Goal: Task Accomplishment & Management: Manage account settings

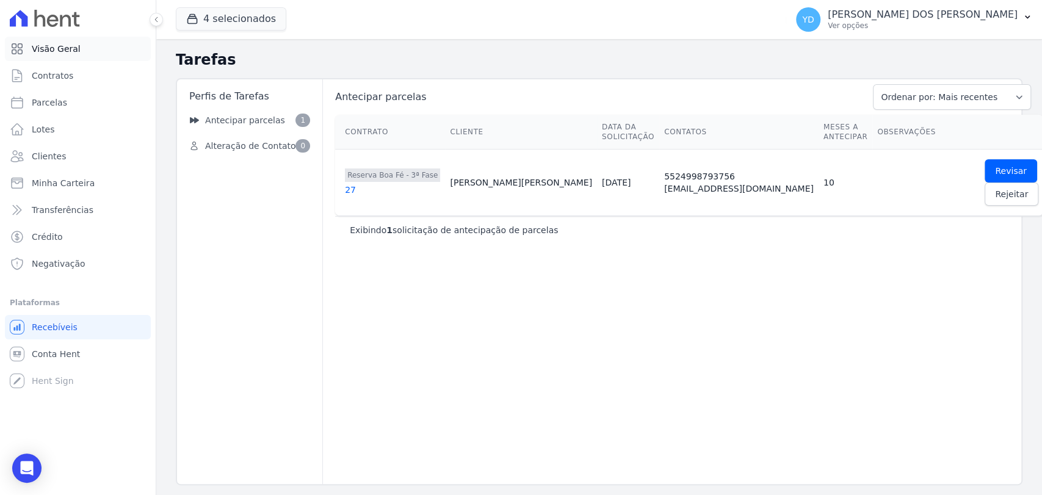
click at [49, 48] on span "Visão Geral" at bounding box center [56, 49] width 49 height 12
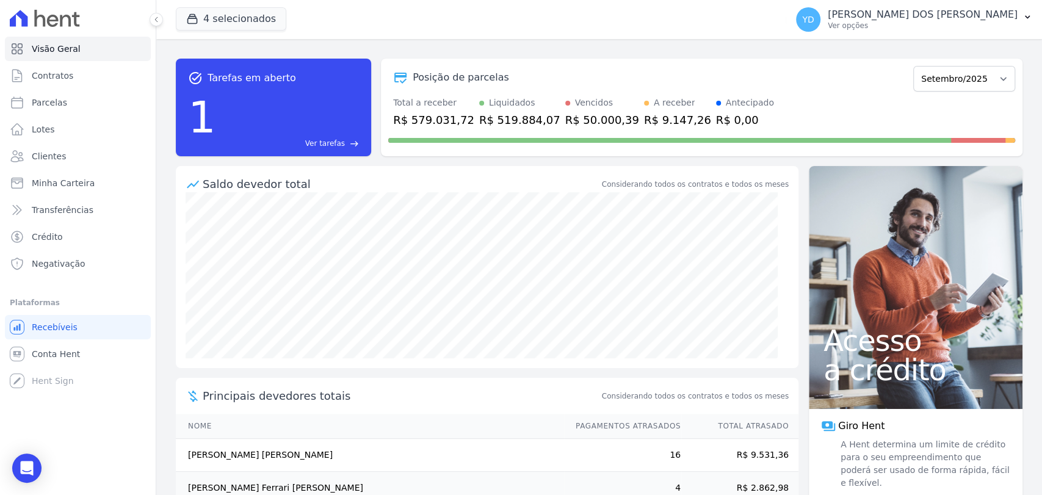
click at [338, 150] on div "task_alt Tarefas em aberto 1 Ver tarefas east" at bounding box center [273, 108] width 195 height 98
click at [338, 148] on span "Ver tarefas" at bounding box center [325, 143] width 40 height 11
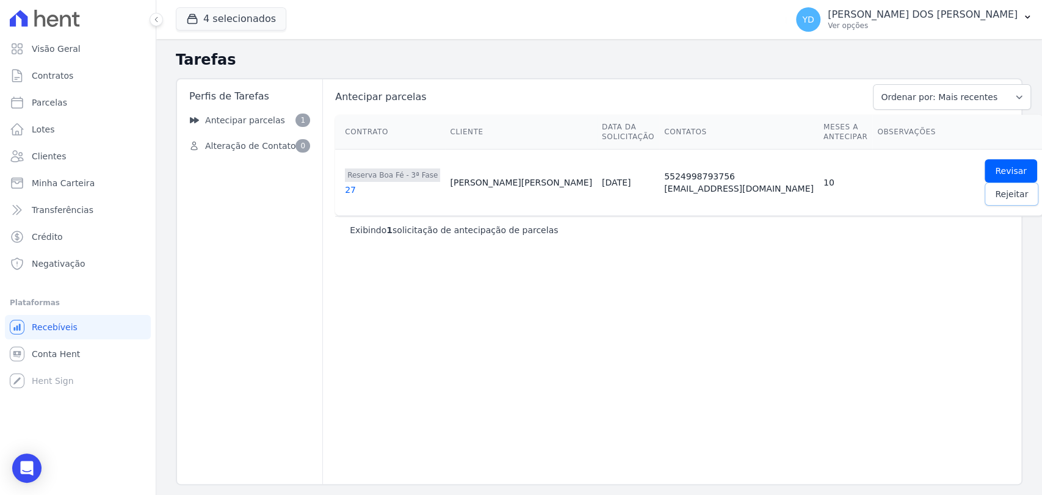
click at [995, 198] on span "Rejeitar" at bounding box center [1011, 194] width 33 height 12
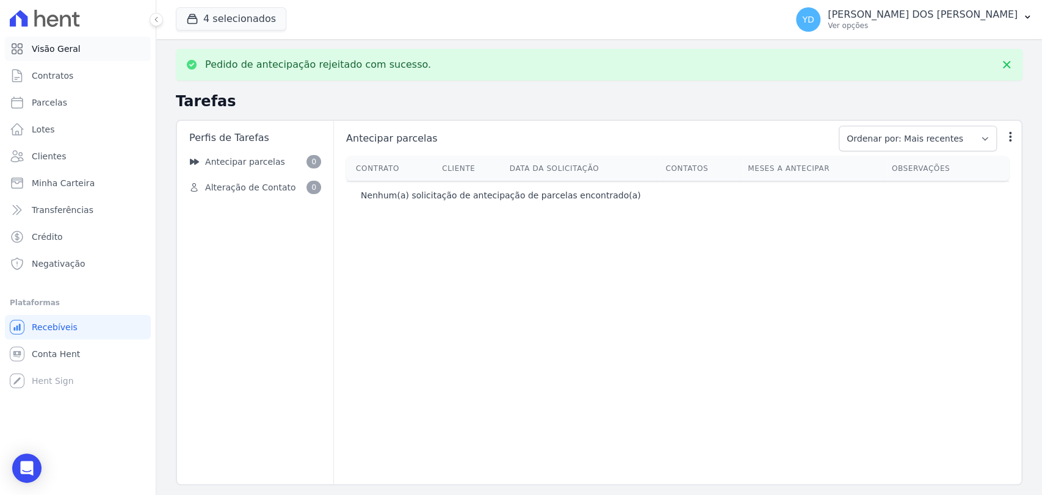
click at [132, 43] on link "Visão Geral" at bounding box center [78, 49] width 146 height 24
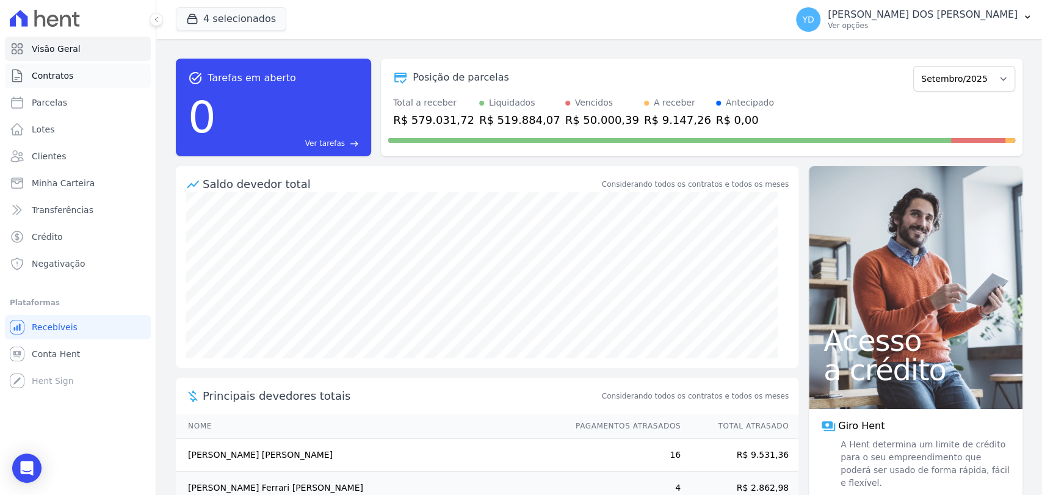
click at [119, 71] on link "Contratos" at bounding box center [78, 75] width 146 height 24
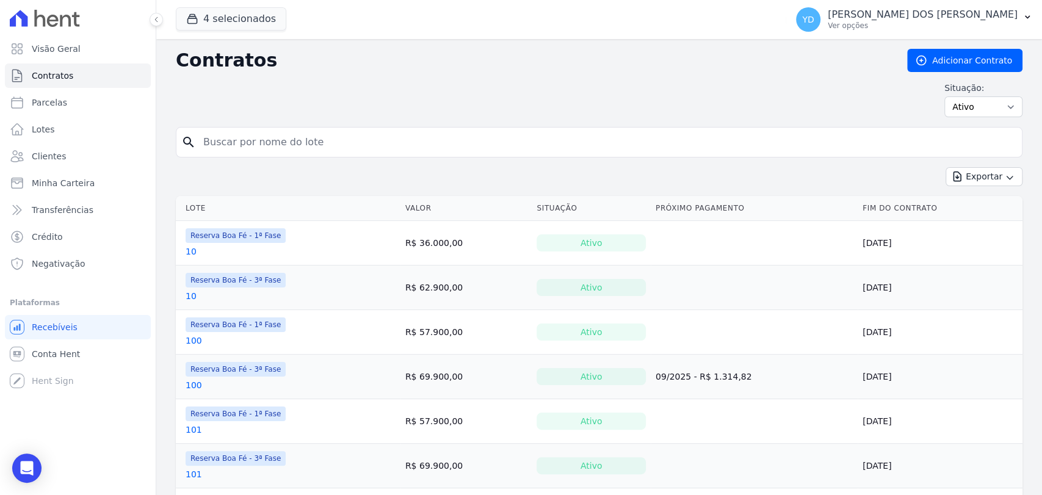
click at [336, 142] on input "search" at bounding box center [606, 142] width 821 height 24
type input "241"
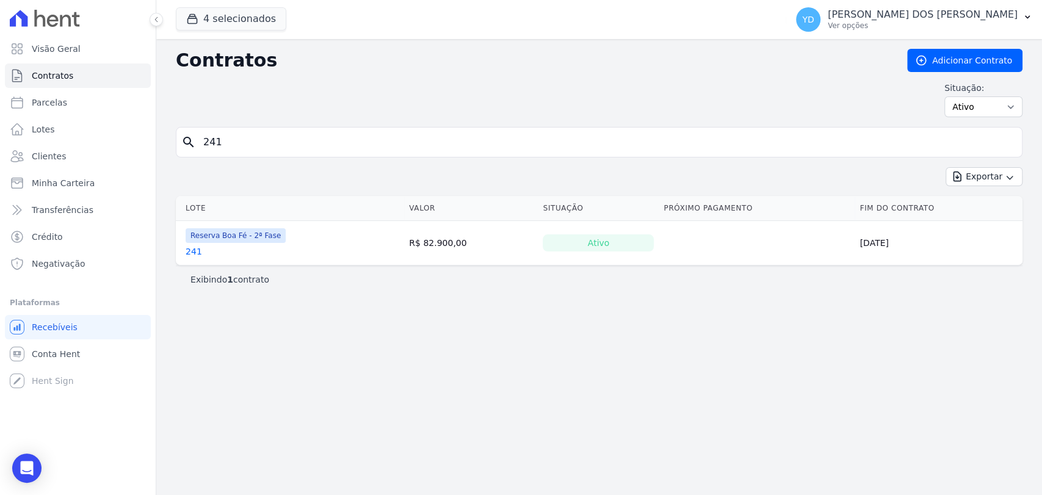
click at [196, 248] on link "241" at bounding box center [193, 251] width 16 height 12
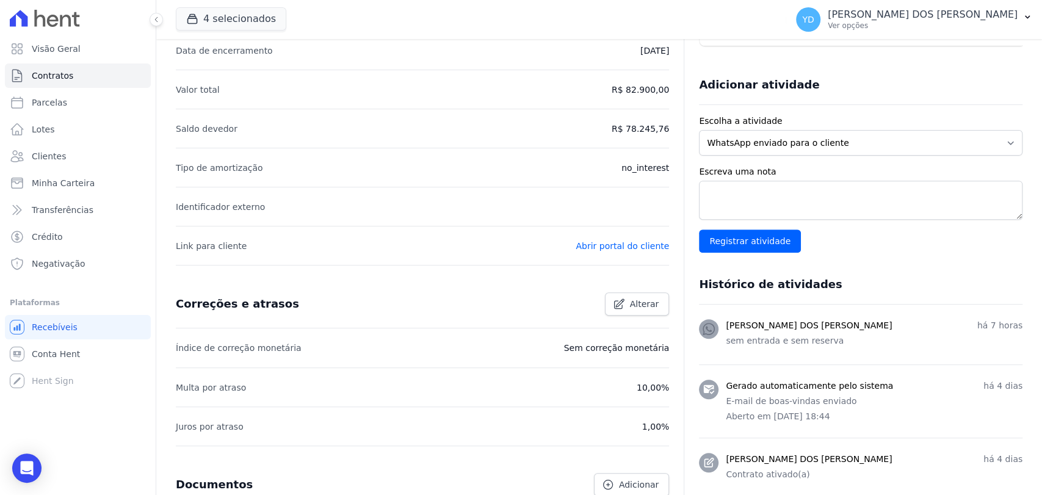
scroll to position [353, 0]
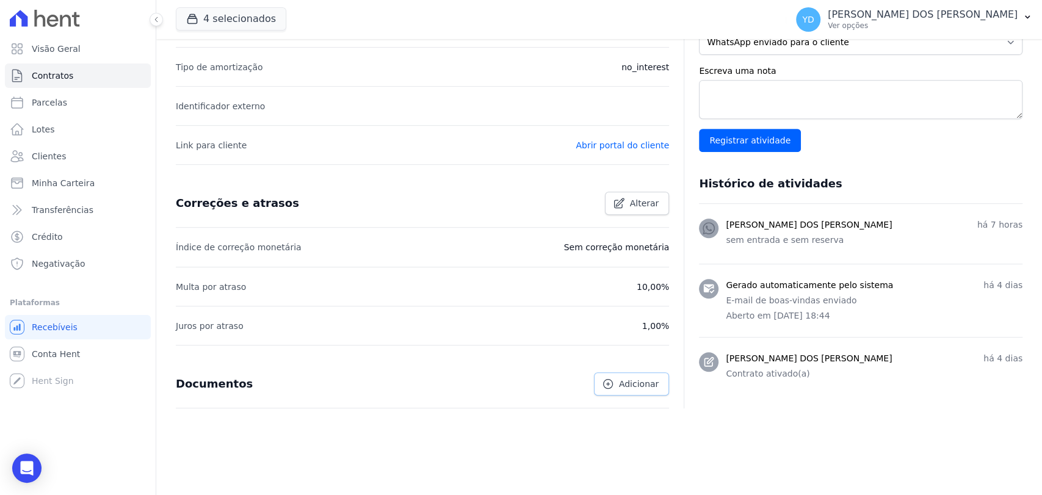
click at [627, 387] on span "Adicionar" at bounding box center [639, 384] width 40 height 12
click at [88, 165] on link "Clientes" at bounding box center [78, 156] width 146 height 24
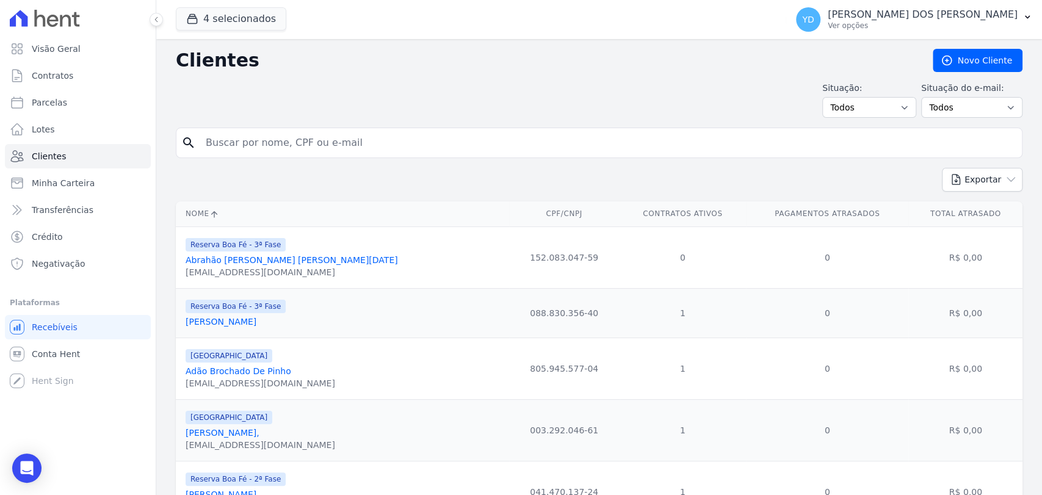
click at [321, 143] on input "search" at bounding box center [607, 143] width 818 height 24
paste input "Vitoria Stephanie Da Silva Ferreira"
type input "Vitoria Stephanie Da Silva Ferreira"
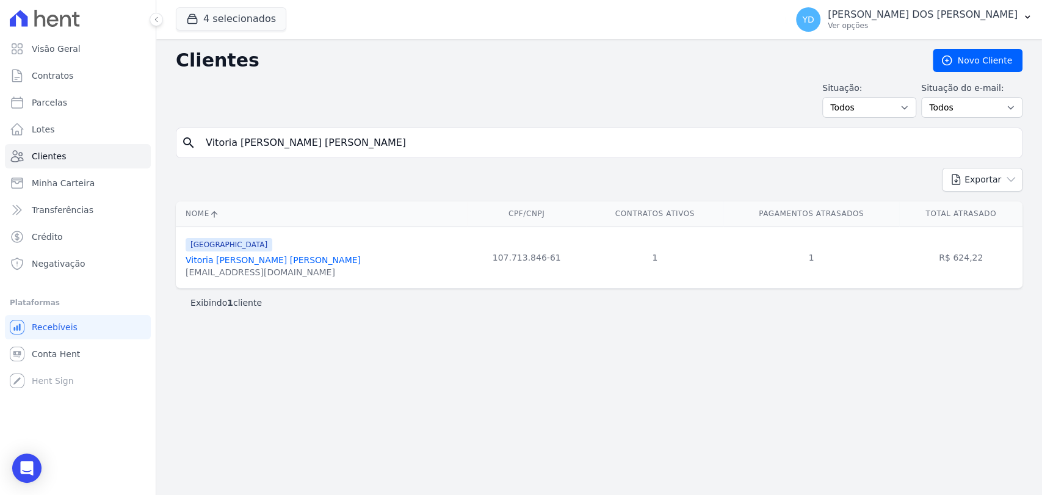
click at [273, 143] on input "Vitoria Stephanie Da Silva Ferreira" at bounding box center [607, 143] width 818 height 24
paste input "Ana Lívia Mauricio Perdigão"
type input "Ana Lívia Mauricio Perdigão"
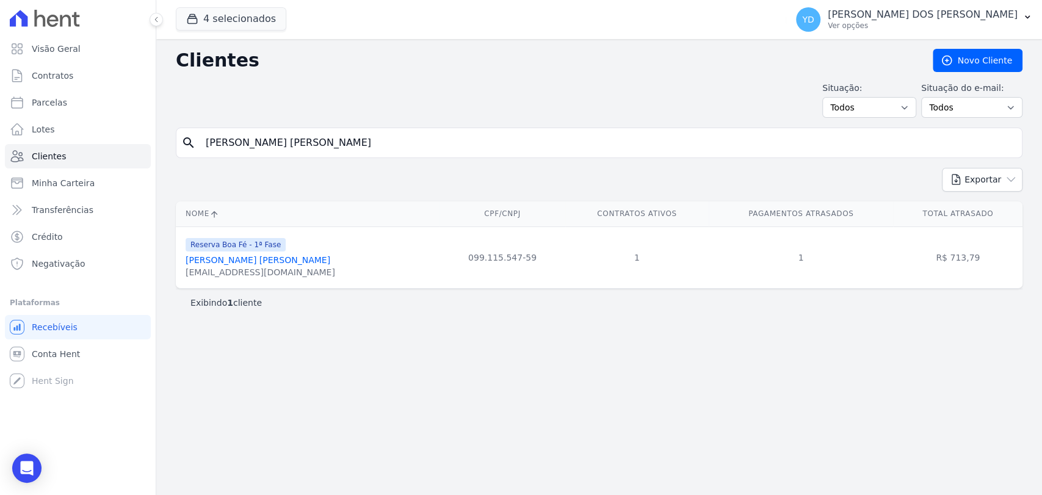
click at [381, 140] on input "Ana Lívia Mauricio Perdigão" at bounding box center [607, 143] width 818 height 24
paste input "Guilherme Nunes Da Silva"
type input "Guilherme Nunes Da Silva"
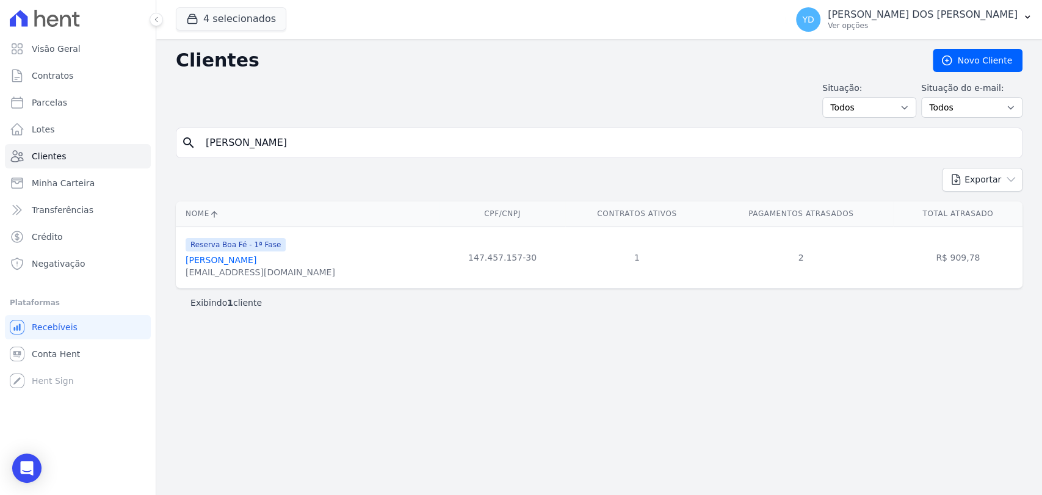
click at [347, 147] on input "Guilherme Nunes Da Silva" at bounding box center [607, 143] width 818 height 24
paste input "Rosimeire Aparecida De Oliveira Dias"
type input "Rosimeire Aparecida De Oliveira Dias"
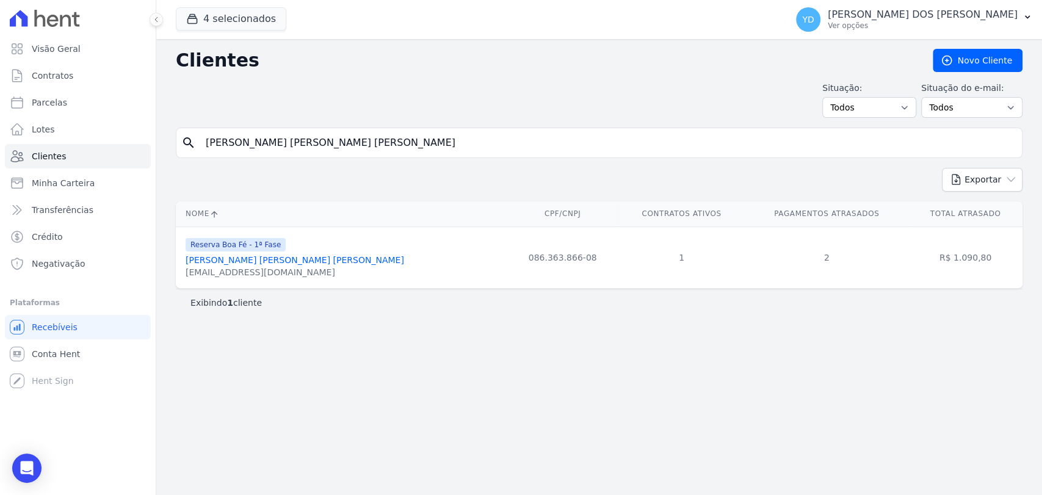
click at [326, 154] on input "Rosimeire Aparecida De Oliveira Dias" at bounding box center [607, 143] width 818 height 24
paste input "Vanja Carla Da Silva"
type input "Vanja Carla Da Silva"
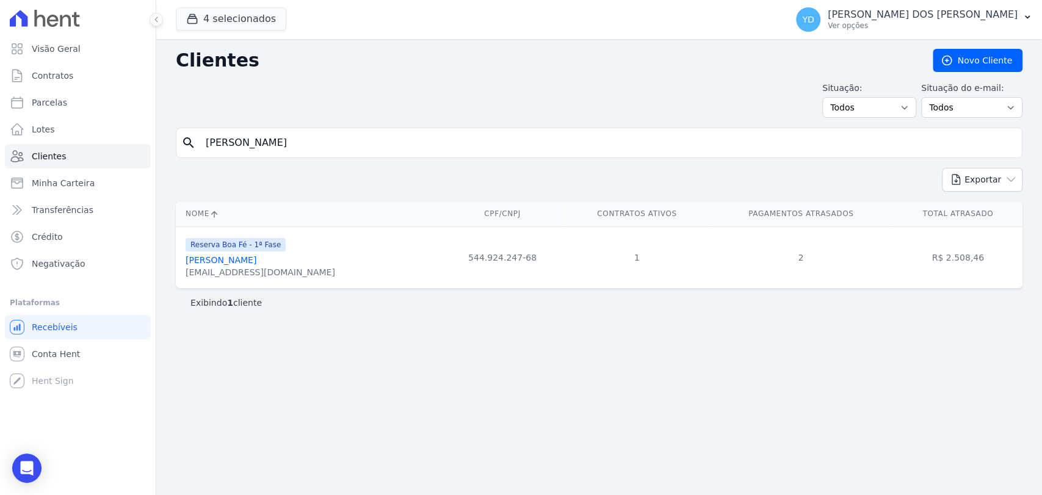
click at [378, 157] on div "search Vanja Carla Da Silva" at bounding box center [599, 143] width 846 height 31
click at [377, 153] on input "Vanja Carla Da Silva" at bounding box center [607, 143] width 818 height 24
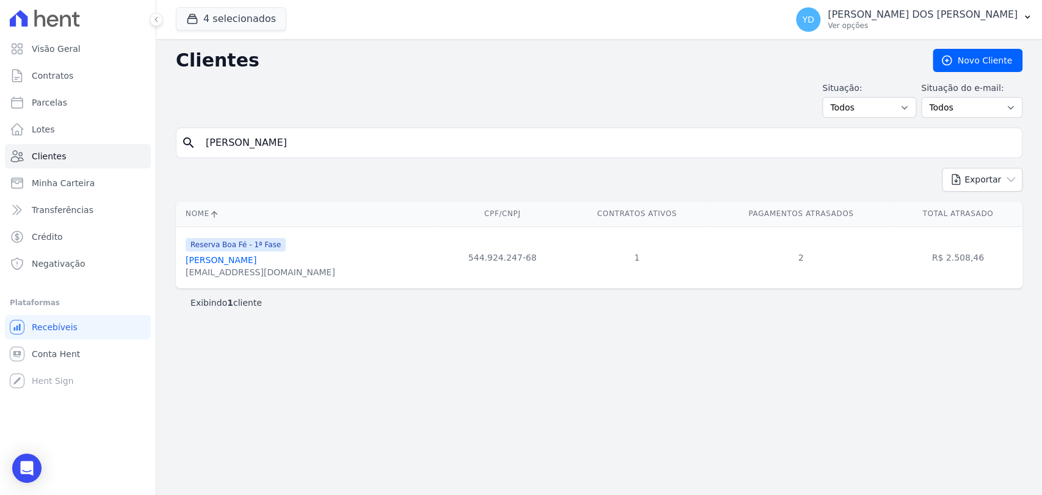
paste input "Amarildo José Monken"
type input "Amarildo José Monken"
click at [329, 145] on input "Amarildo José Monken" at bounding box center [607, 143] width 818 height 24
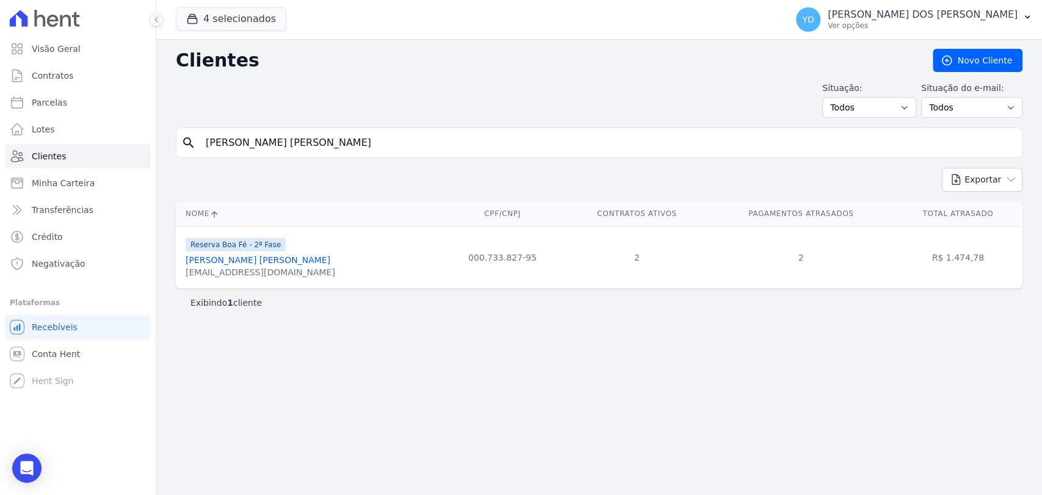
paste input "Geferson Gomes De Araujo"
type input "Geferson Gomes De Araujo"
click at [348, 143] on input "Geferson Gomes De Araujo" at bounding box center [607, 143] width 818 height 24
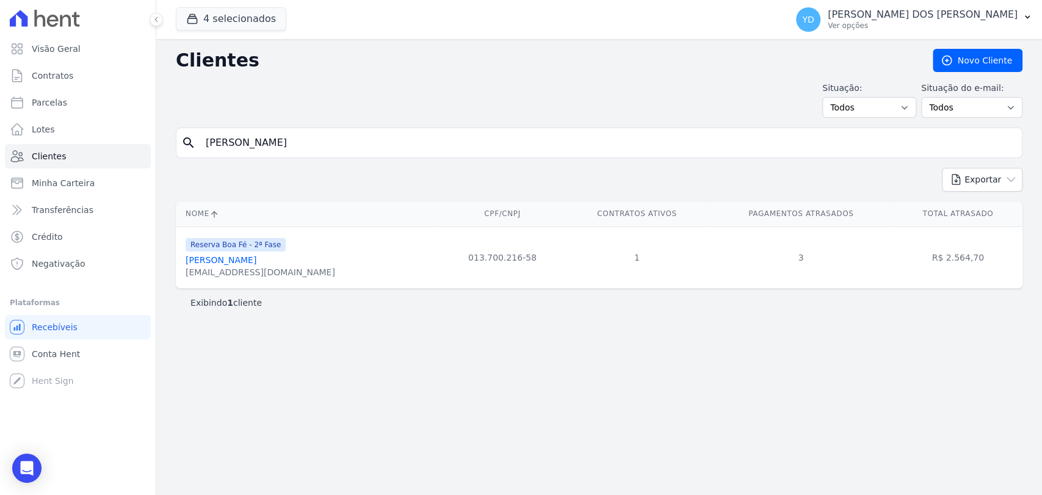
paste input "Marcos Eliezer Do Nascimento"
type input "Marcos Eliezer Do Nascimento"
click at [312, 140] on input "Marcos Eliezer Do Nascimento" at bounding box center [607, 143] width 818 height 24
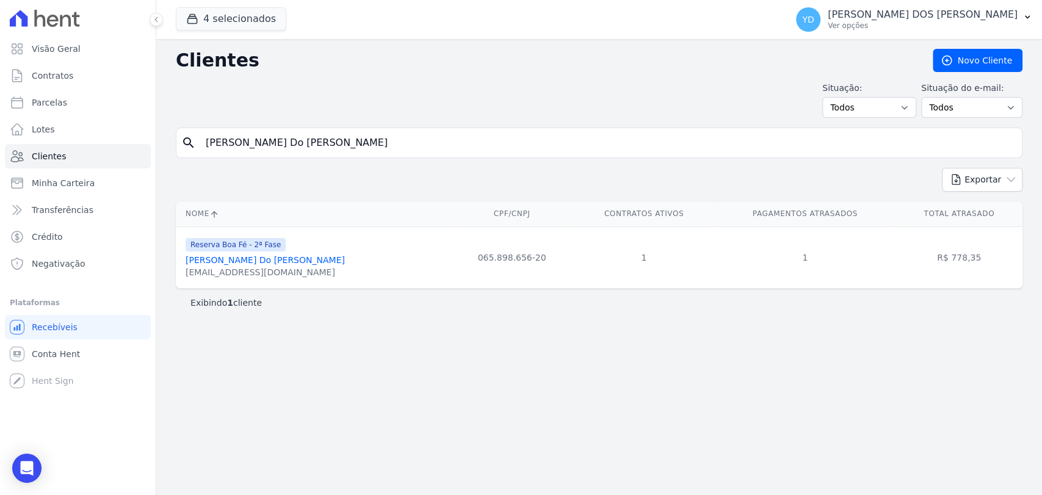
paste input "Flaviane Aparecida De Almeida Gomes"
type input "Flaviane Aparecida De Almeida Gomes"
click at [356, 138] on input "Flaviane Aparecida De Almeida Gomes" at bounding box center [607, 143] width 818 height 24
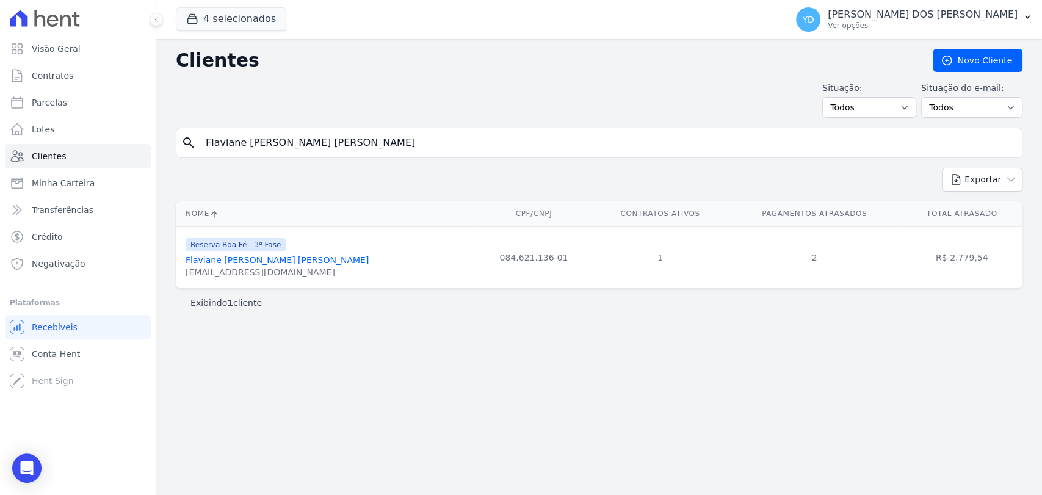
paste input "Lucianna Afonso Filgueiras Bueno"
type input "Lucianna Afonso Filgueiras Bueno"
click at [342, 148] on input "Lucianna Afonso Filgueiras Bueno" at bounding box center [607, 143] width 818 height 24
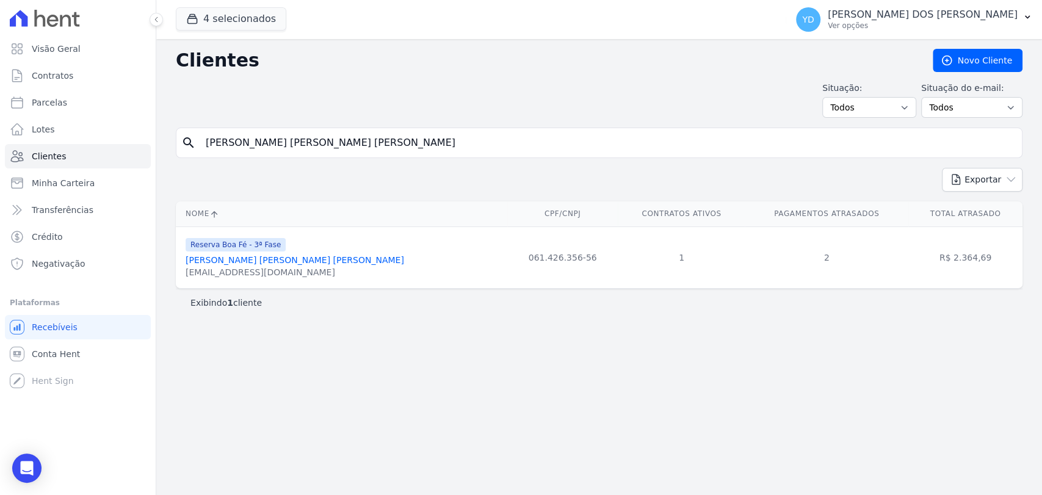
paste input "Rafael Vicente Pereira Da Silva -"
type input "Rafael Vicente Pereira Da Silva"
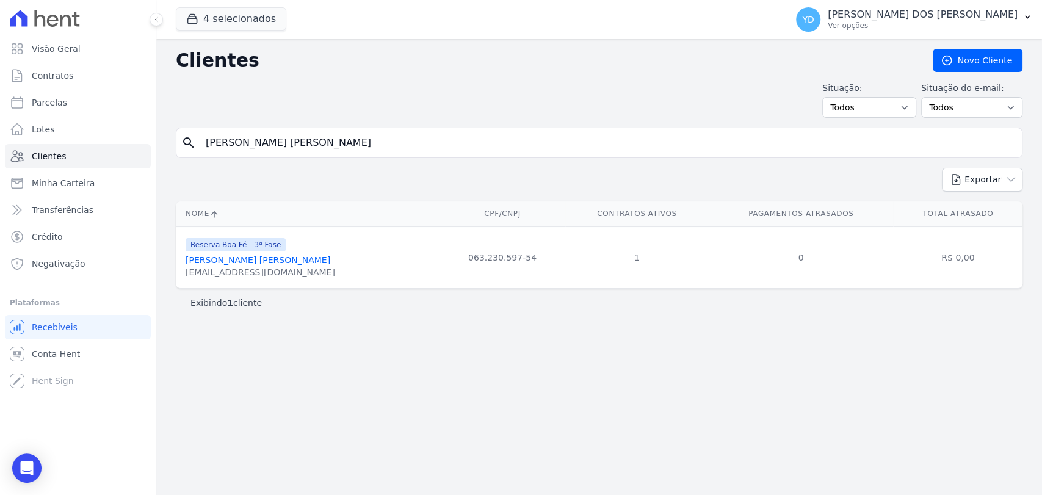
click at [373, 140] on input "Rafael Vicente Pereira Da Silva" at bounding box center [607, 143] width 818 height 24
paste input "nicius Dos Reis Rodrigues"
type input "Rafael Vinicius Dos Reis Rodrigues"
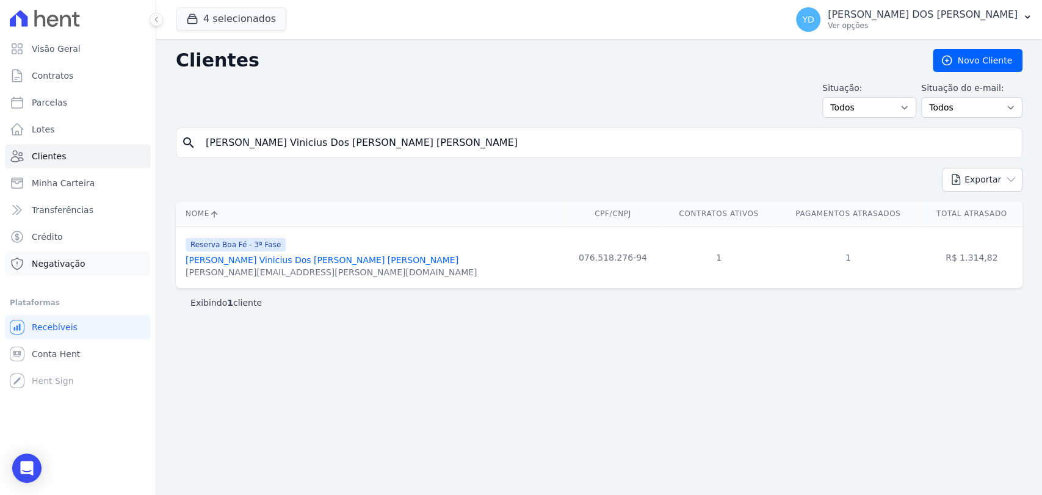
click at [99, 270] on link "Negativação" at bounding box center [78, 263] width 146 height 24
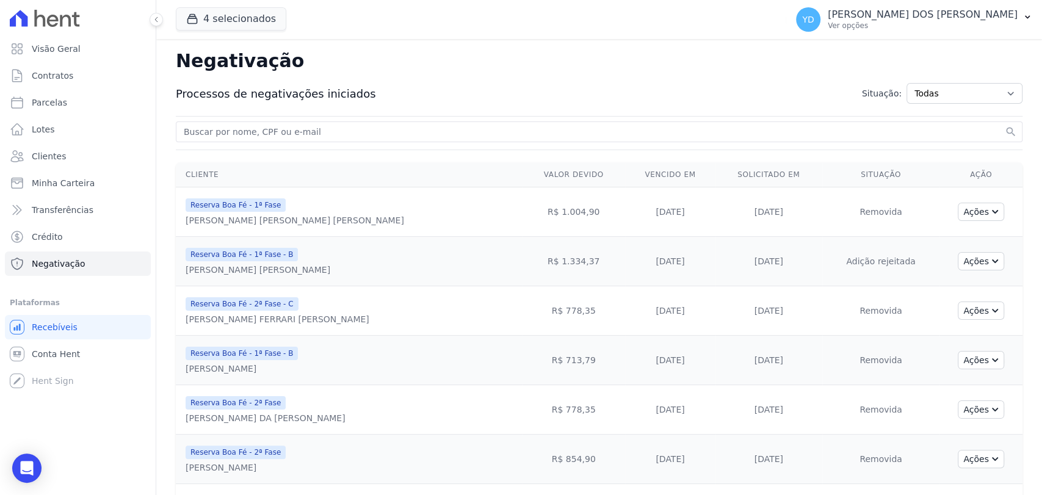
drag, startPoint x: 215, startPoint y: 267, endPoint x: 218, endPoint y: 274, distance: 7.9
click at [218, 274] on div "VANIA APARECIDA DA SILVA" at bounding box center [257, 270] width 145 height 12
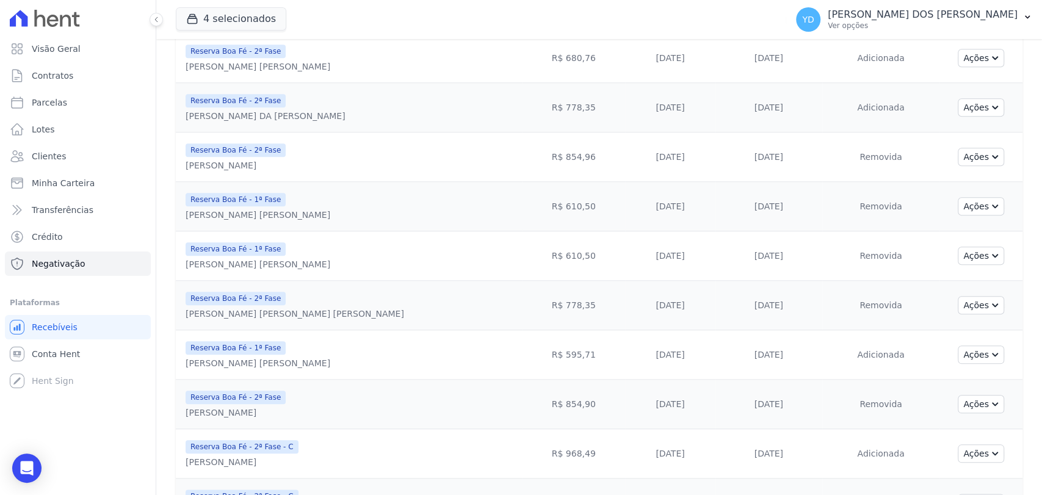
scroll to position [746, 0]
click at [211, 113] on div "NILSON RODRIGUES DA SILVA SOARES" at bounding box center [265, 117] width 160 height 12
click at [985, 104] on button "Ações" at bounding box center [980, 108] width 46 height 18
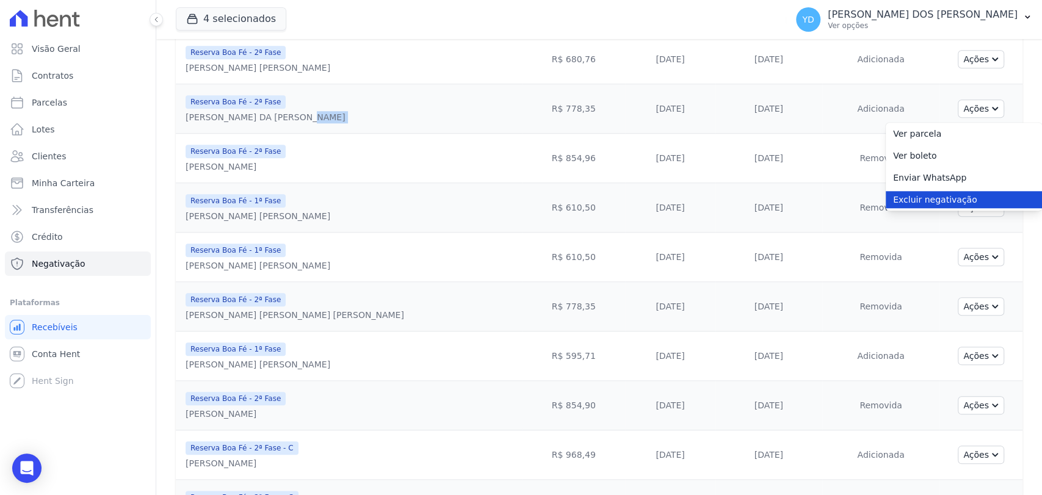
click at [946, 195] on link "Excluir negativação" at bounding box center [963, 199] width 156 height 17
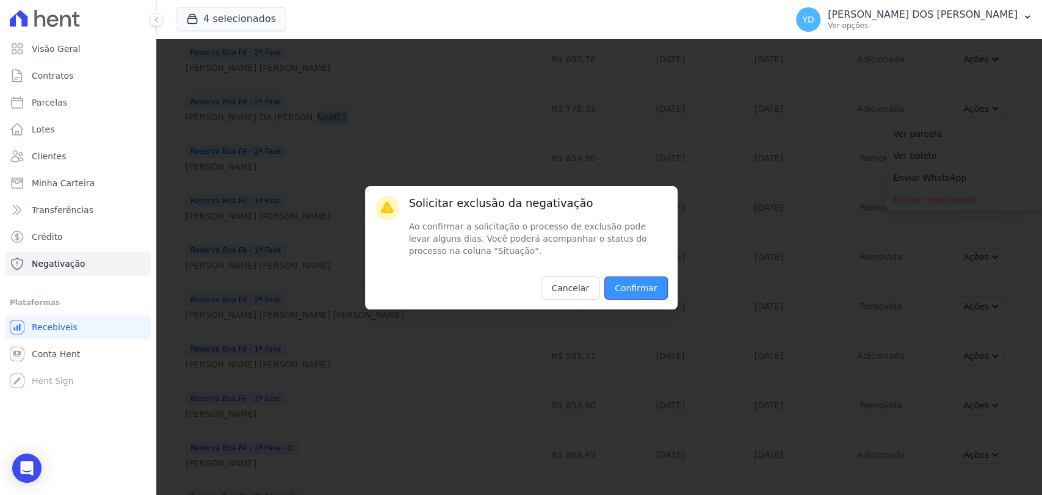
click at [654, 289] on input "Confirmar" at bounding box center [635, 287] width 63 height 23
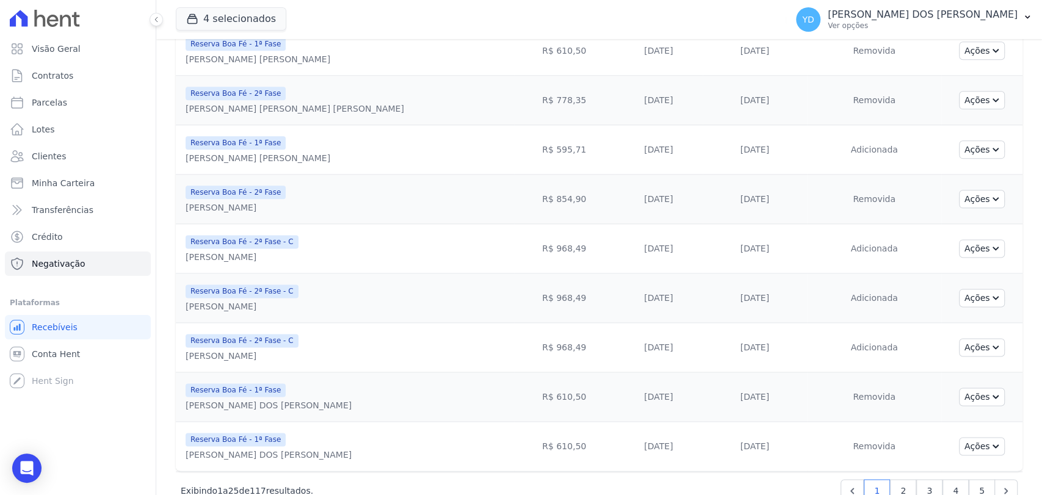
scroll to position [1020, 0]
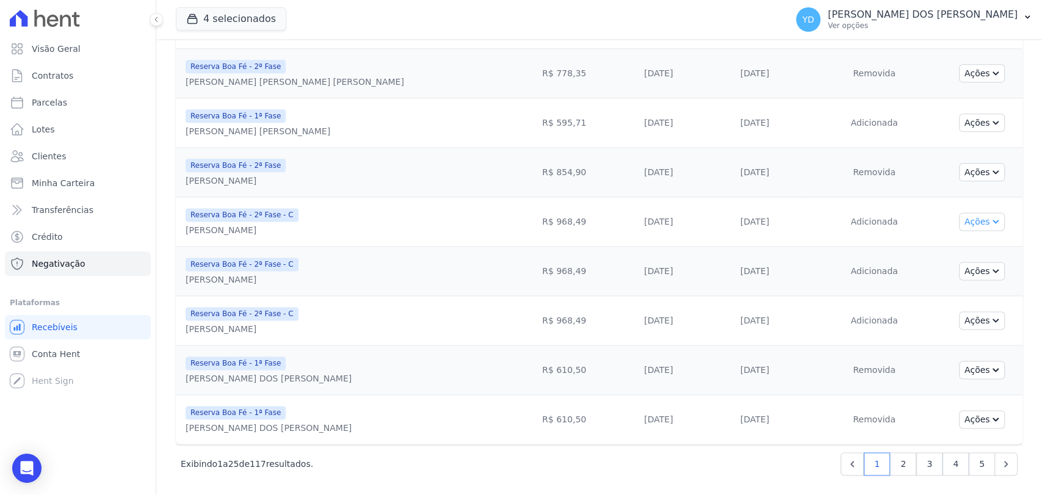
click at [973, 212] on button "Ações" at bounding box center [982, 221] width 46 height 18
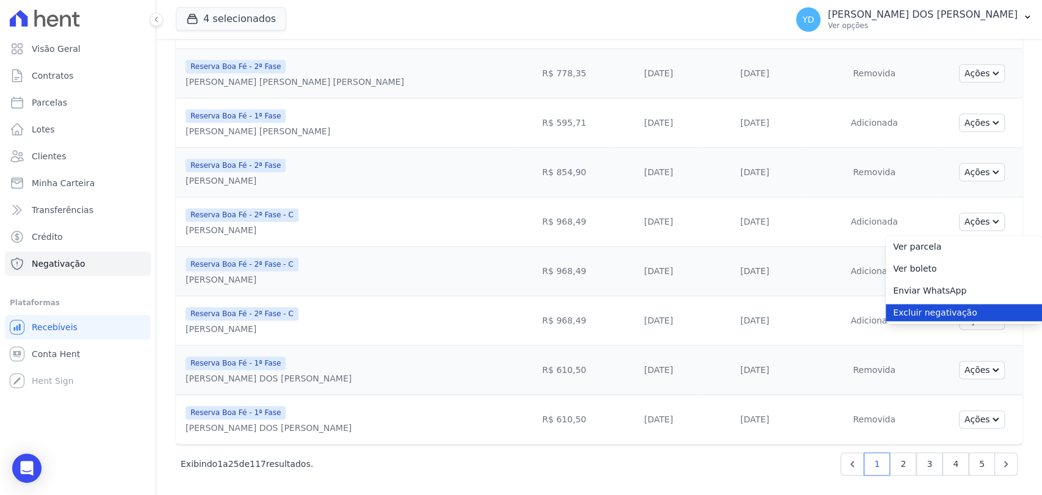
click at [910, 309] on link "Excluir negativação" at bounding box center [963, 312] width 156 height 17
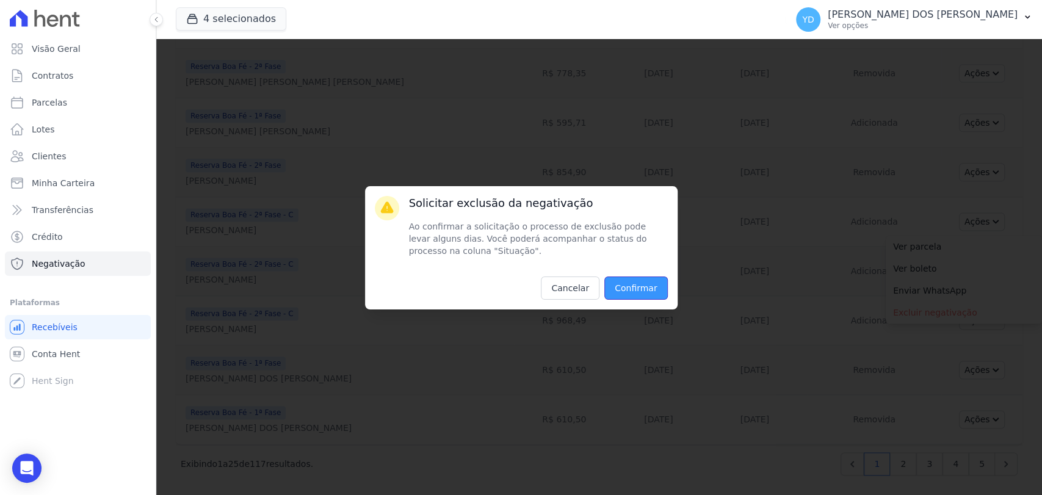
click at [630, 286] on input "Confirmar" at bounding box center [635, 287] width 63 height 23
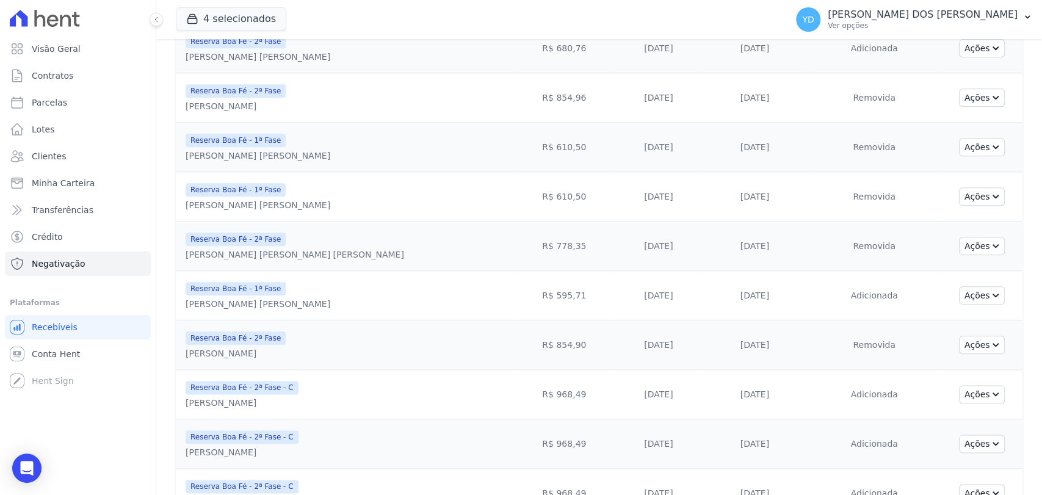
scroll to position [1020, 0]
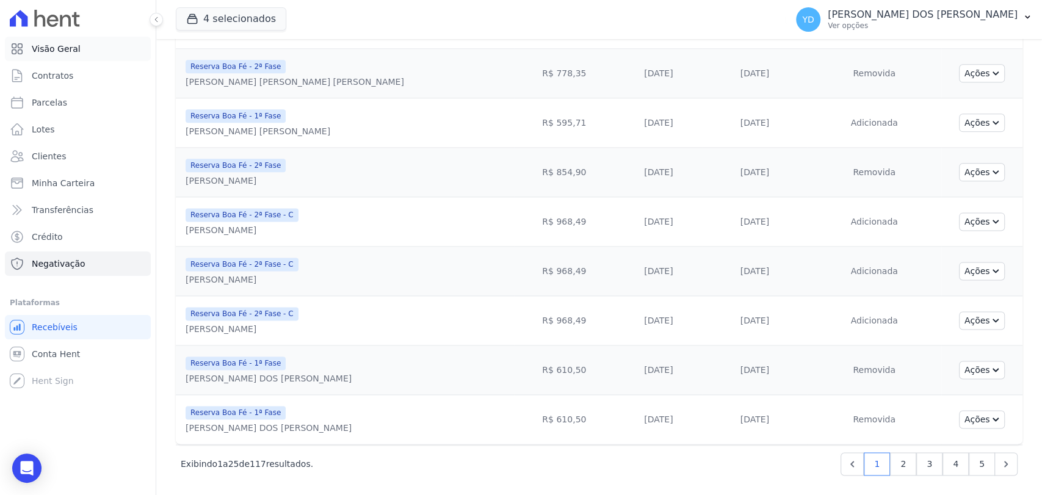
click at [73, 55] on link "Visão Geral" at bounding box center [78, 49] width 146 height 24
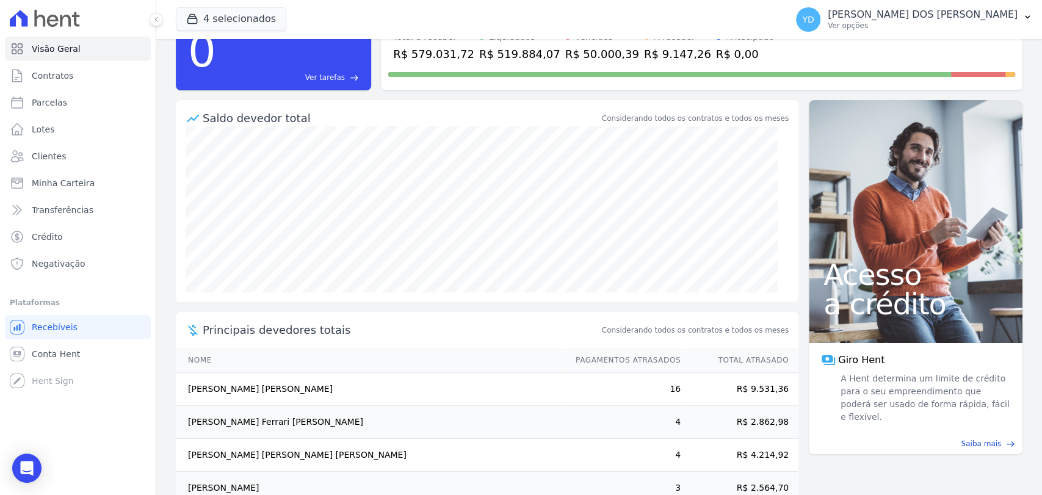
scroll to position [128, 0]
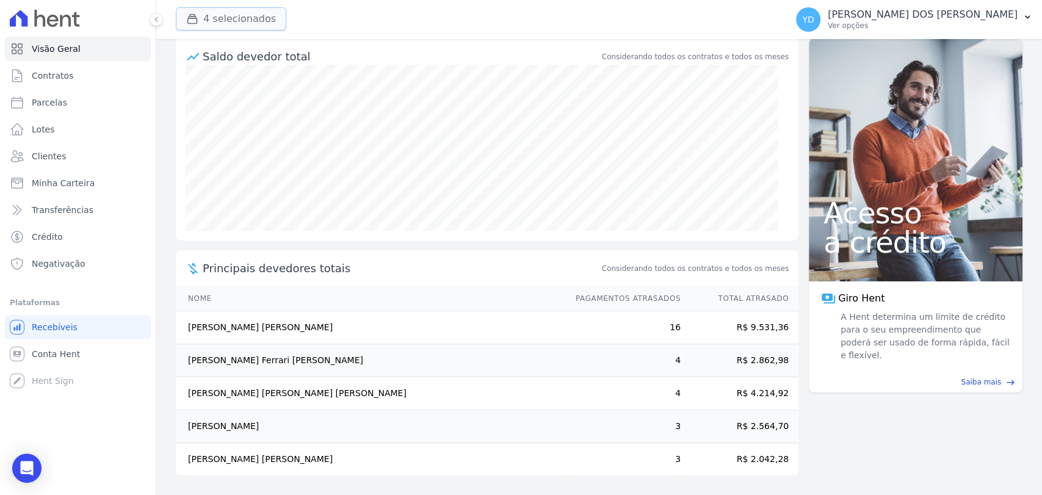
click at [224, 16] on button "4 selecionados" at bounding box center [231, 18] width 110 height 23
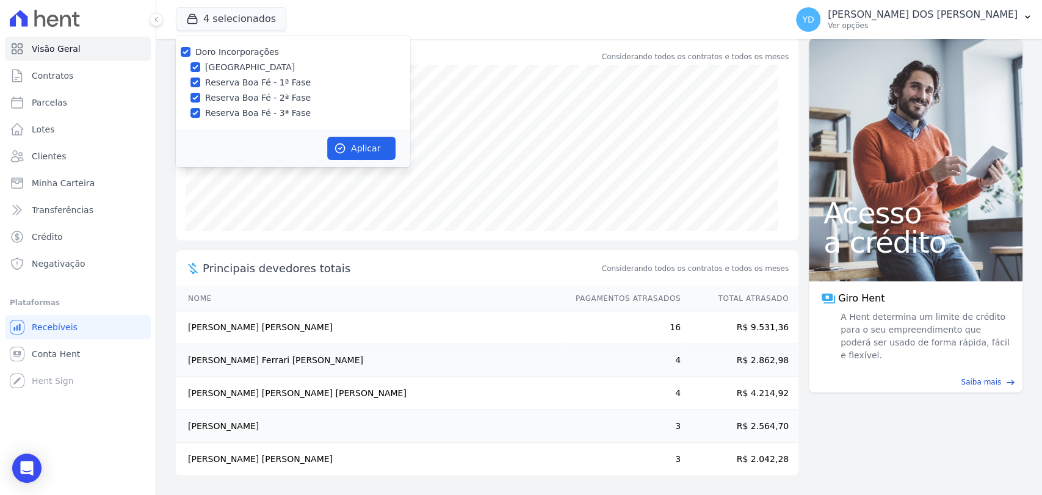
click at [221, 54] on label "Doro Incorporações" at bounding box center [237, 52] width 84 height 10
click at [190, 54] on input "Doro Incorporações" at bounding box center [186, 52] width 10 height 10
checkbox input "false"
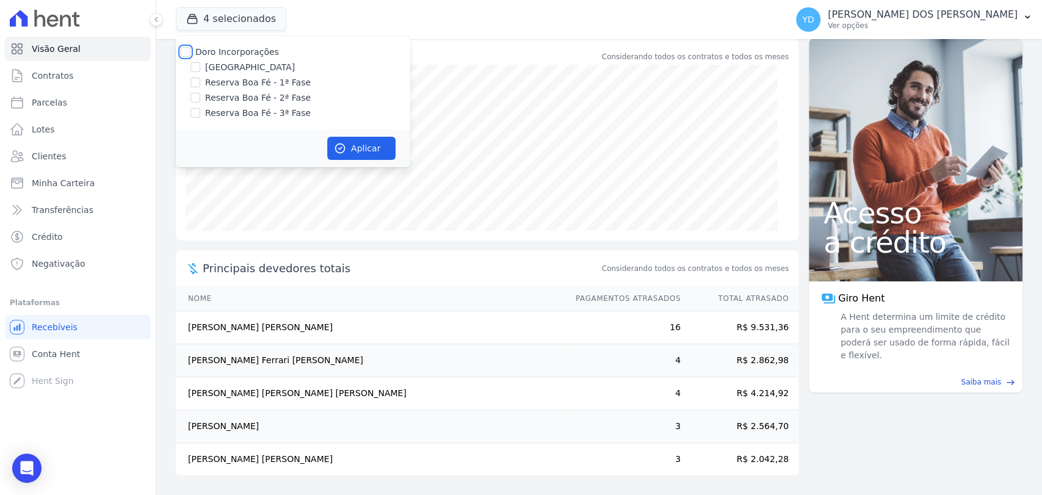
checkbox input "false"
click at [244, 73] on label "[GEOGRAPHIC_DATA]" at bounding box center [250, 67] width 90 height 13
click at [200, 72] on input "[GEOGRAPHIC_DATA]" at bounding box center [195, 67] width 10 height 10
checkbox input "true"
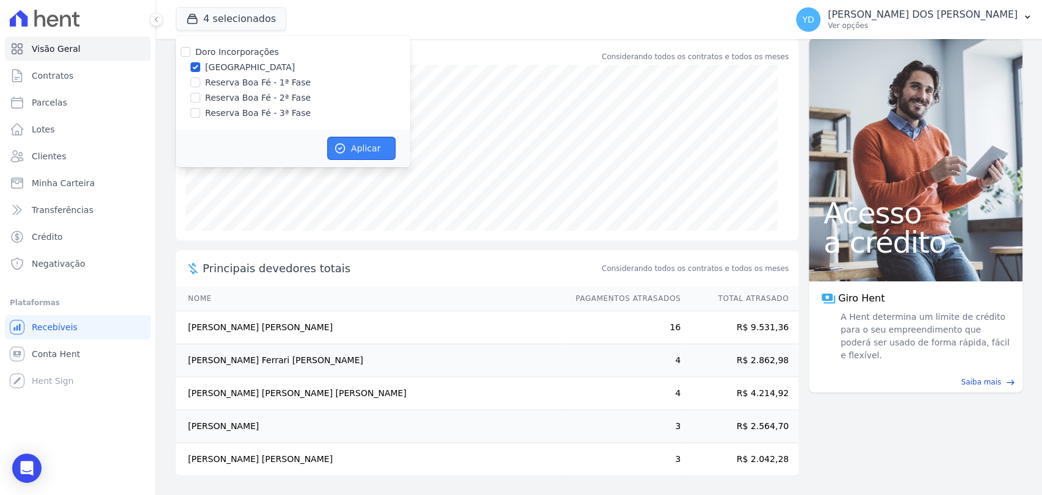
click at [348, 151] on button "Aplicar" at bounding box center [361, 148] width 68 height 23
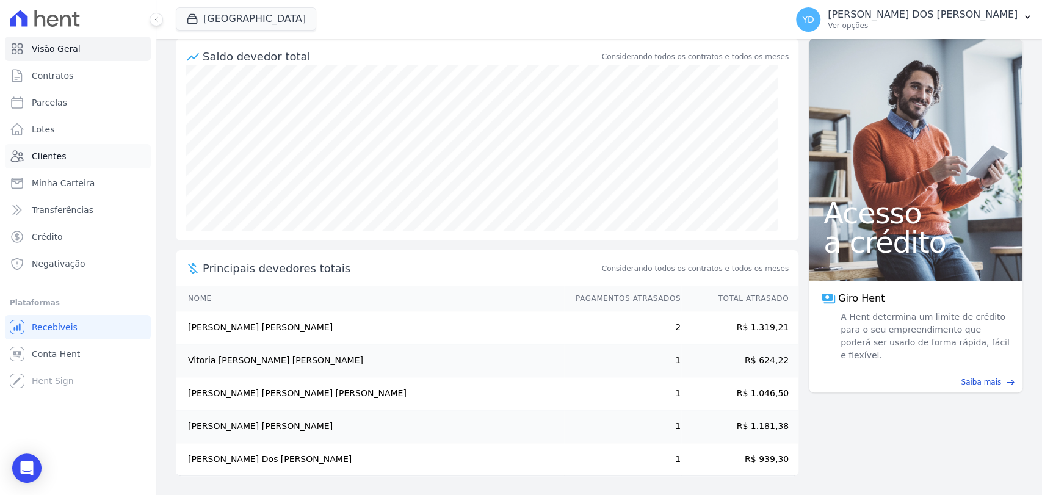
drag, startPoint x: 116, startPoint y: 84, endPoint x: 87, endPoint y: 160, distance: 81.5
click at [273, 453] on td "Ingrid Pícoli Dos Santos" at bounding box center [370, 459] width 388 height 33
click at [273, 456] on td "Ingrid Pícoli Dos Santos" at bounding box center [370, 459] width 388 height 33
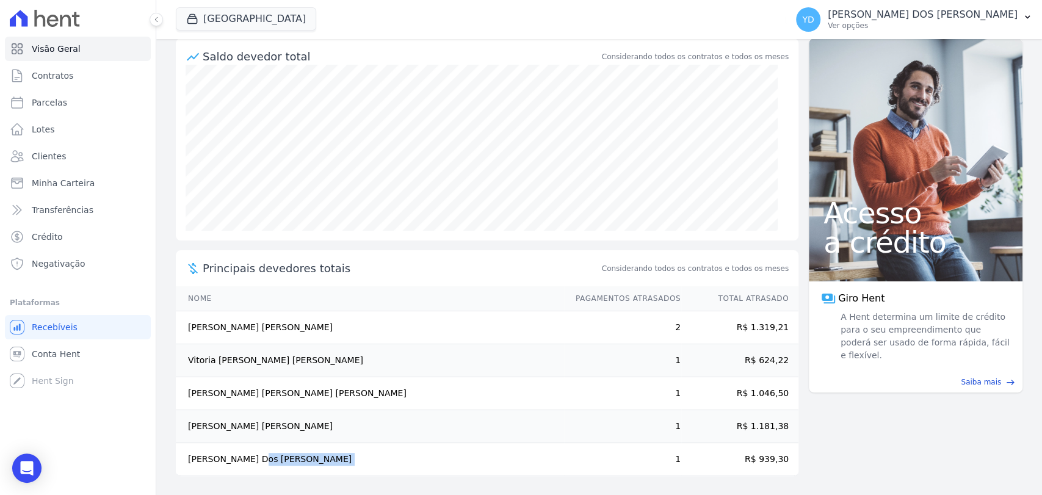
click at [273, 456] on td "Ingrid Pícoli Dos Santos" at bounding box center [370, 459] width 388 height 33
copy tr "Ingrid Pícoli Dos Santos"
click at [280, 406] on td "Andrei Conrado Da Silva Antônio" at bounding box center [370, 393] width 388 height 33
drag, startPoint x: 283, startPoint y: 428, endPoint x: 169, endPoint y: 430, distance: 114.1
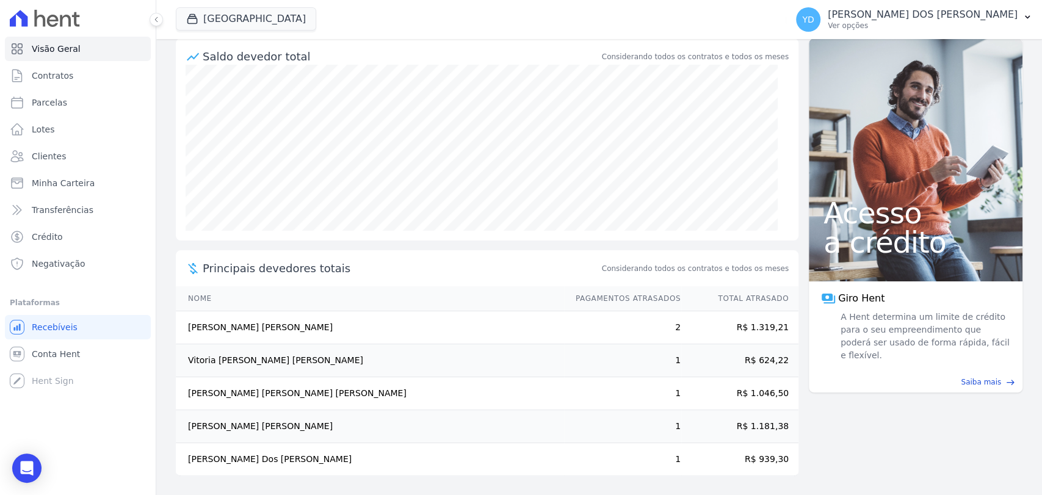
click at [169, 430] on main "task_alt Tarefas em aberto 0 Ver tarefas east Posição de parcelas Novembro/2024…" at bounding box center [598, 267] width 885 height 456
click at [229, 422] on td "Raphael Da Silva Barros" at bounding box center [370, 426] width 388 height 33
click at [103, 157] on link "Clientes" at bounding box center [78, 156] width 146 height 24
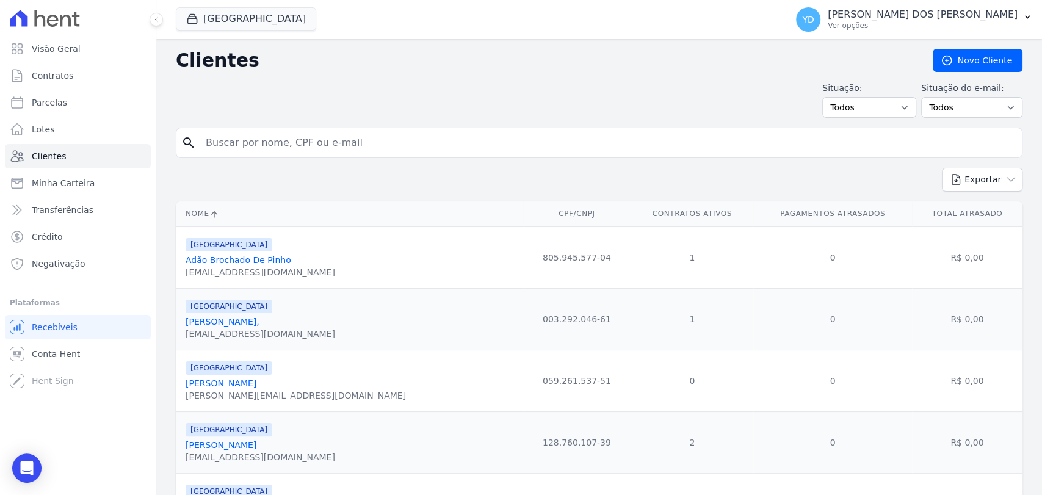
click at [849, 95] on div "Situação: Todos Adimplentes Inadimplentes" at bounding box center [869, 100] width 94 height 36
click at [859, 114] on select "Todos Adimplentes Inadimplentes" at bounding box center [869, 107] width 94 height 21
select select "overdue"
click at [825, 97] on select "Todos Adimplentes Inadimplentes" at bounding box center [869, 107] width 94 height 21
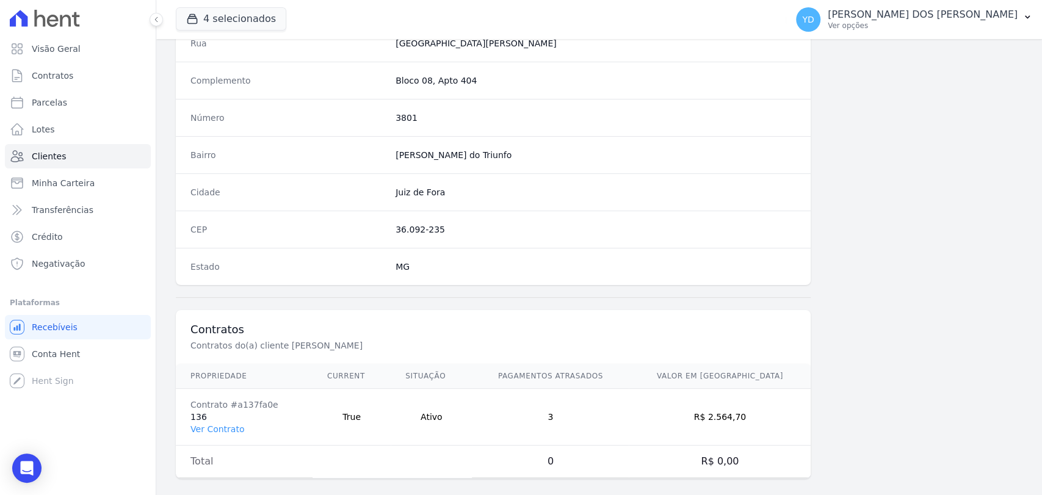
scroll to position [644, 0]
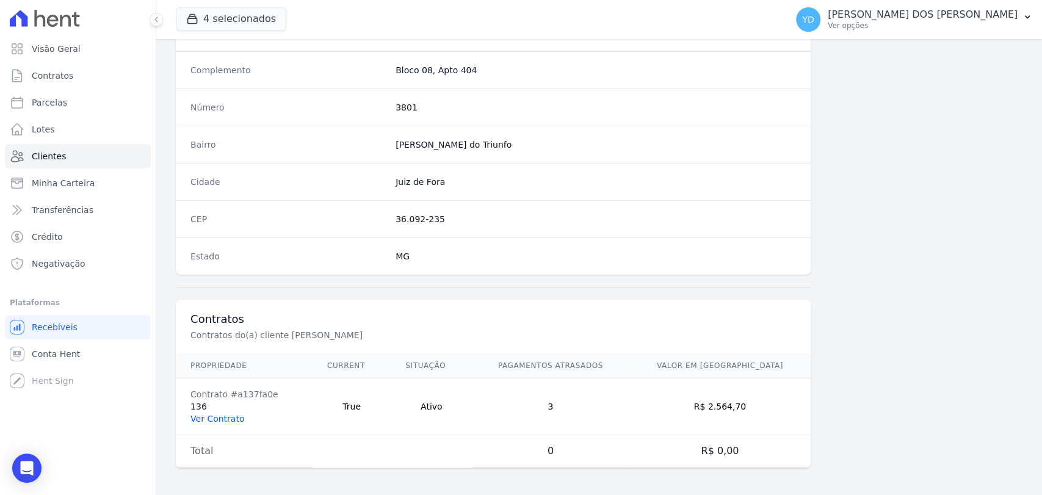
click at [210, 417] on link "Ver Contrato" at bounding box center [217, 419] width 54 height 10
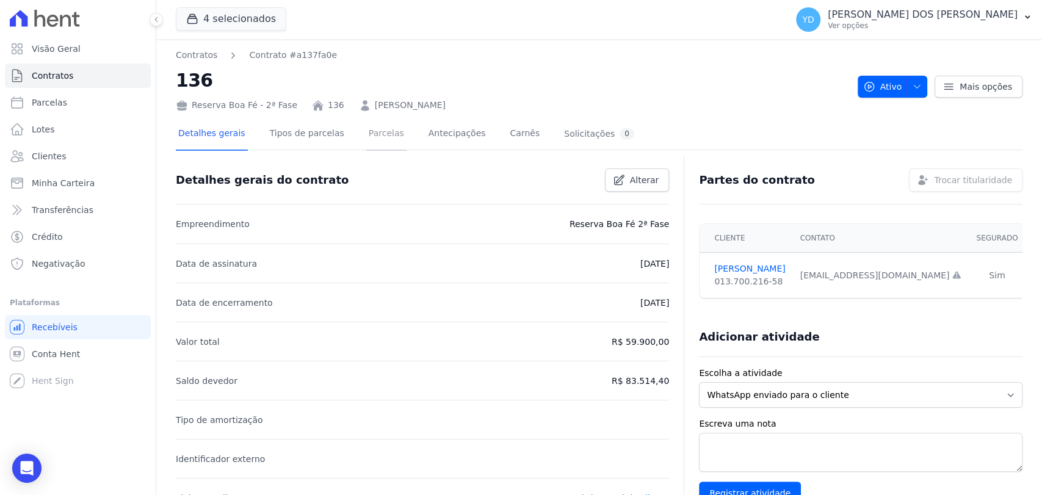
click at [367, 139] on link "Parcelas" at bounding box center [386, 134] width 40 height 32
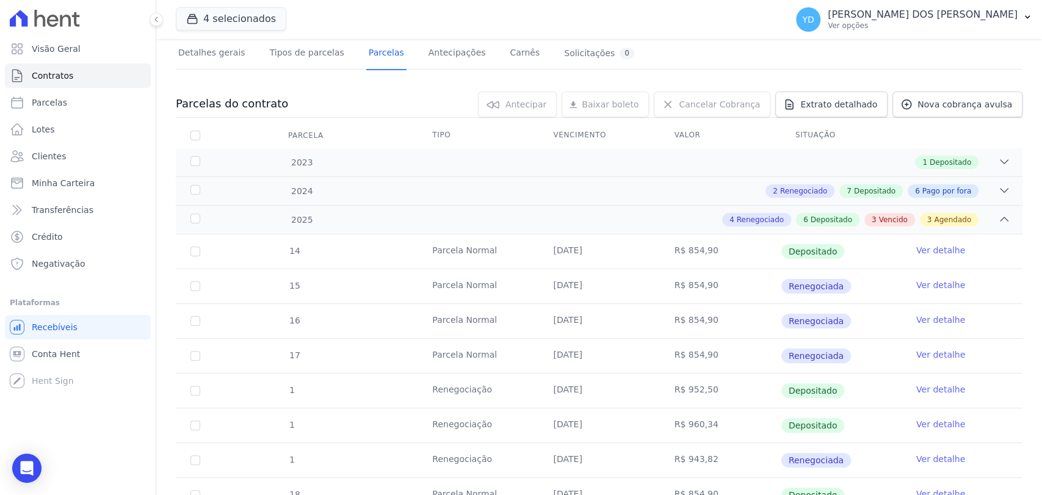
scroll to position [406, 0]
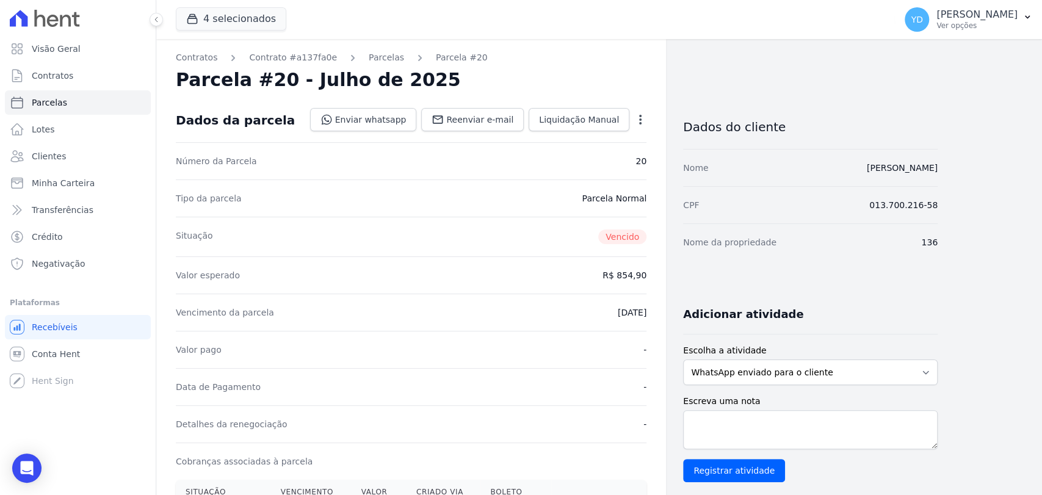
scroll to position [339, 0]
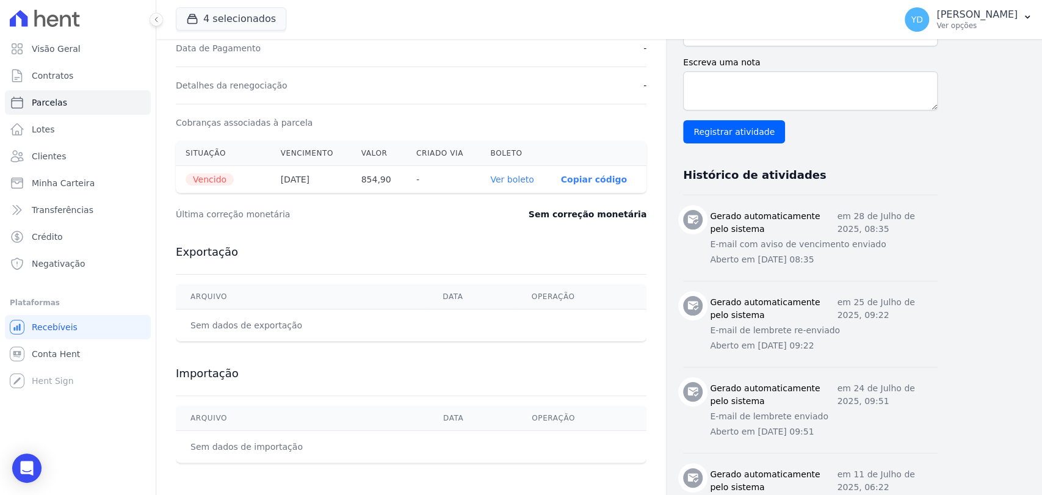
click at [514, 181] on link "Ver boleto" at bounding box center [511, 180] width 43 height 10
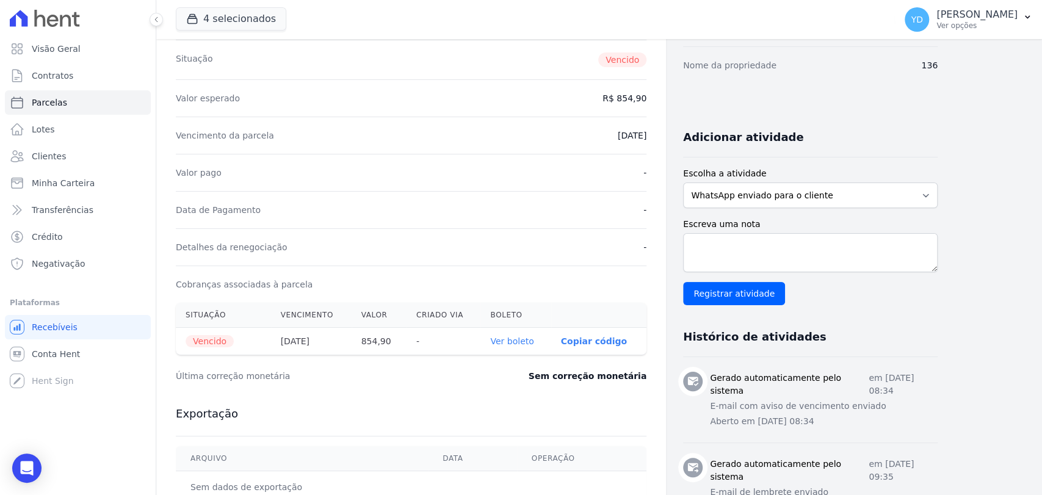
scroll to position [203, 0]
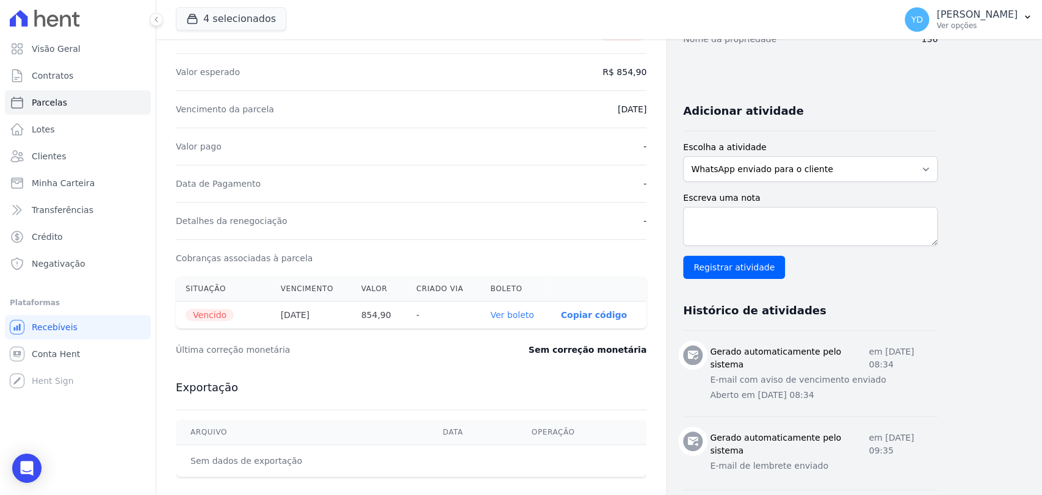
click at [517, 315] on link "Ver boleto" at bounding box center [511, 315] width 43 height 10
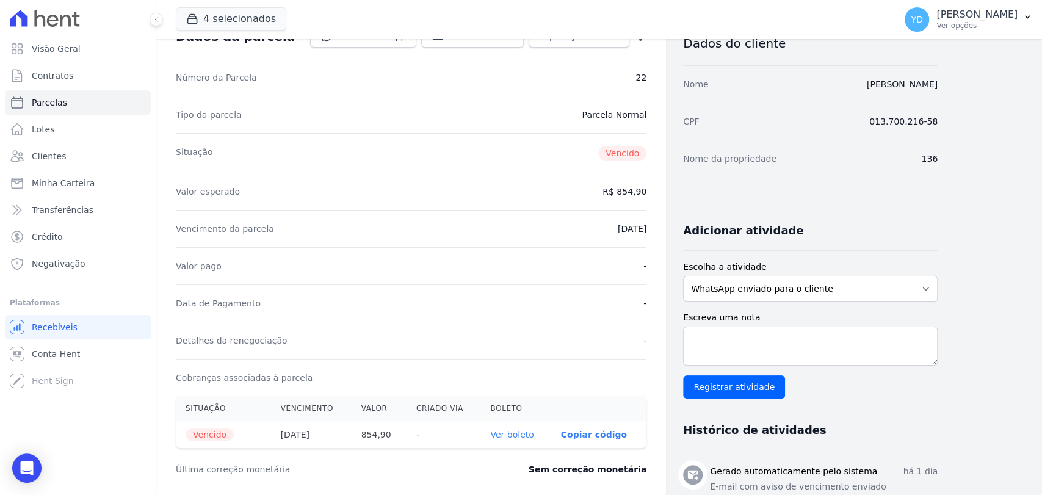
scroll to position [203, 0]
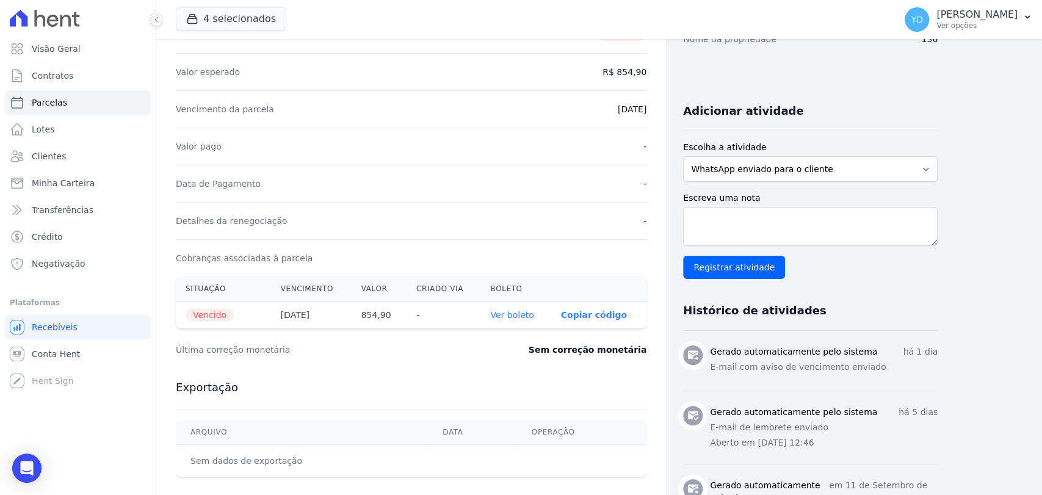
click at [525, 315] on link "Ver boleto" at bounding box center [511, 315] width 43 height 10
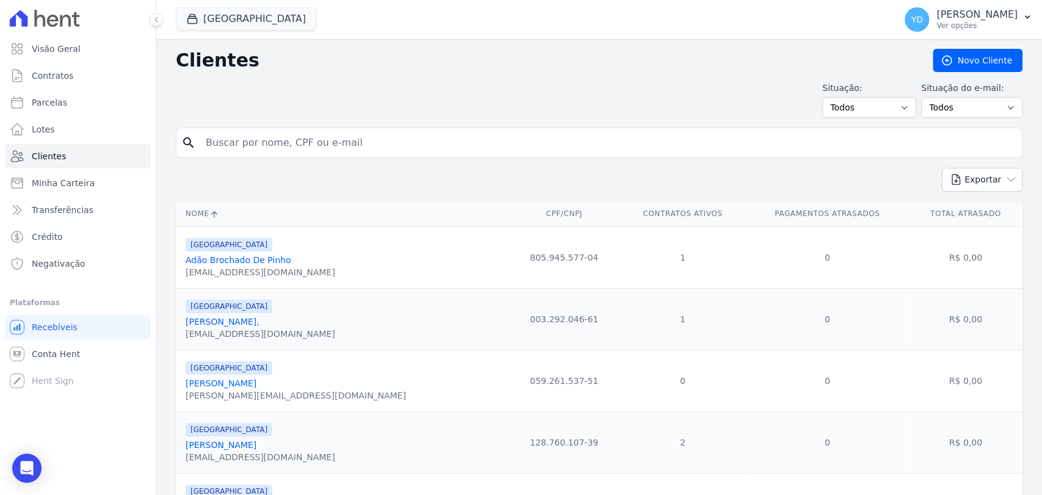
click at [383, 140] on input "search" at bounding box center [607, 143] width 818 height 24
paste input "[PERSON_NAME]"
type input "[PERSON_NAME]"
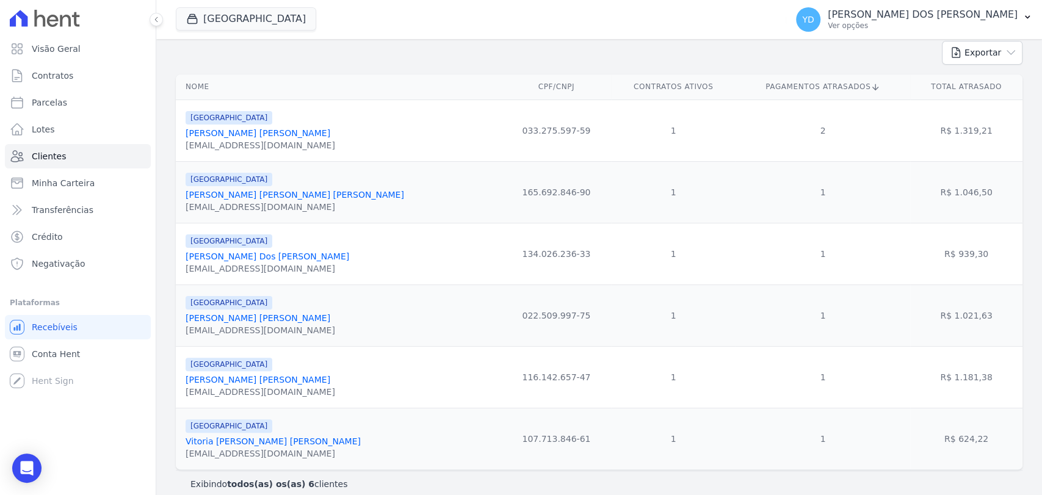
scroll to position [139, 0]
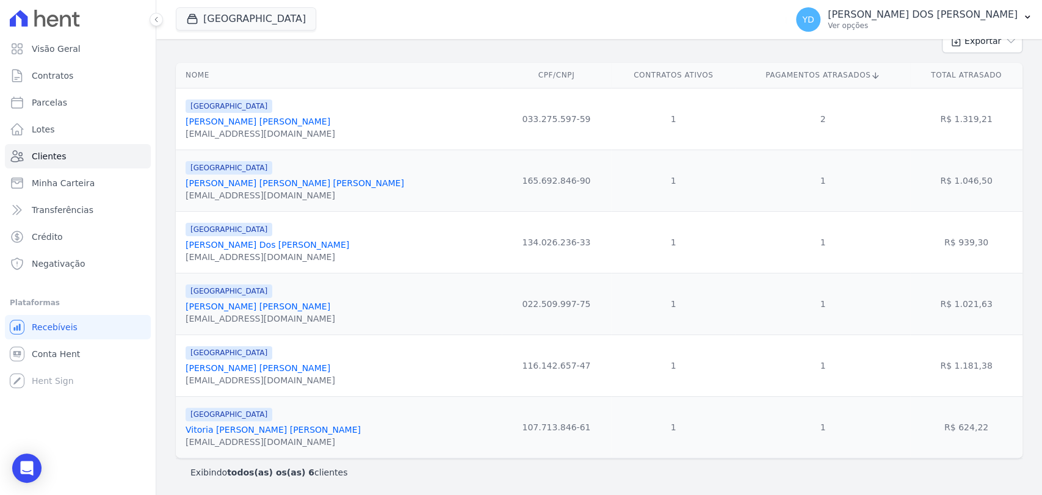
click at [254, 31] on span "[GEOGRAPHIC_DATA]" at bounding box center [246, 19] width 140 height 24
click at [240, 30] on button "[GEOGRAPHIC_DATA]" at bounding box center [246, 18] width 140 height 23
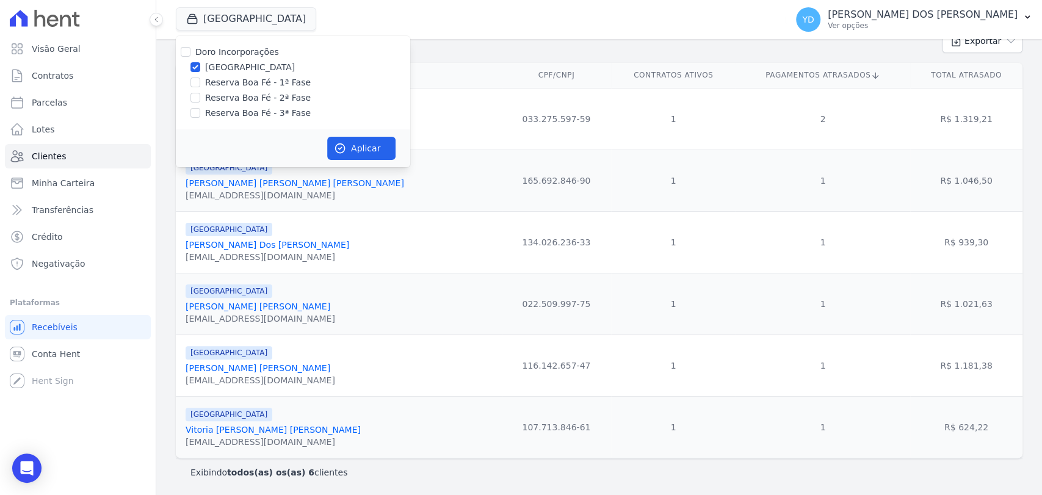
click at [251, 85] on label "Reserva Boa Fé - 1ª Fase" at bounding box center [258, 82] width 106 height 13
click at [200, 85] on input "Reserva Boa Fé - 1ª Fase" at bounding box center [195, 82] width 10 height 10
checkbox input "true"
click at [249, 68] on label "[GEOGRAPHIC_DATA]" at bounding box center [250, 67] width 90 height 13
click at [200, 68] on input "[GEOGRAPHIC_DATA]" at bounding box center [195, 67] width 10 height 10
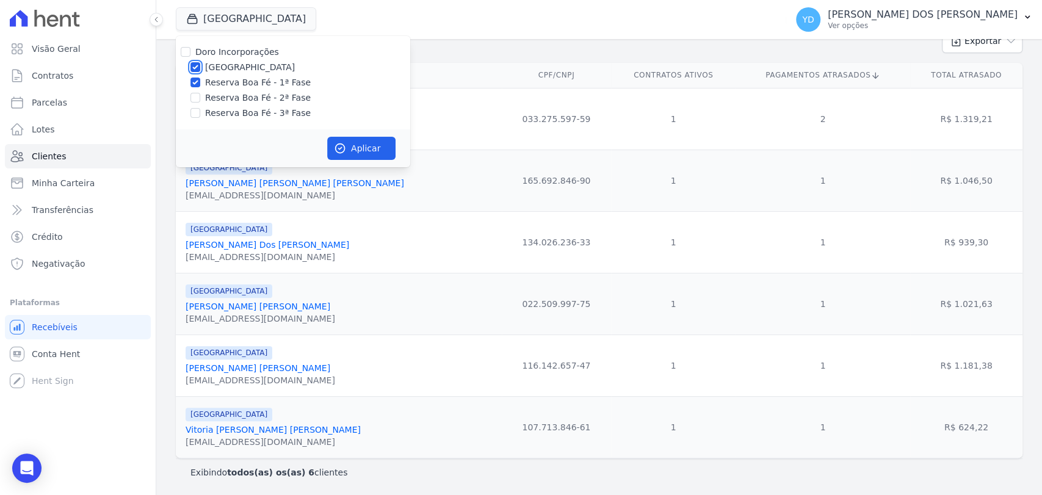
checkbox input "false"
click at [360, 149] on button "Aplicar" at bounding box center [361, 148] width 68 height 23
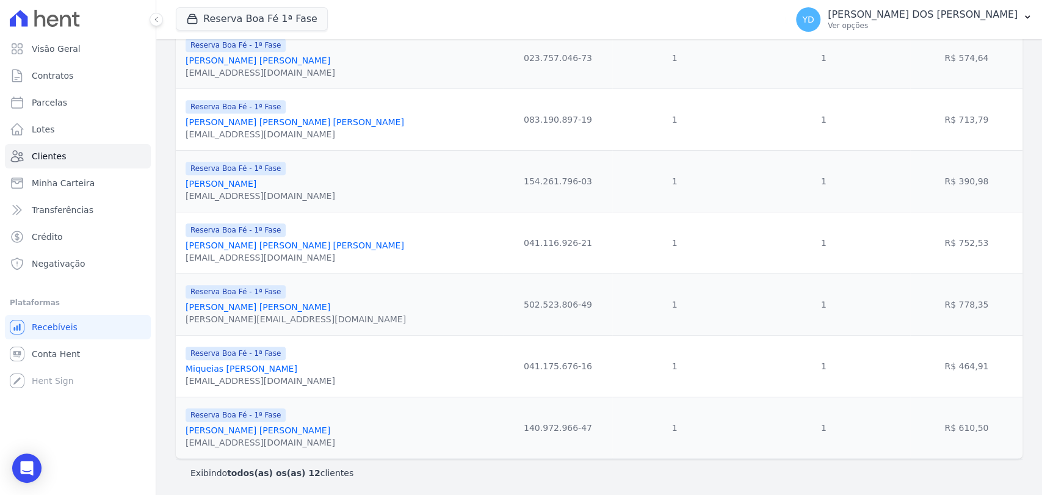
scroll to position [0, 0]
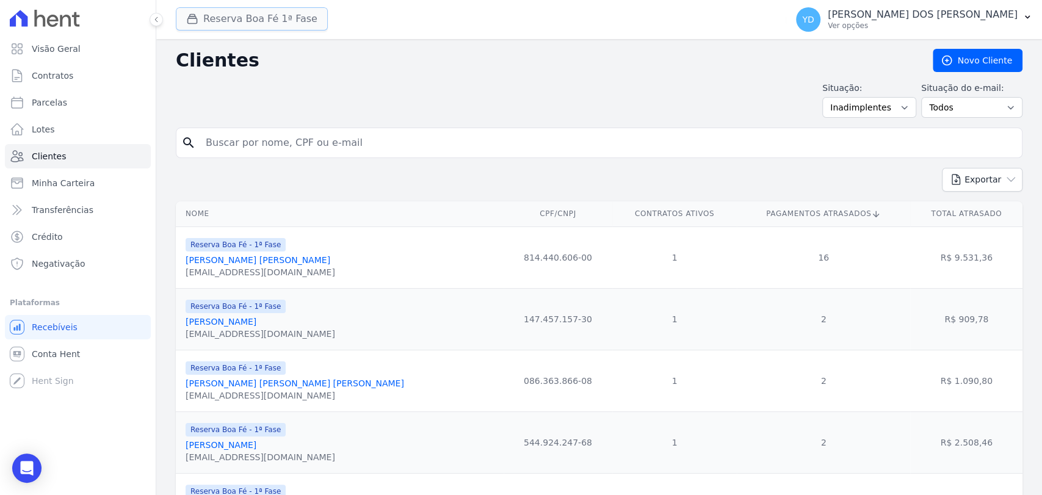
click at [269, 21] on button "Reserva Boa Fé 1ª Fase" at bounding box center [252, 18] width 152 height 23
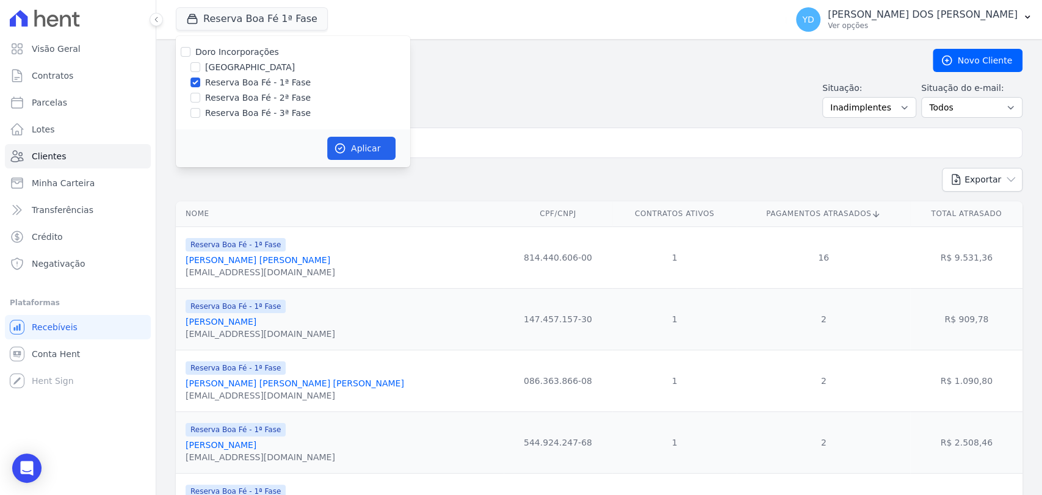
click at [248, 98] on label "Reserva Boa Fé - 2ª Fase" at bounding box center [258, 98] width 106 height 13
click at [200, 98] on input "Reserva Boa Fé - 2ª Fase" at bounding box center [195, 98] width 10 height 10
checkbox input "true"
click at [255, 88] on label "Reserva Boa Fé - 1ª Fase" at bounding box center [258, 82] width 106 height 13
click at [283, 86] on label "Reserva Boa Fé - 1ª Fase" at bounding box center [258, 82] width 106 height 13
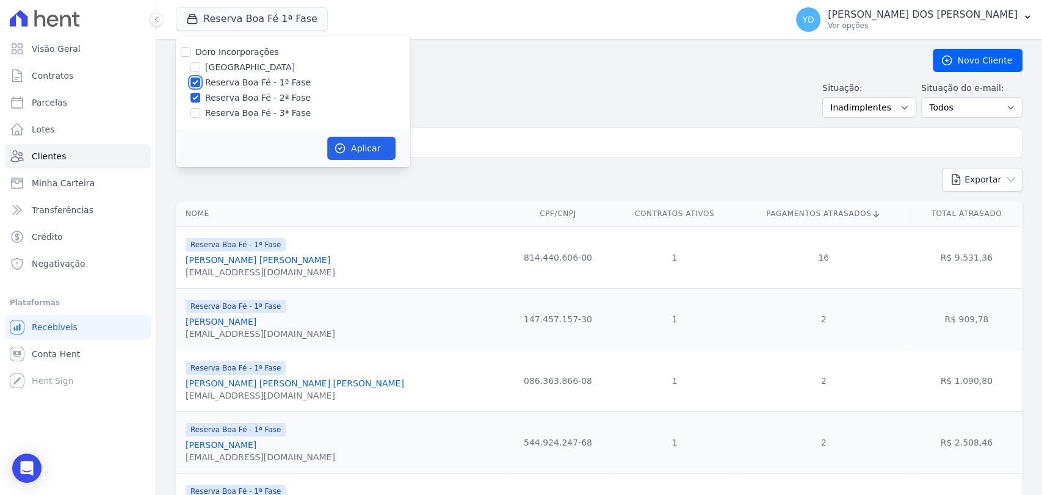
click at [200, 86] on input "Reserva Boa Fé - 1ª Fase" at bounding box center [195, 82] width 10 height 10
checkbox input "false"
click at [354, 153] on button "Aplicar" at bounding box center [361, 148] width 68 height 23
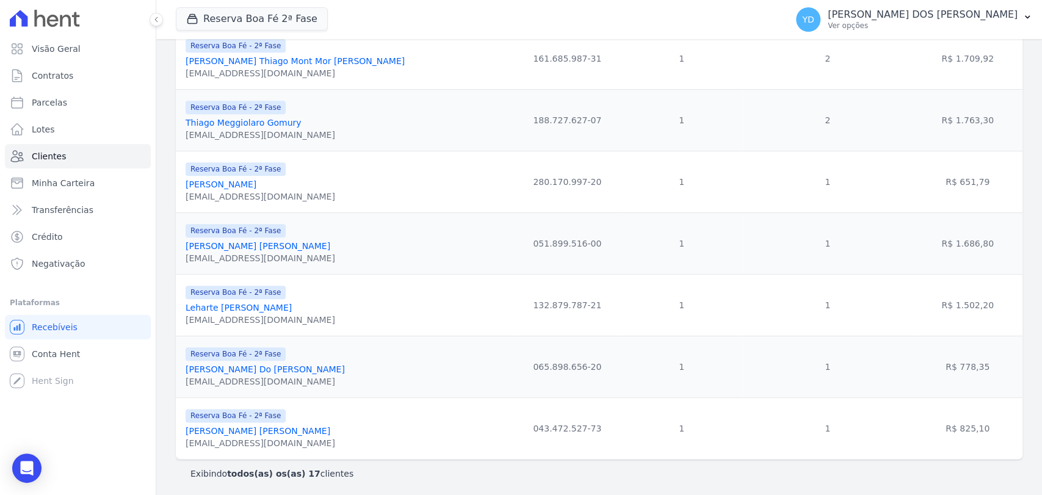
scroll to position [816, 0]
drag, startPoint x: 247, startPoint y: 418, endPoint x: 250, endPoint y: 426, distance: 9.1
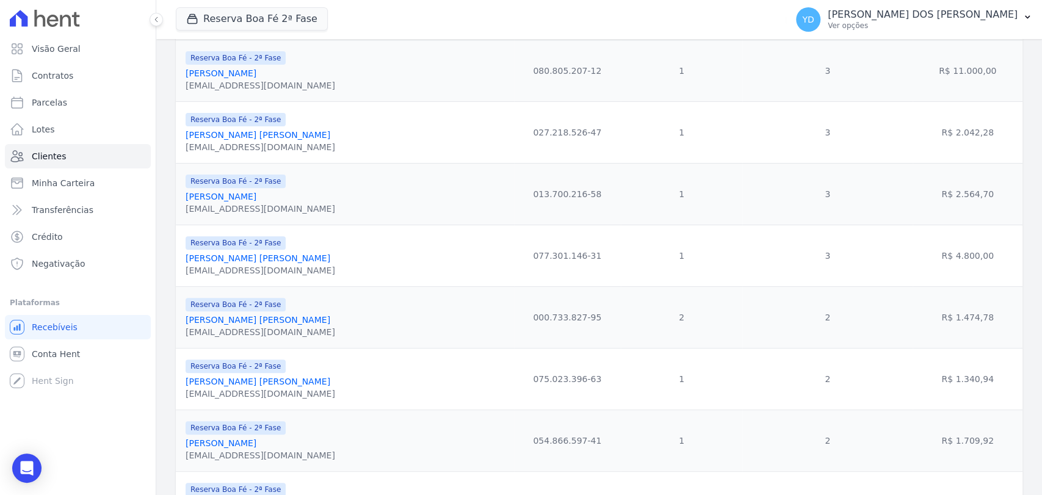
scroll to position [138, 0]
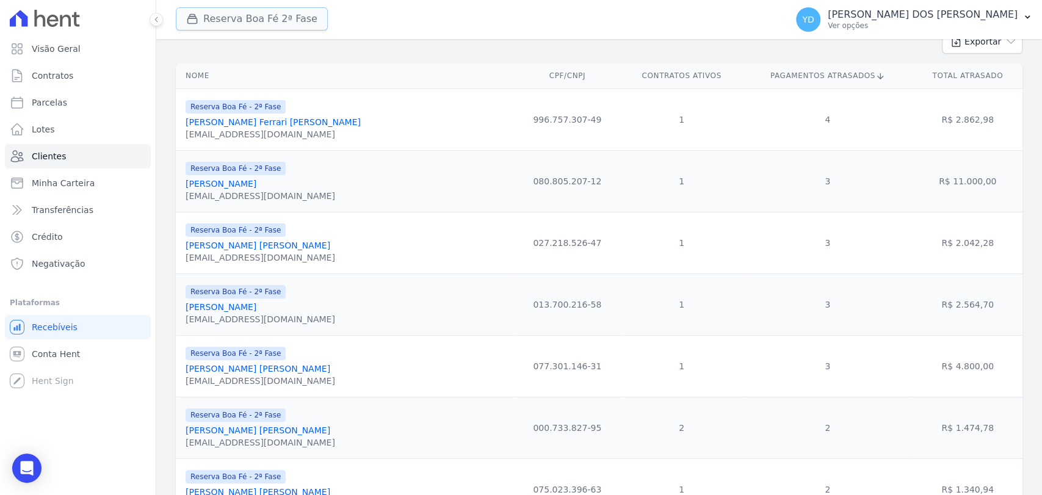
click at [264, 8] on button "Reserva Boa Fé 2ª Fase" at bounding box center [252, 18] width 152 height 23
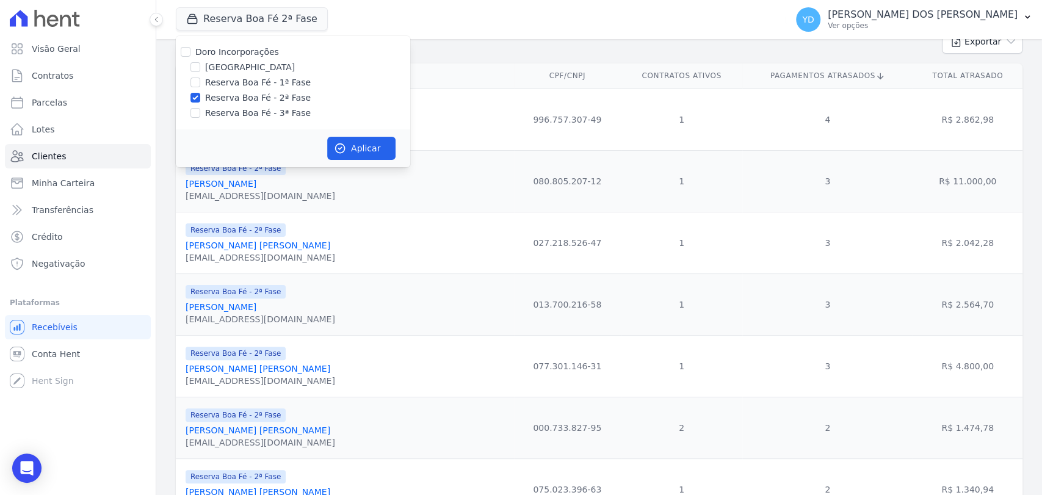
click at [256, 98] on label "Reserva Boa Fé - 2ª Fase" at bounding box center [258, 98] width 106 height 13
click at [200, 98] on input "Reserva Boa Fé - 2ª Fase" at bounding box center [195, 98] width 10 height 10
checkbox input "false"
click at [255, 116] on label "Reserva Boa Fé - 3ª Fase" at bounding box center [258, 113] width 106 height 13
click at [200, 116] on input "Reserva Boa Fé - 3ª Fase" at bounding box center [195, 113] width 10 height 10
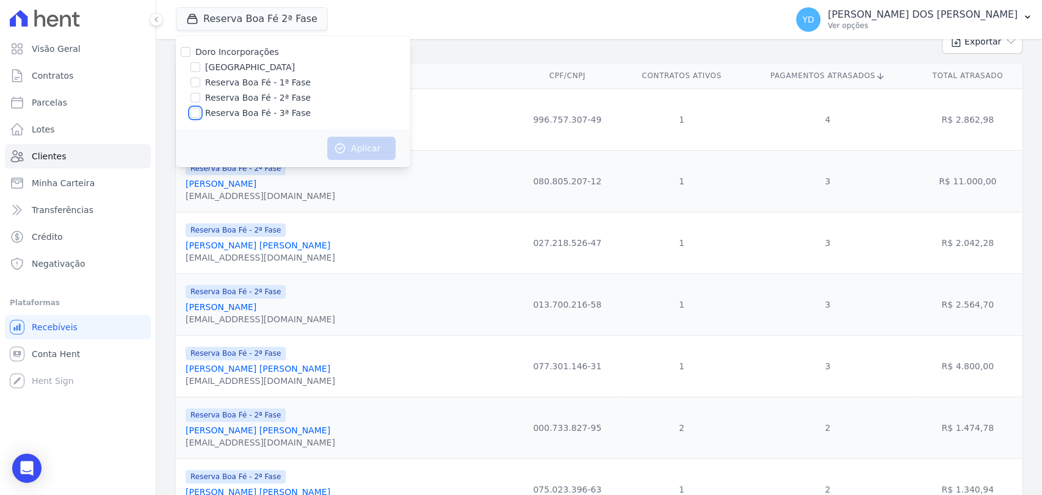
checkbox input "true"
click at [385, 143] on button "Aplicar" at bounding box center [361, 148] width 68 height 23
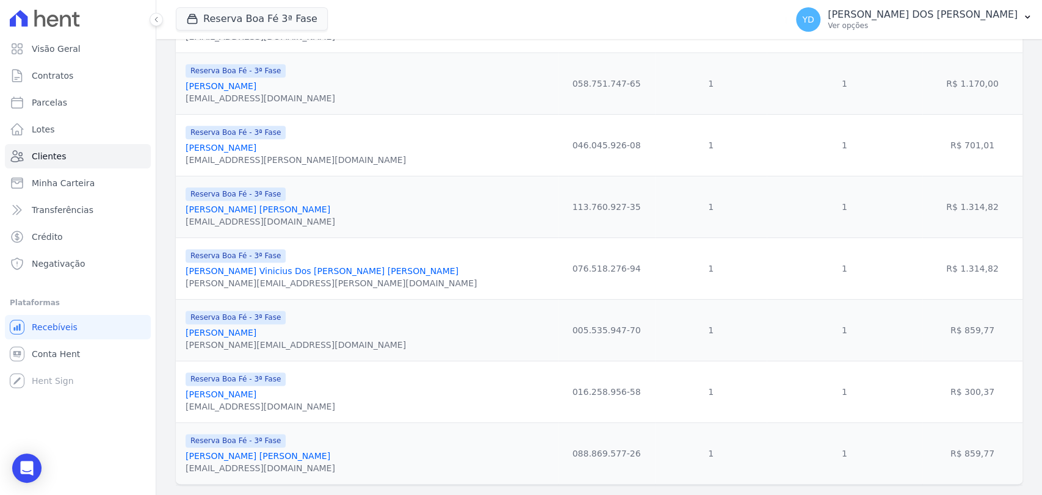
scroll to position [1001, 0]
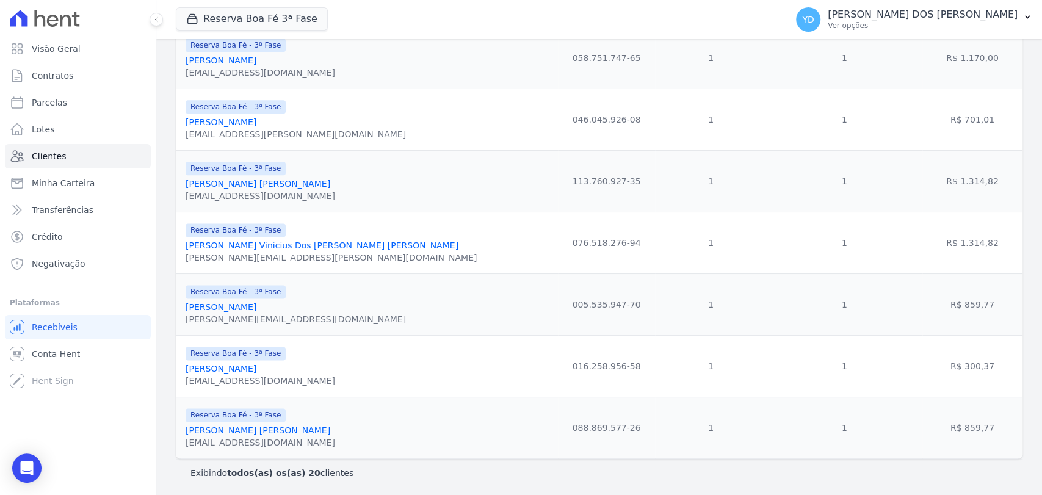
drag, startPoint x: 285, startPoint y: 432, endPoint x: 361, endPoint y: 285, distance: 165.6
click at [361, 285] on div "Reserva Boa Fé - 3ª Fase Sergio Henrique Luparelli sergio@scirio.com.br" at bounding box center [368, 304] width 367 height 41
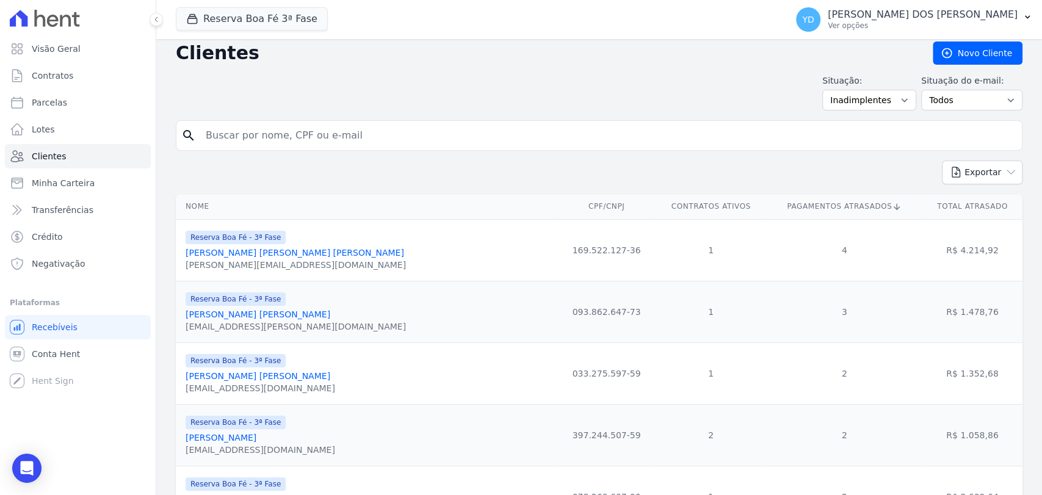
scroll to position [0, 0]
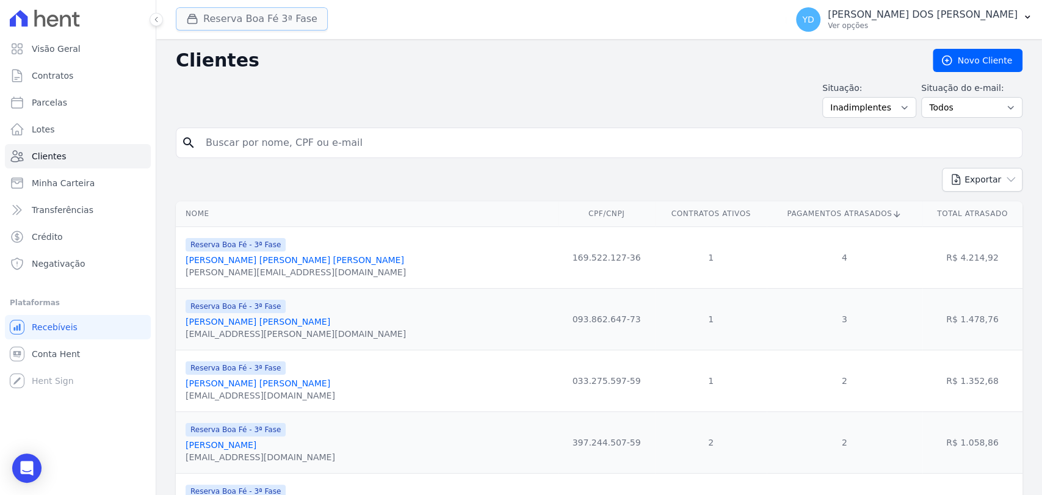
drag, startPoint x: 244, startPoint y: 18, endPoint x: 243, endPoint y: 29, distance: 10.4
click at [244, 18] on button "Reserva Boa Fé 3ª Fase" at bounding box center [252, 18] width 152 height 23
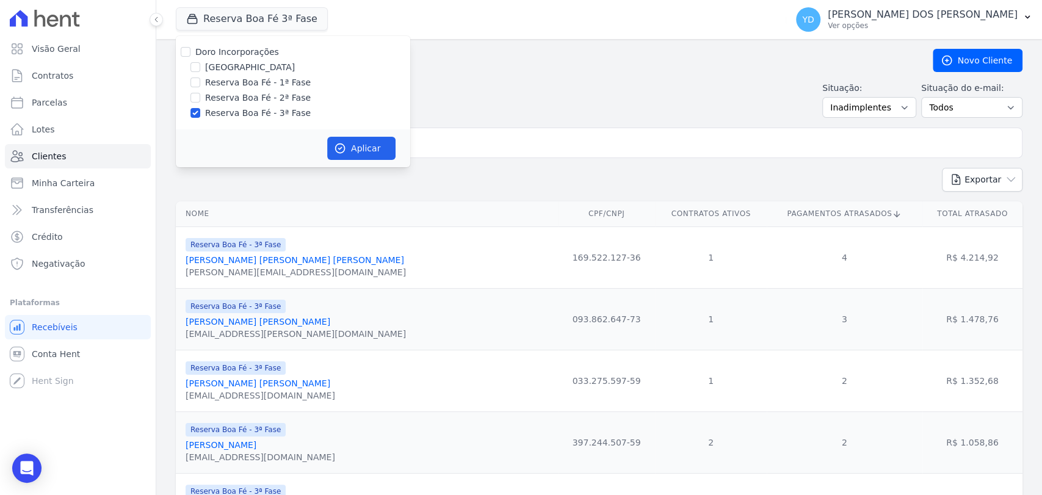
click at [256, 98] on label "Reserva Boa Fé - 2ª Fase" at bounding box center [258, 98] width 106 height 13
click at [200, 98] on input "Reserva Boa Fé - 2ª Fase" at bounding box center [195, 98] width 10 height 10
checkbox input "true"
click at [260, 60] on div "Doro Incorporações Parque das Palmeiras Reserva Boa Fé - 1ª Fase Reserva Boa Fé…" at bounding box center [293, 82] width 234 height 93
click at [262, 70] on label "[GEOGRAPHIC_DATA]" at bounding box center [250, 67] width 90 height 13
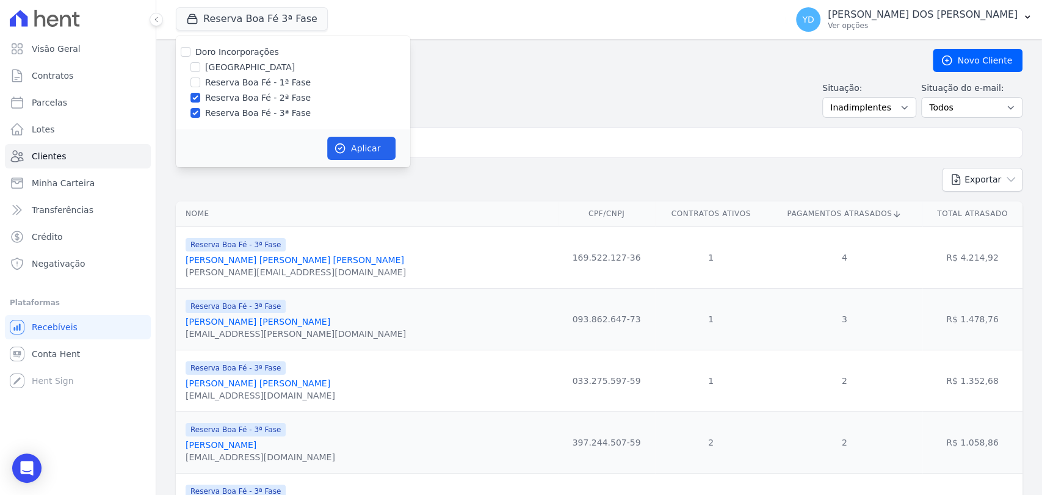
click at [200, 70] on input "[GEOGRAPHIC_DATA]" at bounding box center [195, 67] width 10 height 10
checkbox input "true"
drag, startPoint x: 267, startPoint y: 96, endPoint x: 269, endPoint y: 87, distance: 9.3
click at [267, 94] on label "Reserva Boa Fé - 2ª Fase" at bounding box center [258, 98] width 106 height 13
click at [200, 94] on input "Reserva Boa Fé - 2ª Fase" at bounding box center [195, 98] width 10 height 10
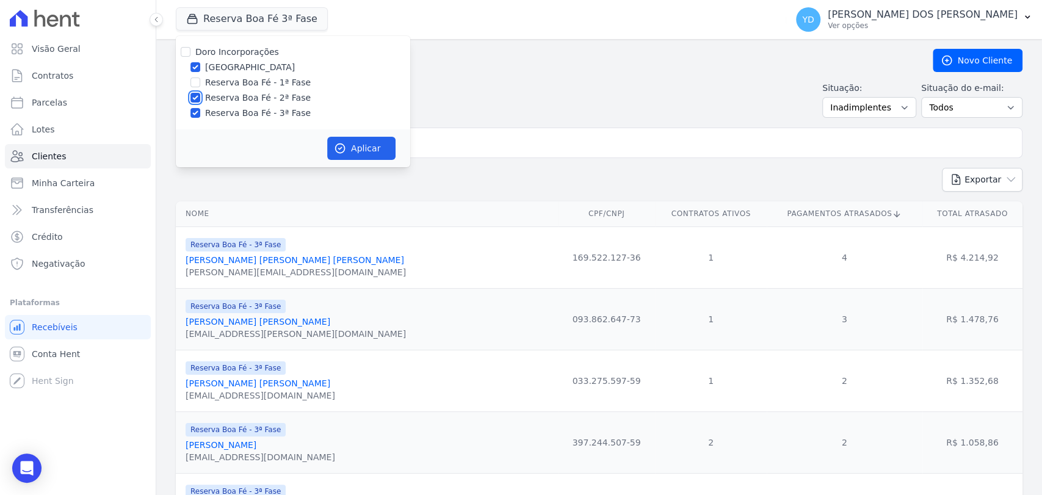
checkbox input "false"
click at [269, 87] on label "Reserva Boa Fé - 1ª Fase" at bounding box center [258, 82] width 106 height 13
click at [200, 87] on input "Reserva Boa Fé - 1ª Fase" at bounding box center [195, 82] width 10 height 10
checkbox input "true"
click at [279, 103] on label "Reserva Boa Fé - 2ª Fase" at bounding box center [258, 98] width 106 height 13
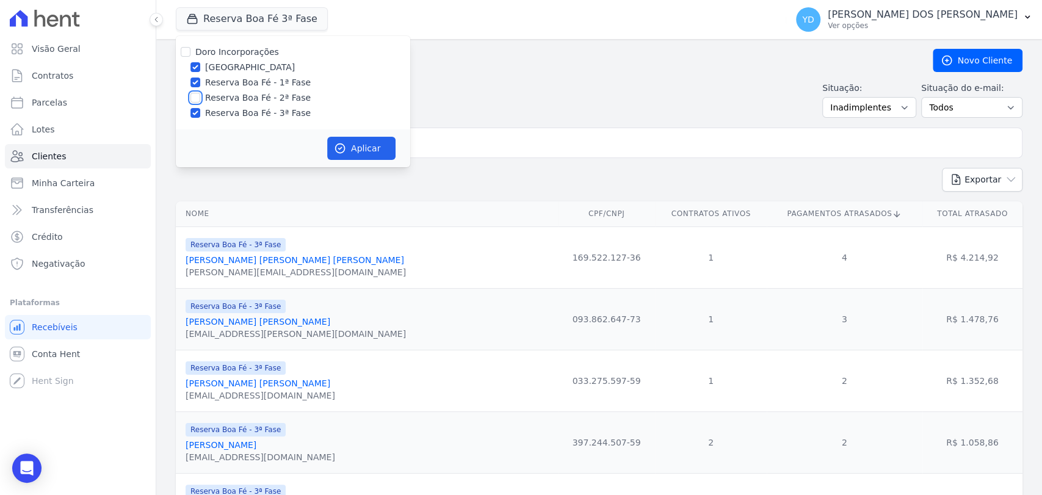
click at [200, 103] on input "Reserva Boa Fé - 2ª Fase" at bounding box center [195, 98] width 10 height 10
checkbox input "true"
drag, startPoint x: 326, startPoint y: 140, endPoint x: 334, endPoint y: 145, distance: 9.2
click at [327, 140] on div "Aplicar" at bounding box center [293, 148] width 234 height 38
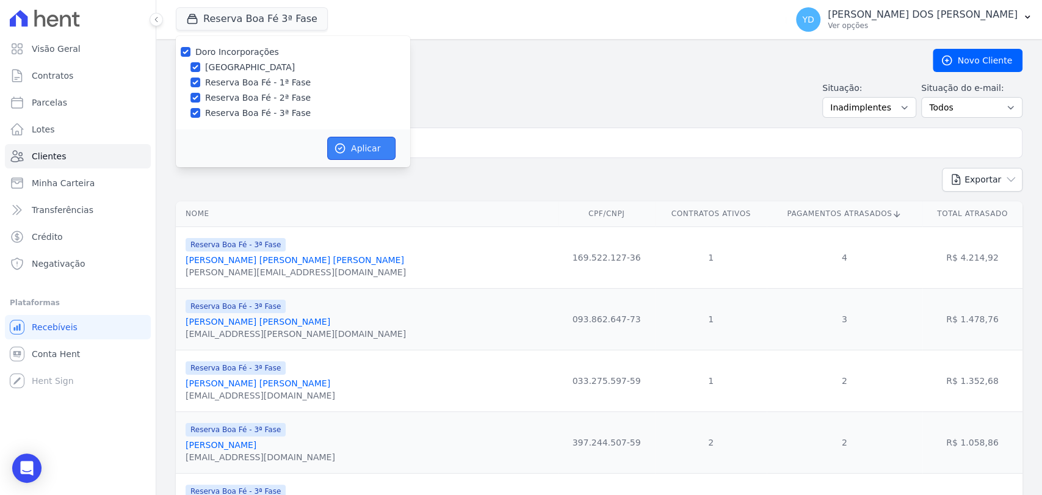
click at [387, 154] on button "Aplicar" at bounding box center [361, 148] width 68 height 23
click at [466, 140] on input "search" at bounding box center [607, 143] width 818 height 24
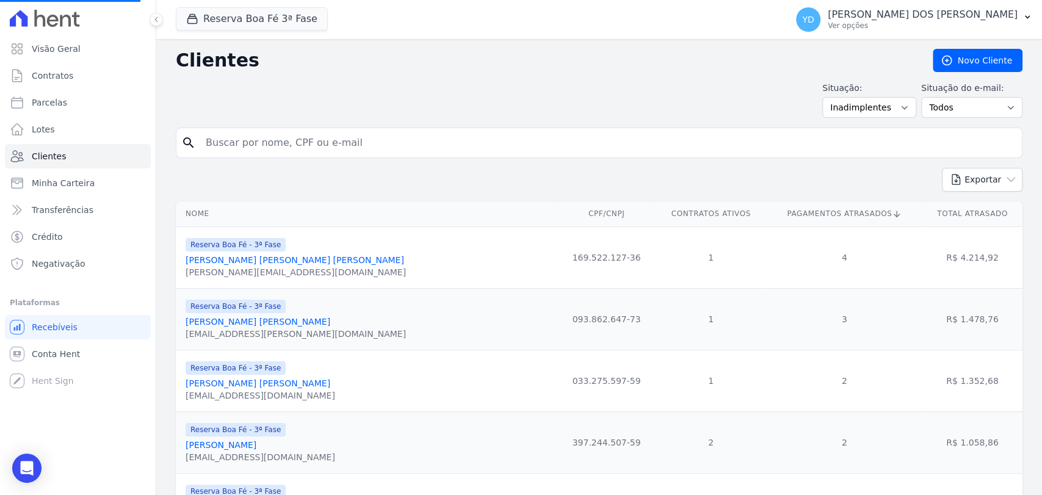
click at [466, 140] on input "search" at bounding box center [607, 143] width 818 height 24
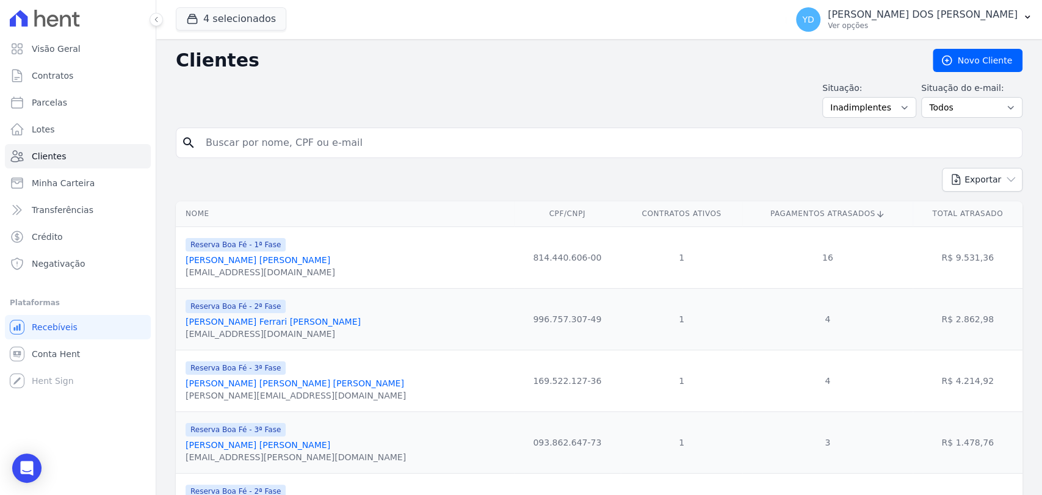
click at [466, 140] on input "search" at bounding box center [607, 143] width 818 height 24
type input "maria"
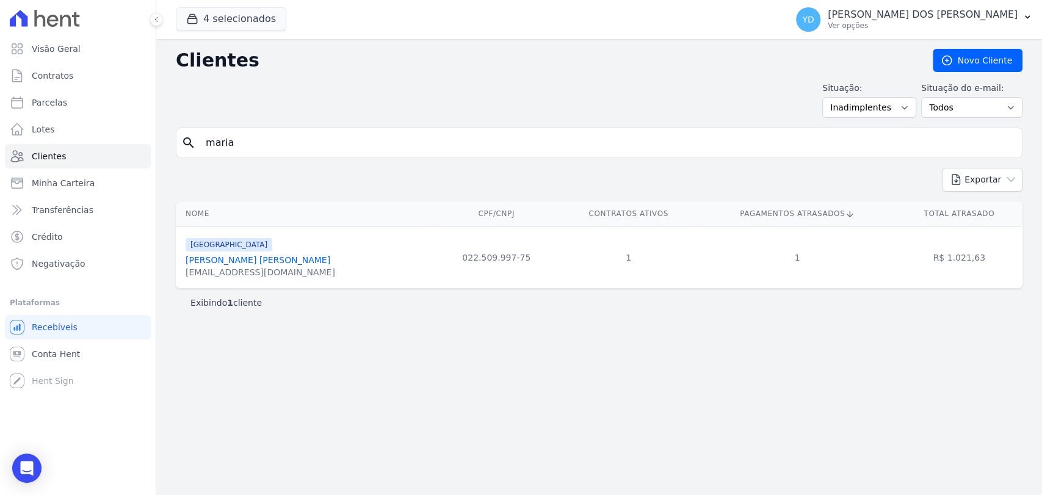
click at [237, 146] on input "maria" at bounding box center [607, 143] width 818 height 24
type input "maria"
click at [910, 110] on select "Todos Adimplentes Inadimplentes" at bounding box center [869, 107] width 94 height 21
select select "all"
click at [835, 97] on select "Todos Adimplentes Inadimplentes" at bounding box center [869, 107] width 94 height 21
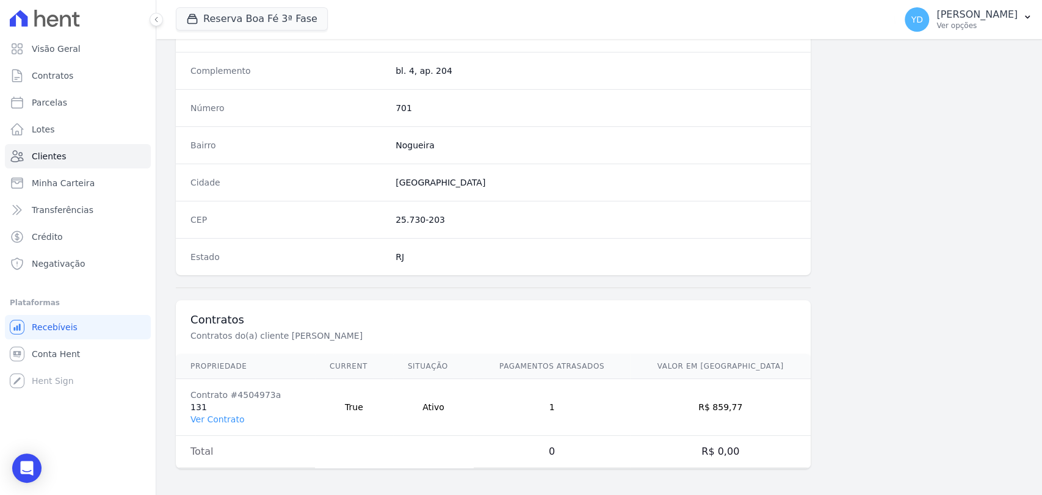
scroll to position [644, 0]
click at [234, 419] on link "Ver Contrato" at bounding box center [217, 419] width 54 height 10
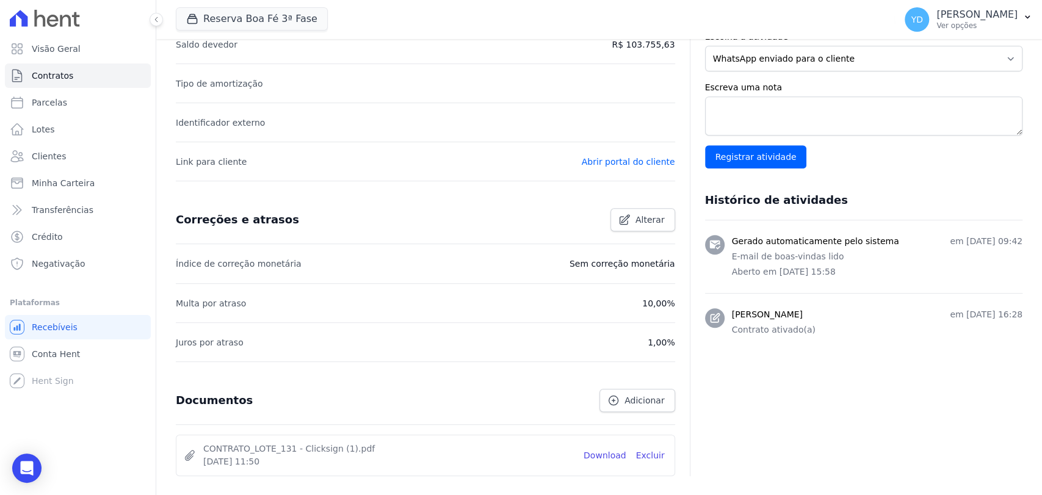
scroll to position [268, 0]
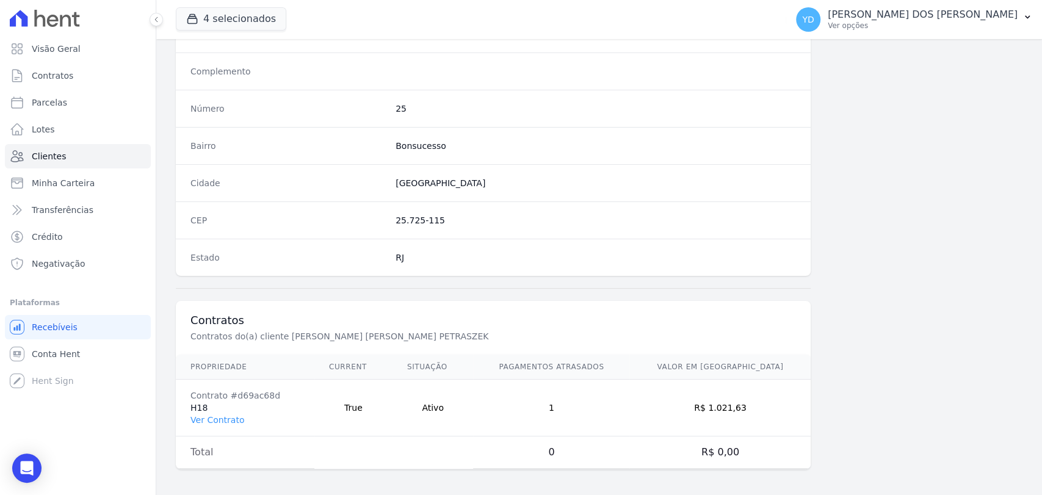
scroll to position [644, 0]
click at [225, 414] on link "Ver Contrato" at bounding box center [217, 419] width 54 height 10
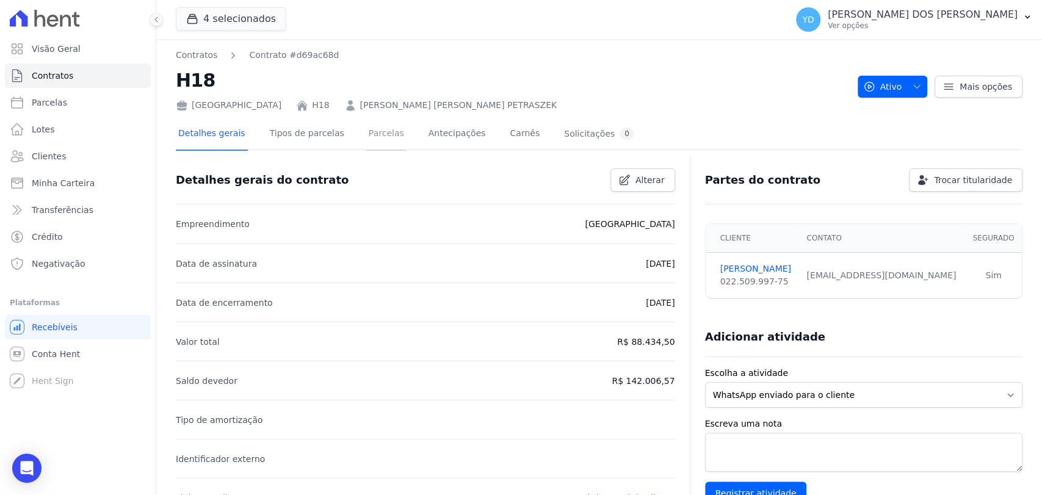
click at [366, 136] on link "Parcelas" at bounding box center [386, 134] width 40 height 32
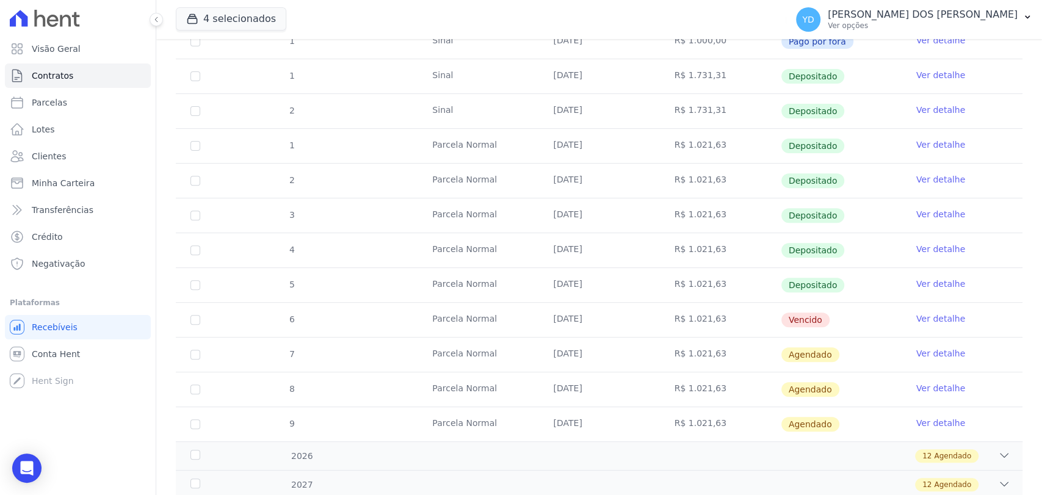
scroll to position [271, 0]
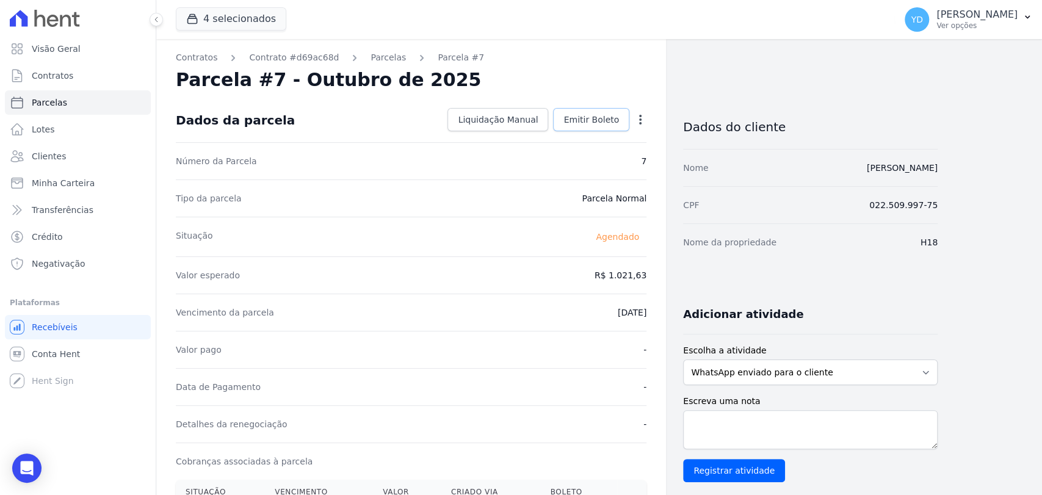
click at [582, 121] on span "Emitir Boleto" at bounding box center [591, 119] width 56 height 12
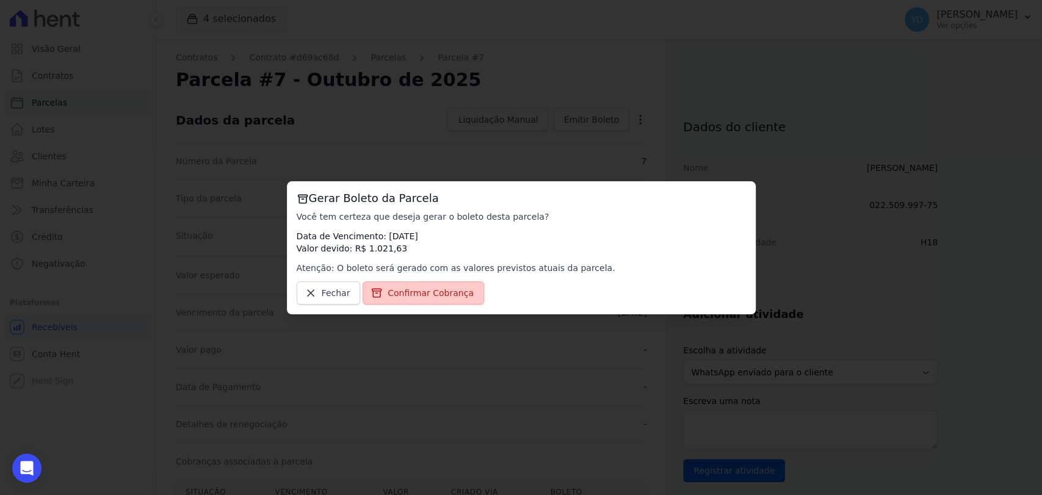
click at [446, 295] on span "Confirmar Cobrança" at bounding box center [430, 293] width 86 height 12
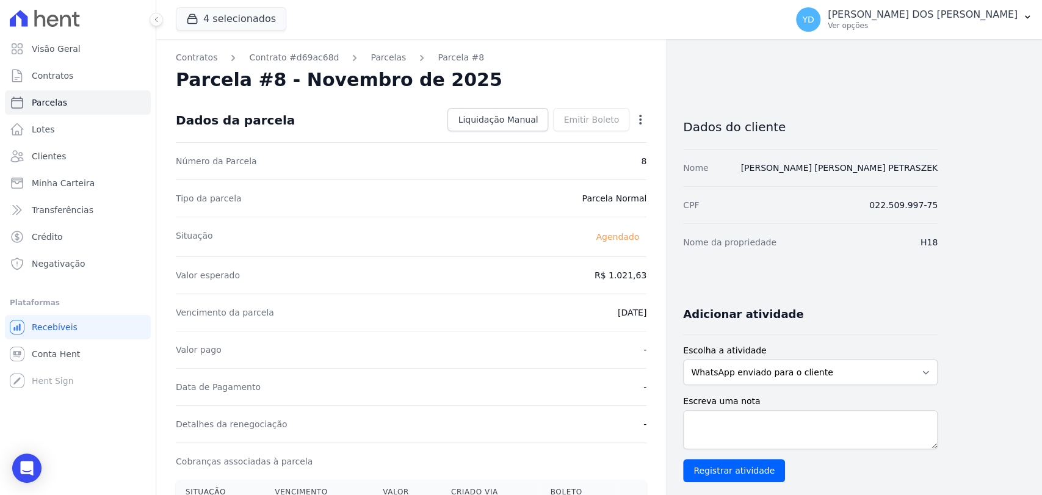
click at [636, 116] on icon "button" at bounding box center [640, 119] width 12 height 12
click at [587, 164] on link "Antecipar" at bounding box center [587, 158] width 107 height 22
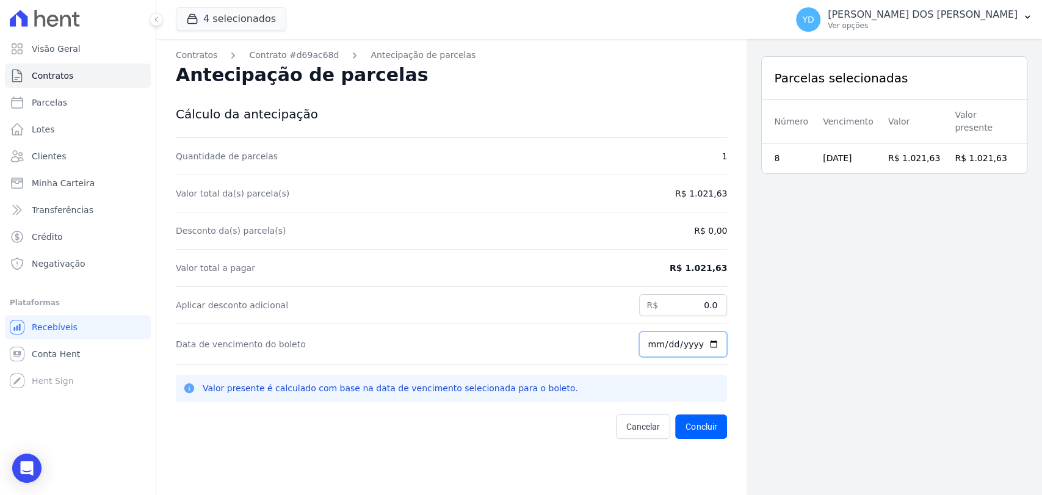
click at [639, 350] on input "[DATE]" at bounding box center [683, 344] width 88 height 26
type input "2025-11-25"
click at [746, 309] on div "Parcelas selecionadas Número Vencimento Valor Valor presente 8 25/11/2025 R$ 1.…" at bounding box center [893, 286] width 295 height 495
click at [696, 434] on button "Concluir" at bounding box center [701, 426] width 52 height 24
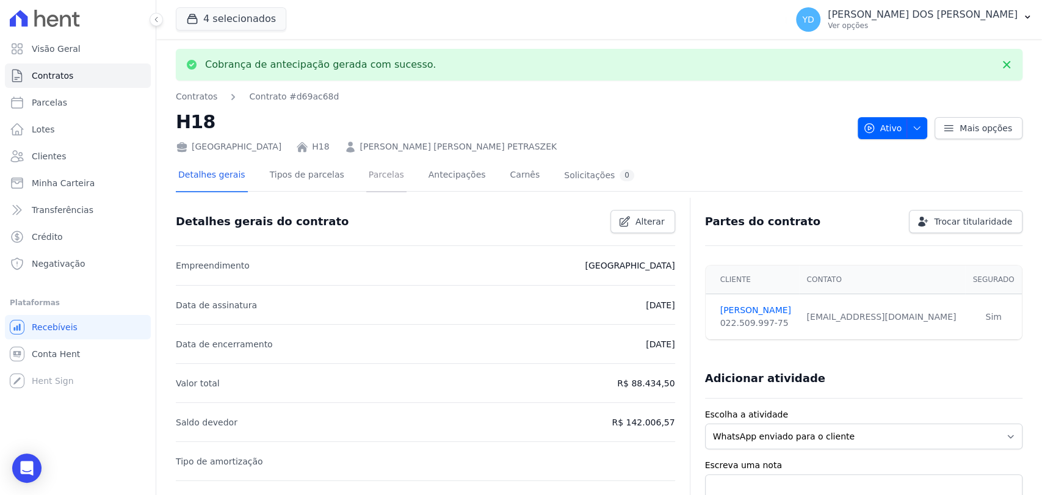
click at [369, 187] on link "Parcelas" at bounding box center [386, 176] width 40 height 32
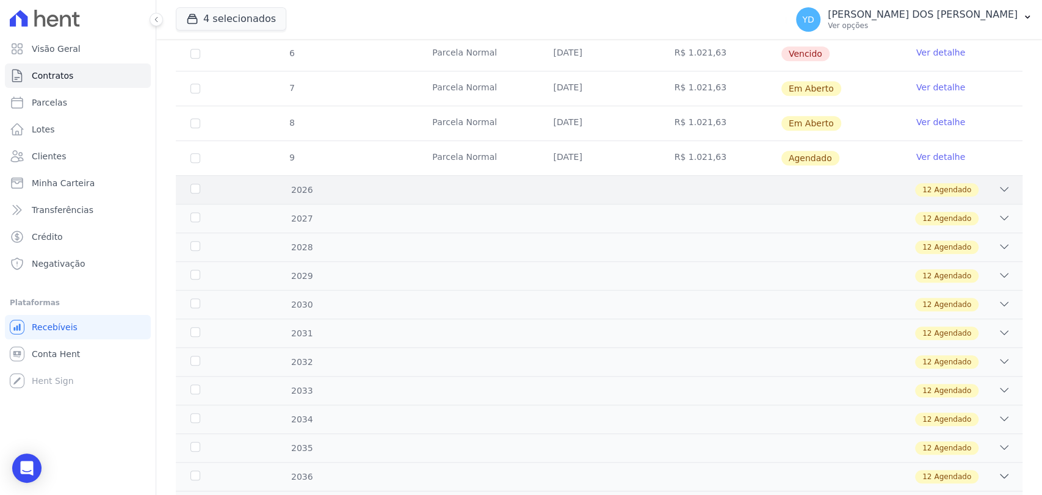
scroll to position [542, 0]
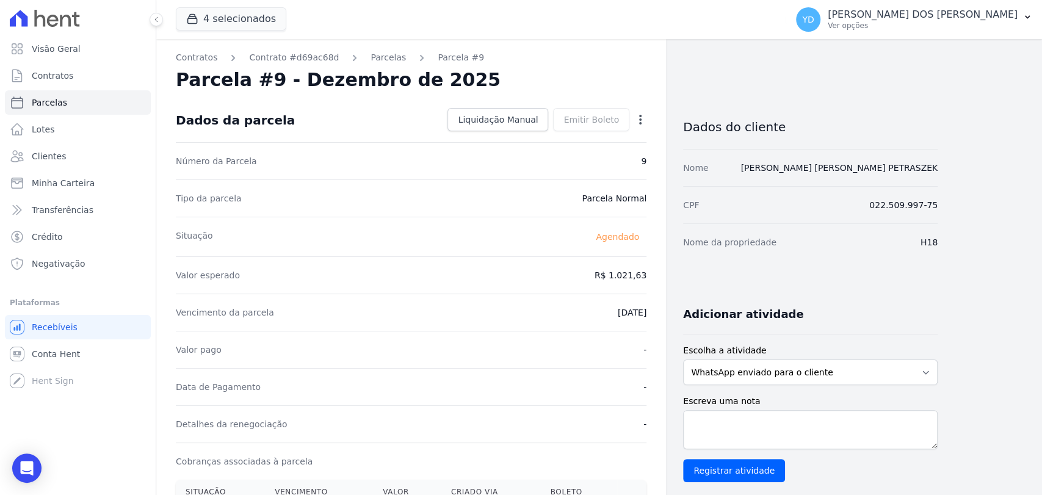
click at [642, 114] on icon "button" at bounding box center [640, 119] width 12 height 12
click at [621, 154] on link "Antecipar" at bounding box center [587, 158] width 107 height 22
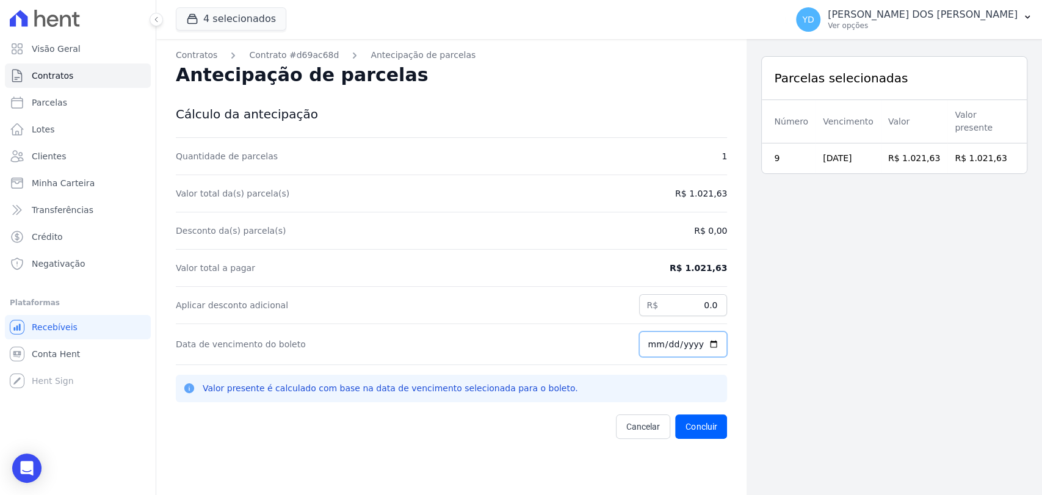
click at [640, 351] on input "[DATE]" at bounding box center [683, 344] width 88 height 26
type input "2025-12-25"
click at [689, 418] on button "Concluir" at bounding box center [701, 426] width 52 height 24
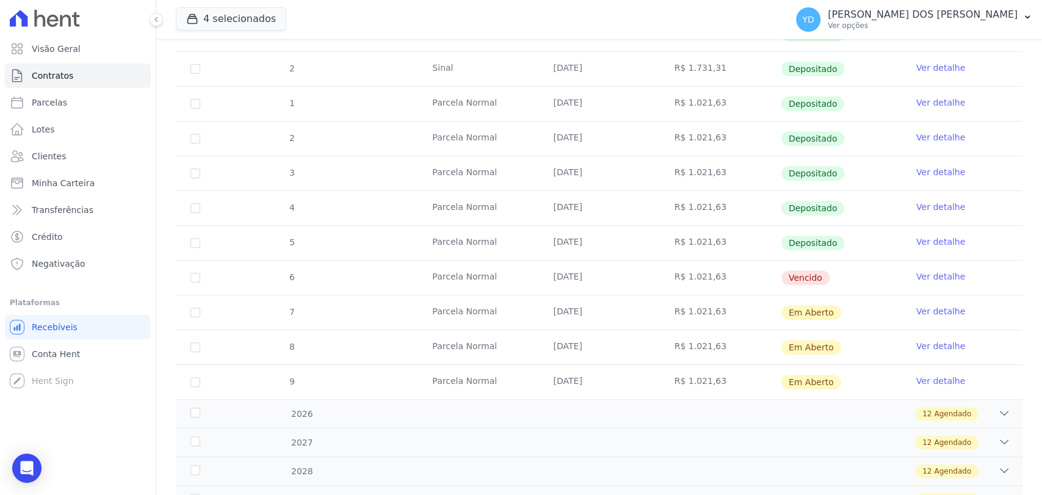
scroll to position [339, 0]
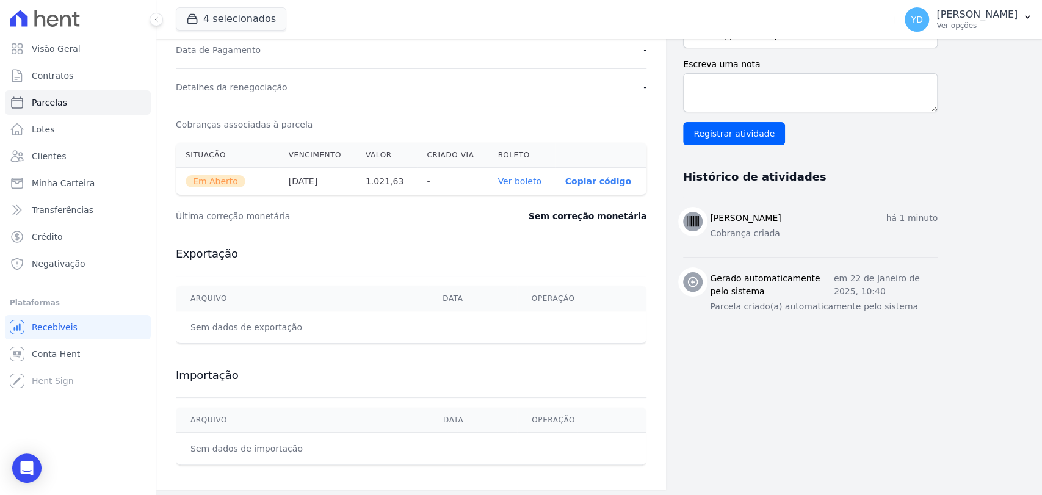
scroll to position [339, 0]
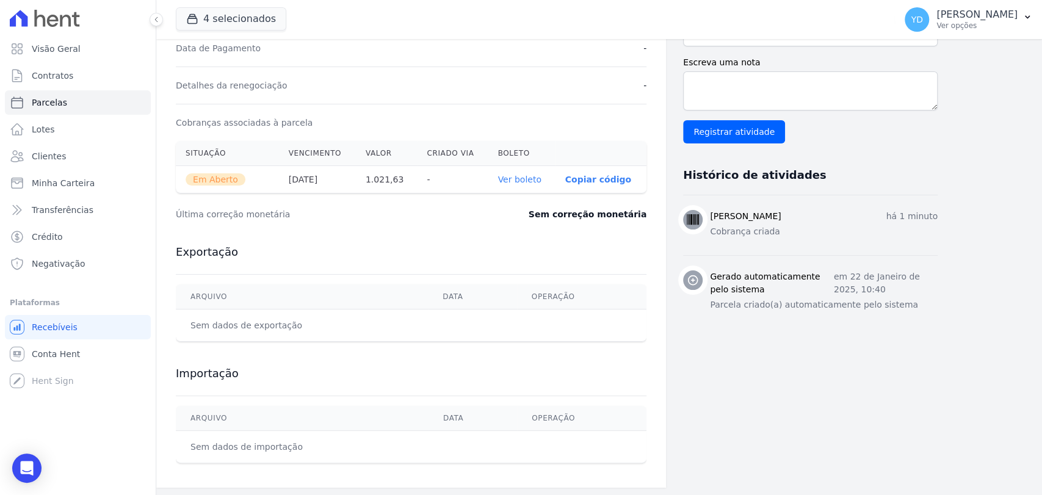
click at [533, 180] on link "Ver boleto" at bounding box center [518, 180] width 43 height 10
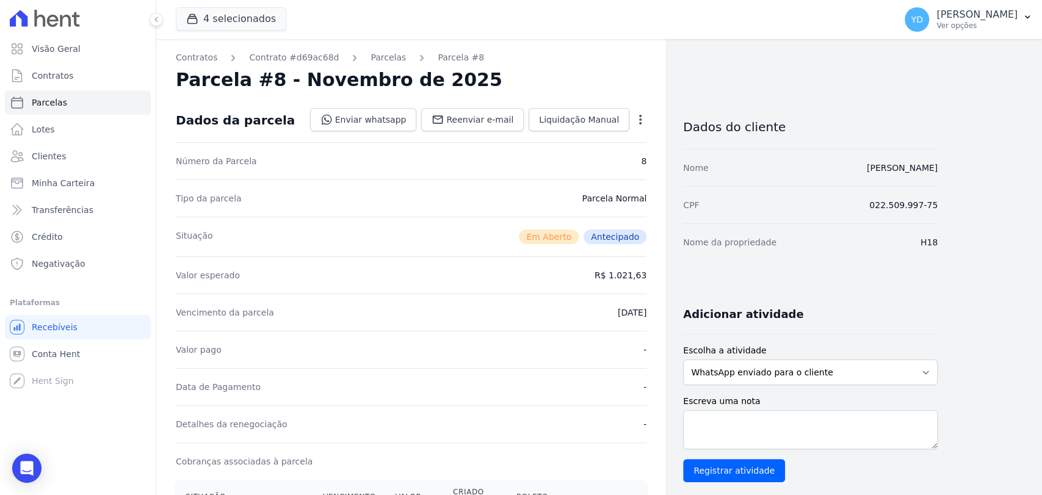
scroll to position [340, 0]
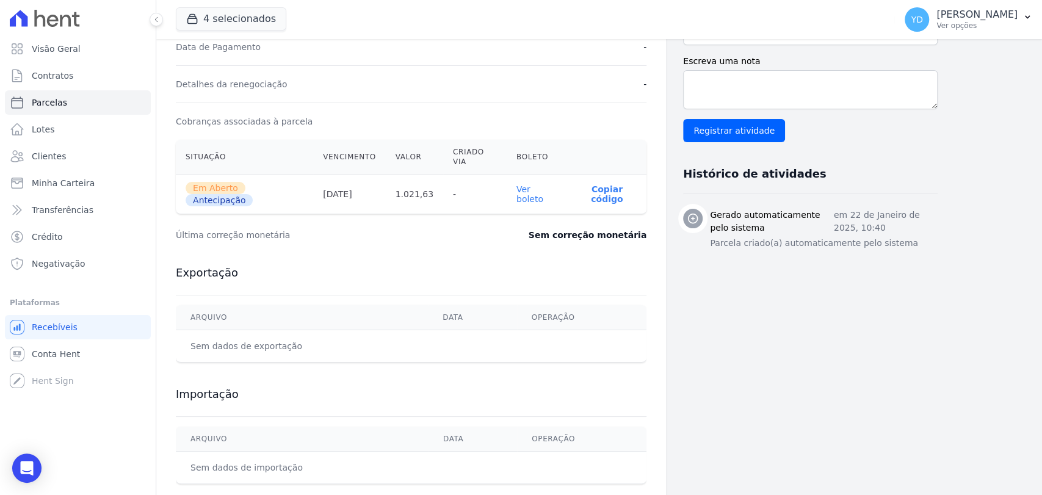
click at [530, 184] on link "Ver boleto" at bounding box center [529, 194] width 27 height 20
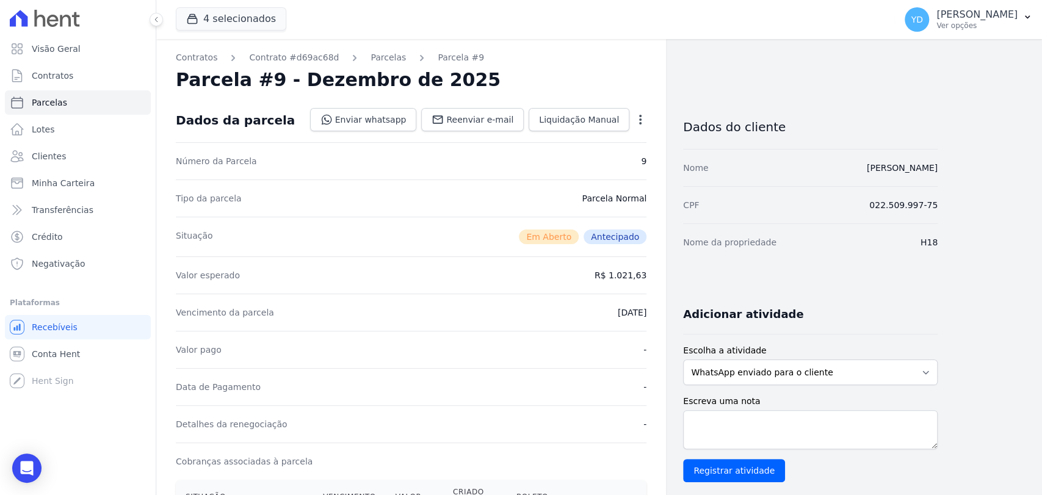
scroll to position [340, 0]
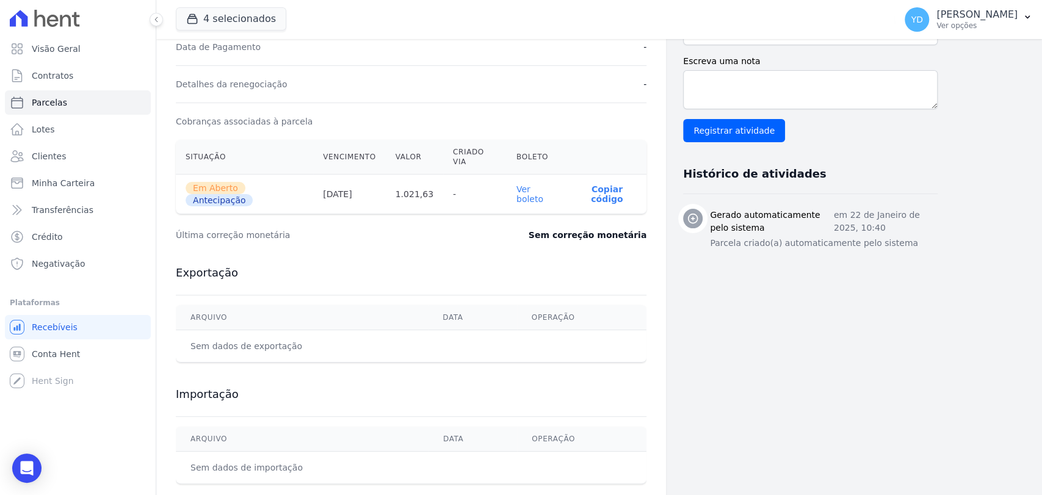
click at [542, 184] on link "Ver boleto" at bounding box center [529, 194] width 27 height 20
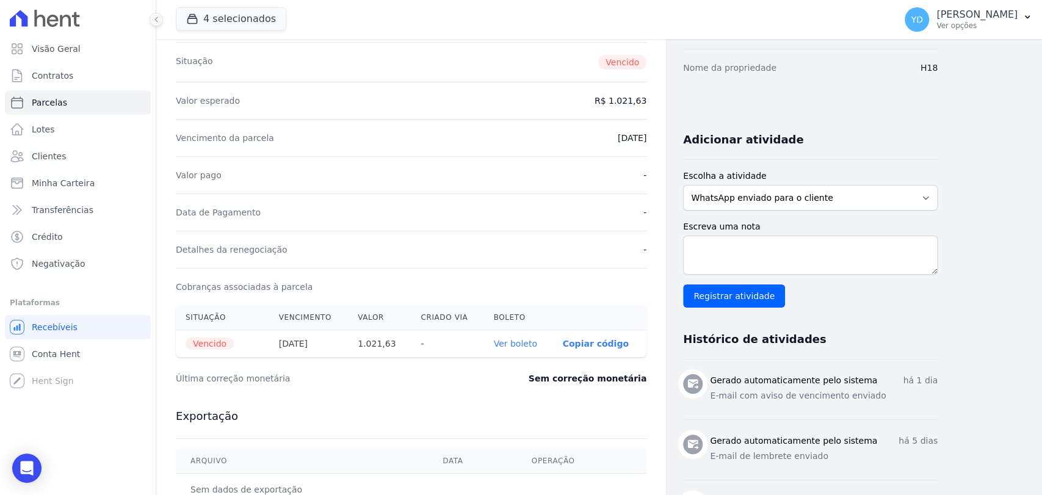
scroll to position [339, 0]
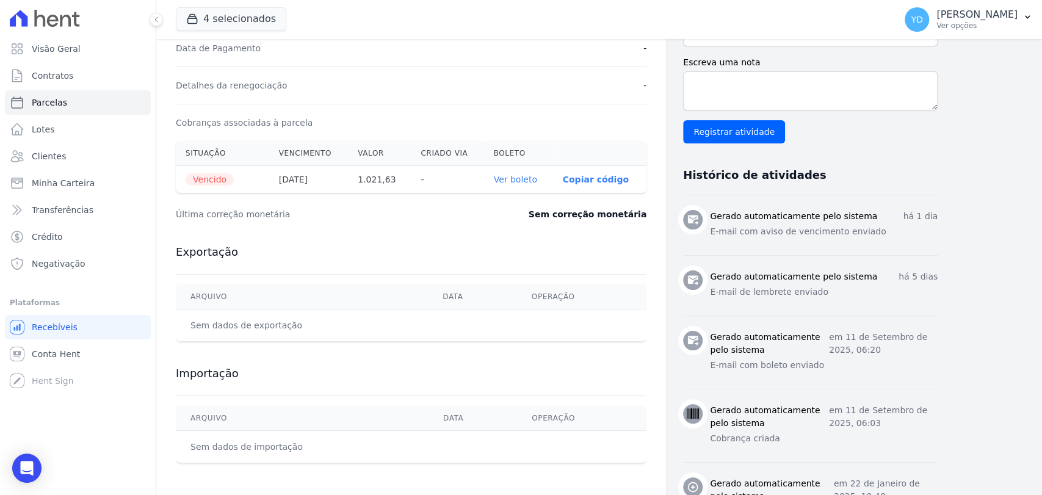
click at [531, 186] on th "Ver boleto" at bounding box center [518, 179] width 69 height 27
click at [532, 177] on link "Ver boleto" at bounding box center [515, 180] width 43 height 10
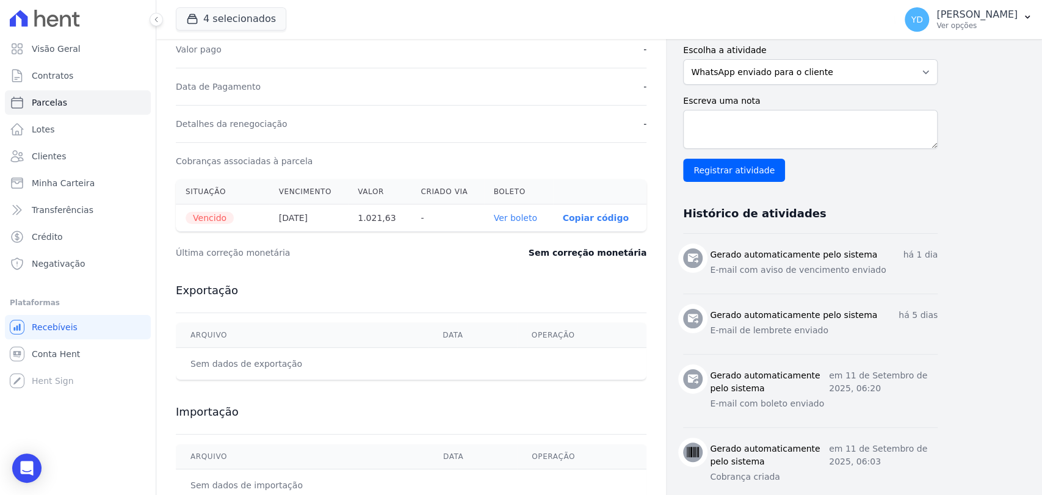
scroll to position [0, 0]
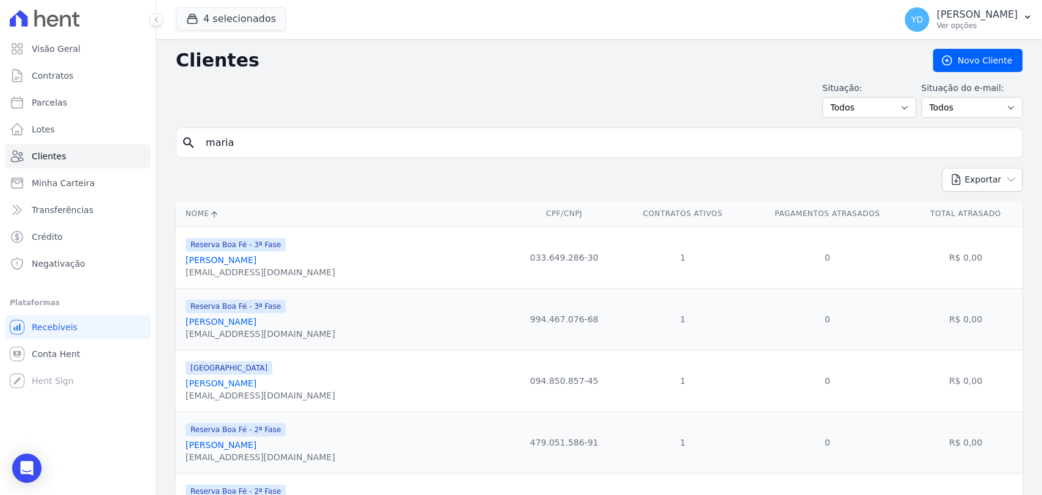
drag, startPoint x: 0, startPoint y: 0, endPoint x: 304, endPoint y: 139, distance: 334.7
click at [304, 139] on input "maria" at bounding box center [607, 143] width 818 height 24
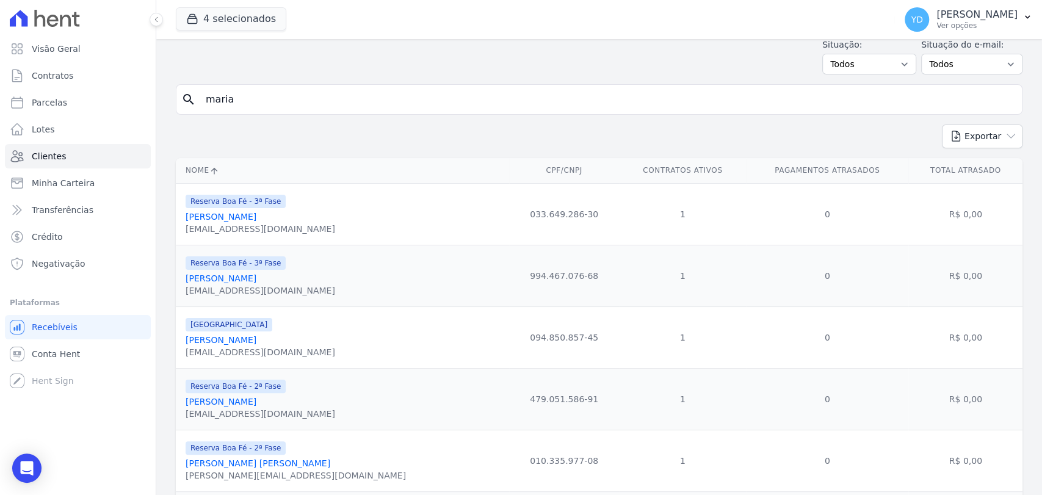
scroll to position [203, 0]
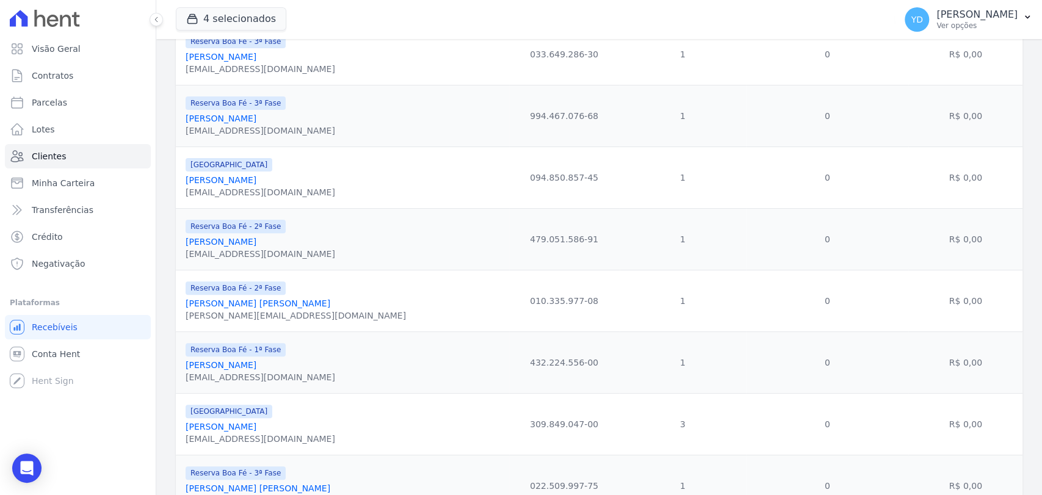
click at [165, 331] on div "Nome CPF/CNPJ Contratos Ativos Pagamentos Atrasados Total Atrasado Reserva Boa …" at bounding box center [598, 411] width 885 height 837
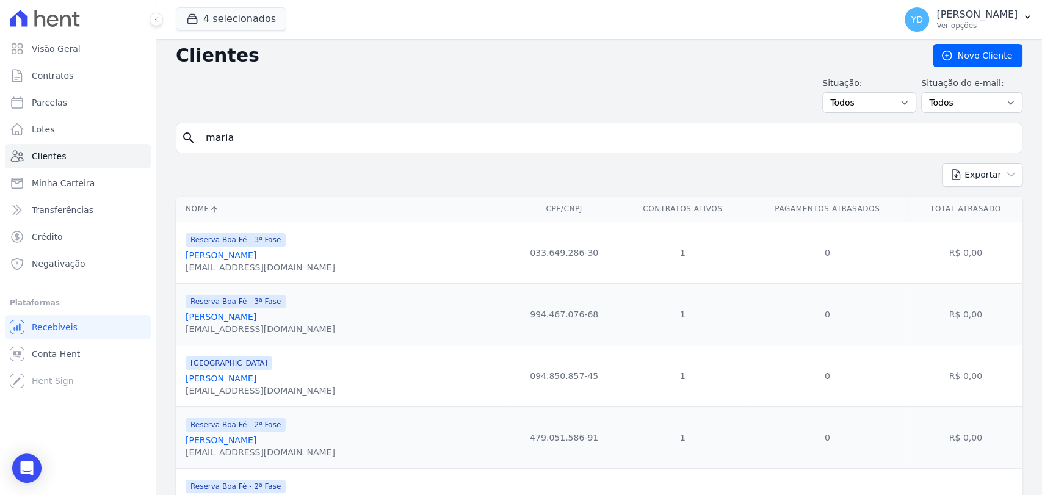
scroll to position [0, 0]
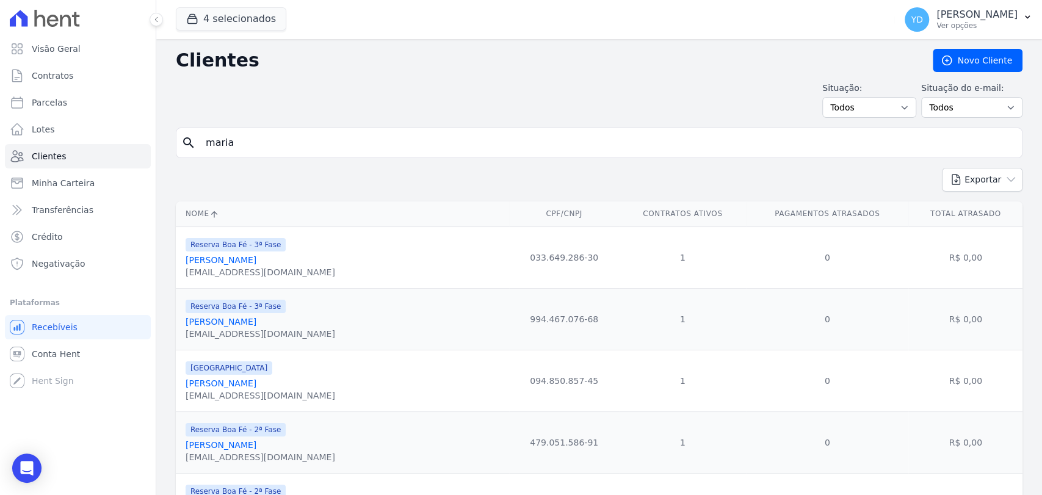
click at [305, 140] on input "maria" at bounding box center [607, 143] width 818 height 24
type input "edsom"
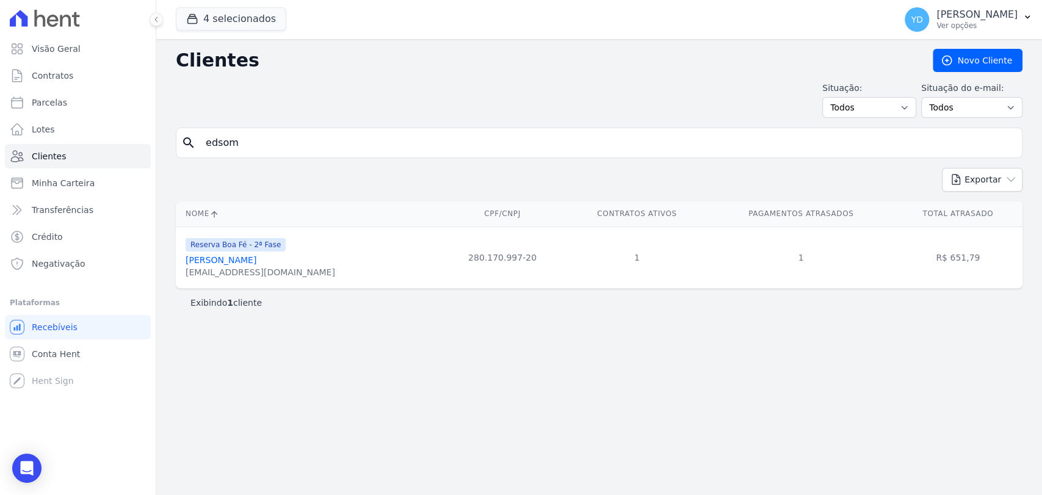
click at [113, 36] on div at bounding box center [78, 18] width 146 height 37
click at [124, 44] on link "Visão Geral" at bounding box center [78, 49] width 146 height 24
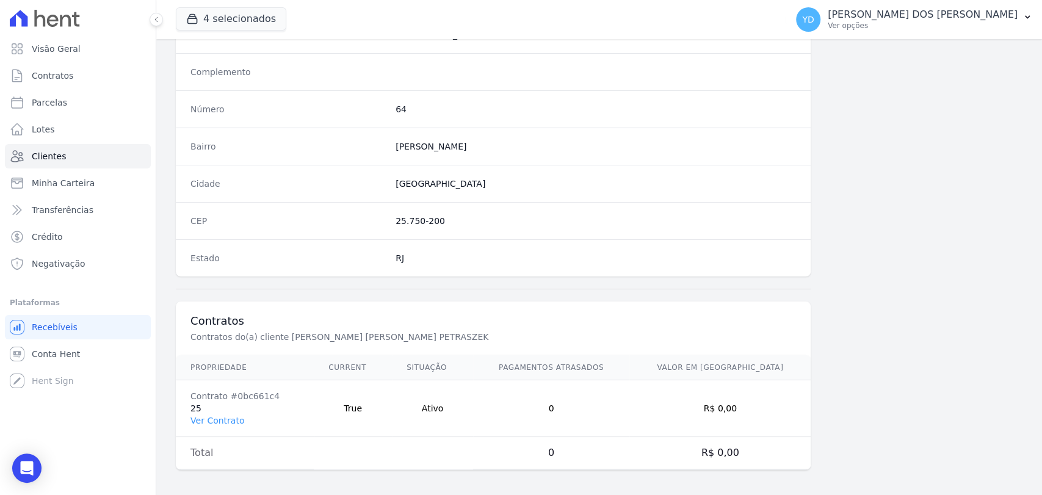
scroll to position [644, 0]
click at [206, 419] on link "Ver Contrato" at bounding box center [217, 419] width 54 height 10
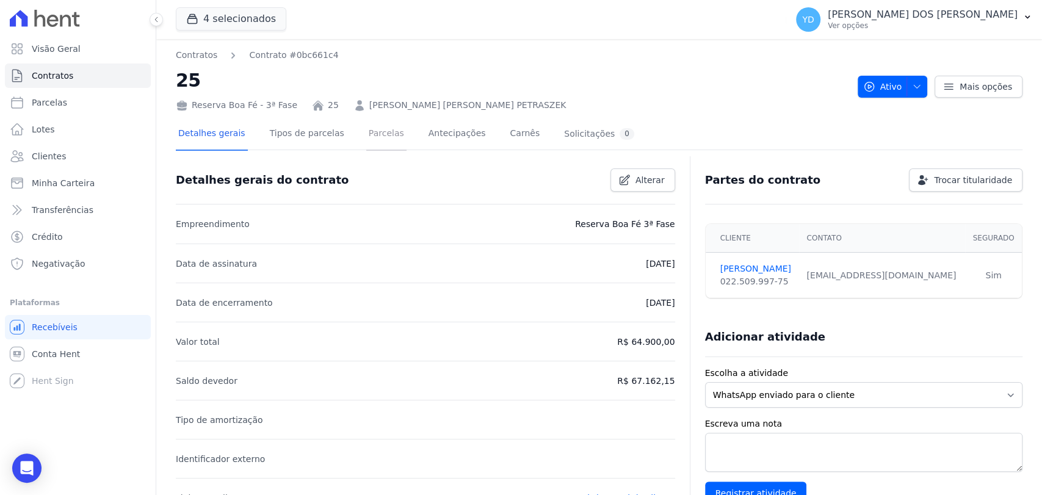
click at [367, 134] on link "Parcelas" at bounding box center [386, 134] width 40 height 32
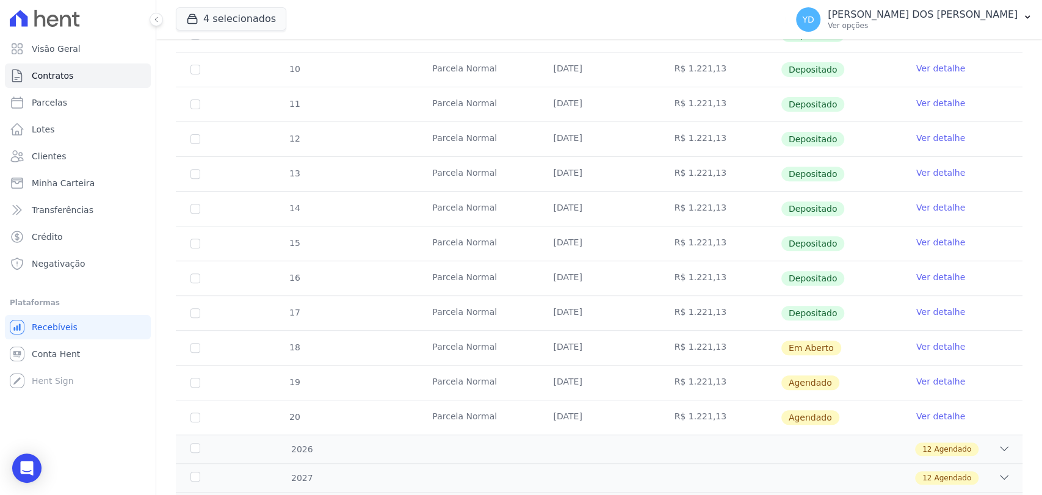
scroll to position [386, 0]
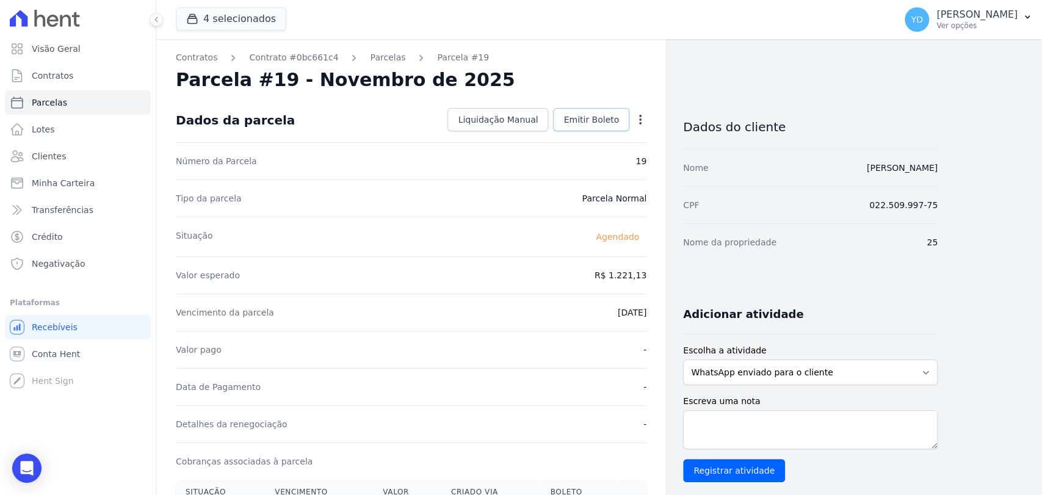
click at [588, 109] on link "Emitir Boleto" at bounding box center [591, 119] width 76 height 23
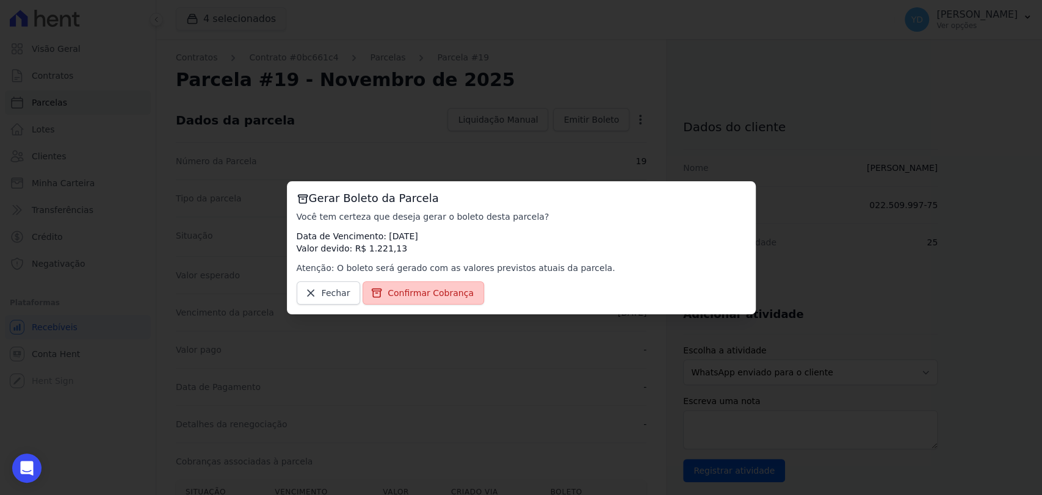
click at [454, 289] on span "Confirmar Cobrança" at bounding box center [430, 293] width 86 height 12
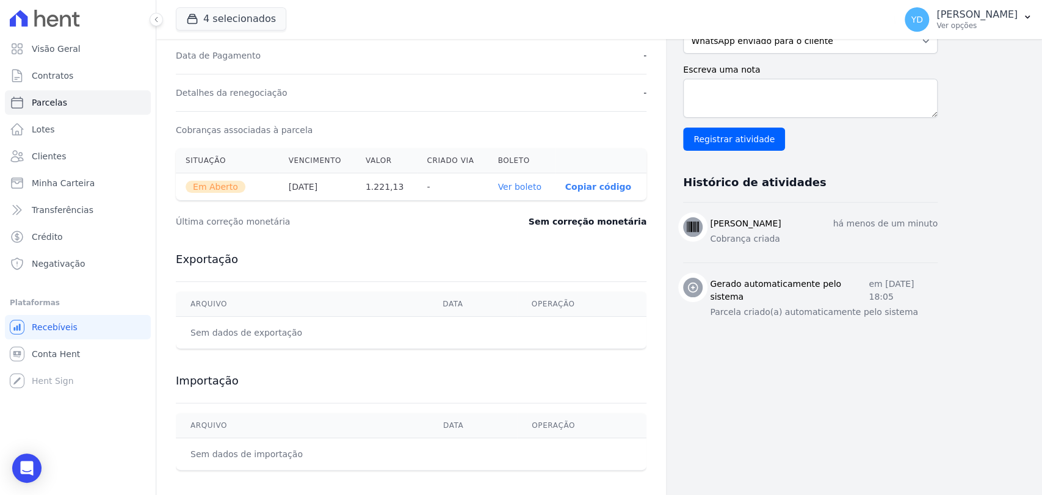
scroll to position [339, 0]
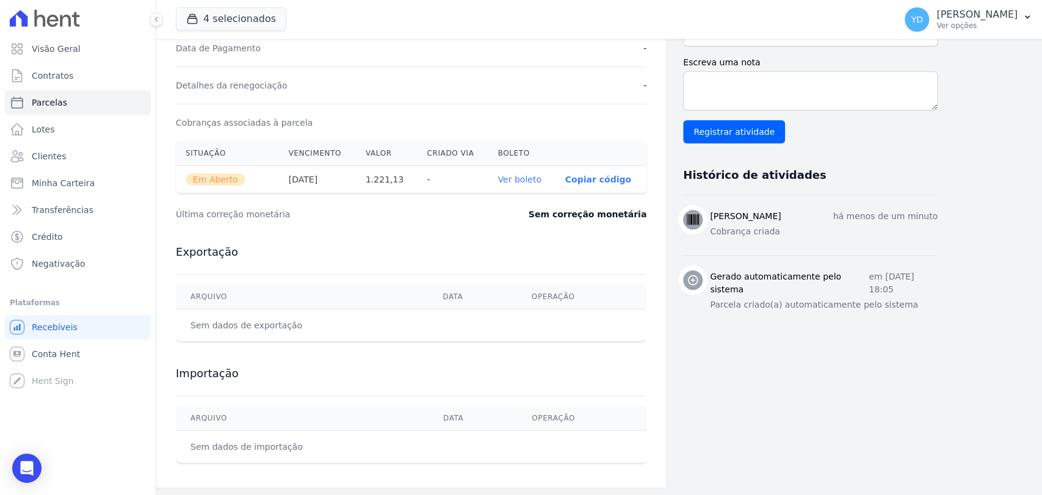
click at [529, 175] on link "Ver boleto" at bounding box center [518, 180] width 43 height 10
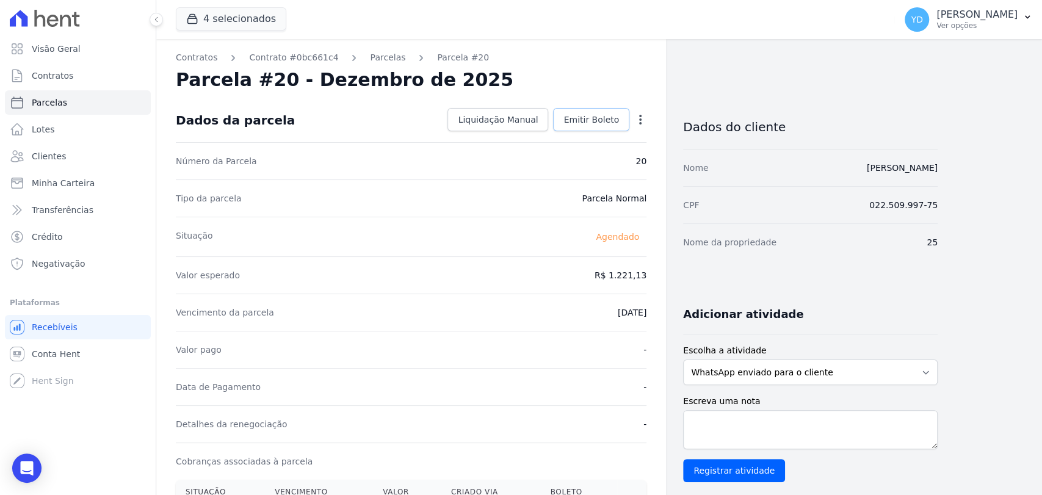
click at [590, 118] on span "Emitir Boleto" at bounding box center [591, 119] width 56 height 12
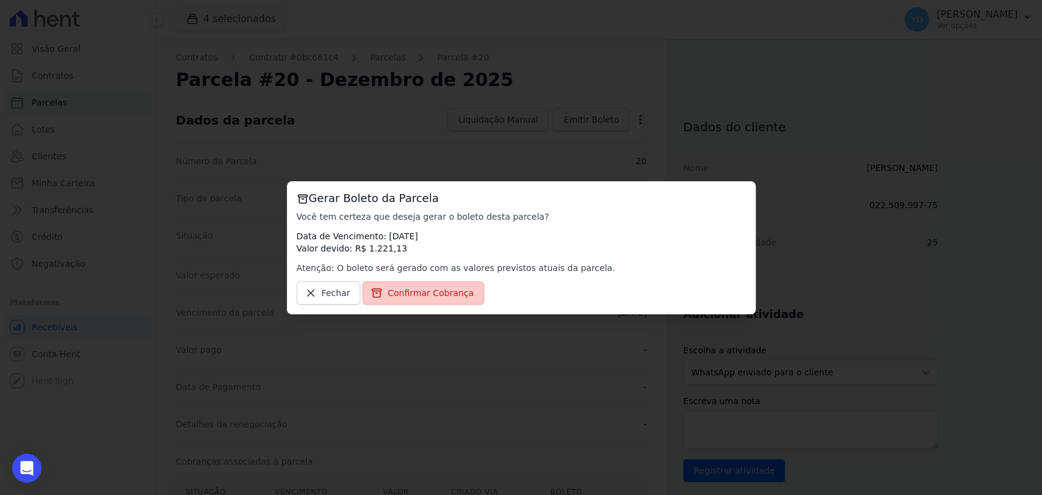
click at [471, 294] on link "Confirmar Cobrança" at bounding box center [422, 292] width 121 height 23
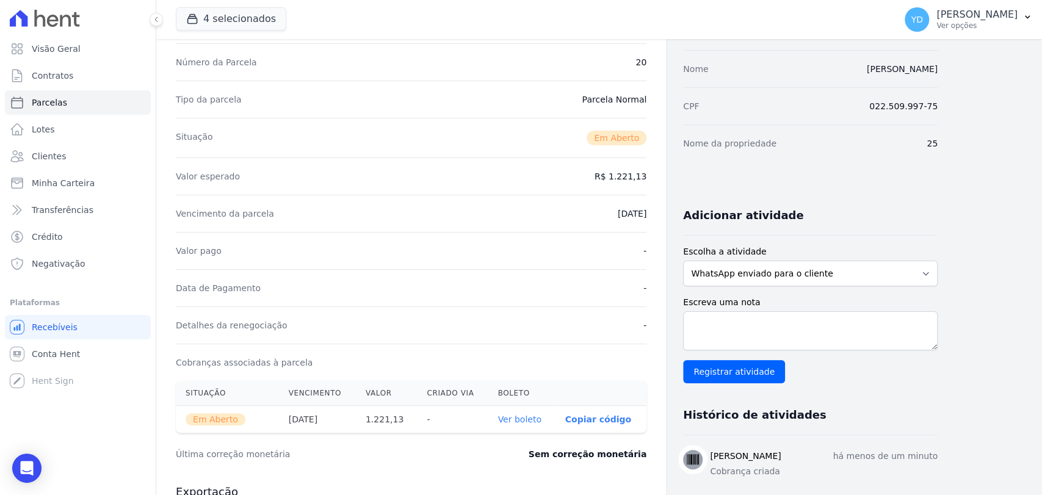
scroll to position [339, 0]
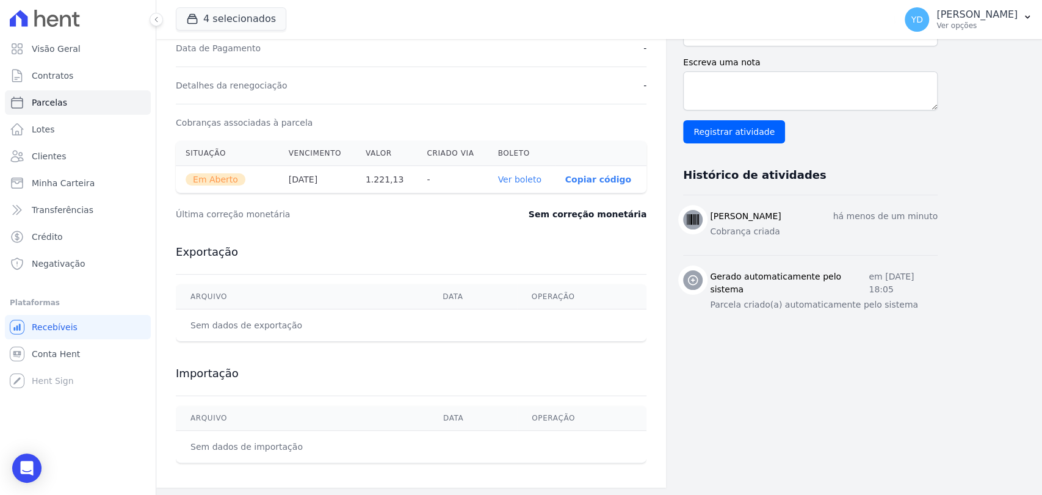
click at [536, 181] on link "Ver boleto" at bounding box center [518, 180] width 43 height 10
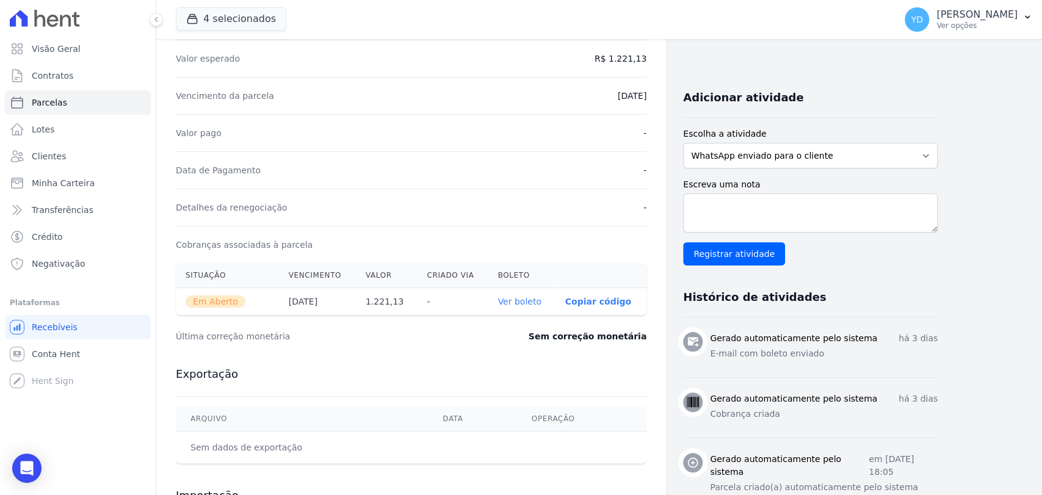
scroll to position [271, 0]
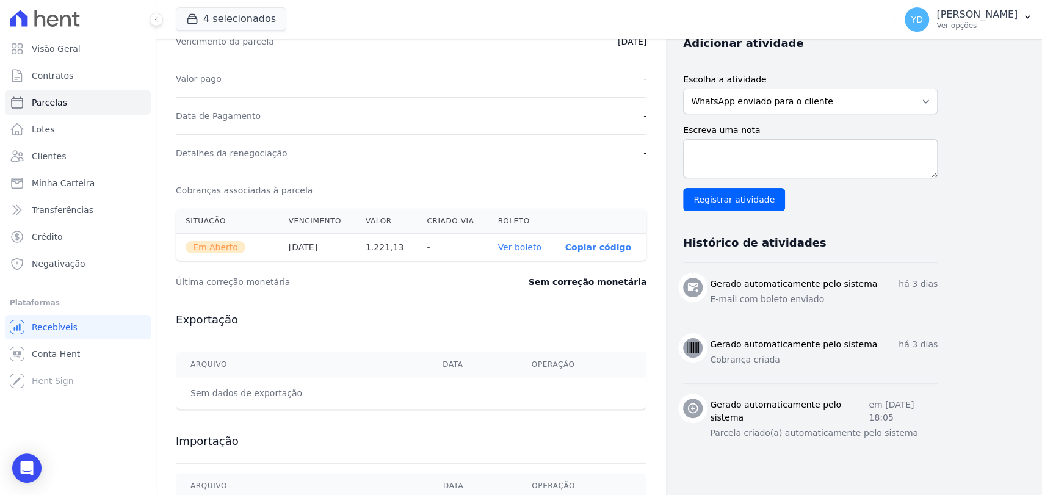
click at [533, 251] on th "Ver boleto" at bounding box center [521, 247] width 67 height 27
click at [522, 242] on link "Ver boleto" at bounding box center [518, 247] width 43 height 10
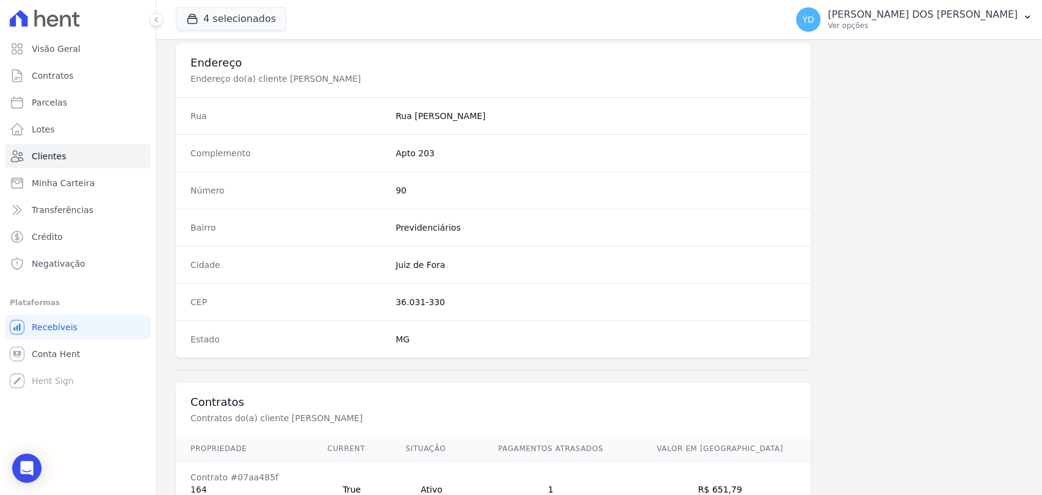
scroll to position [644, 0]
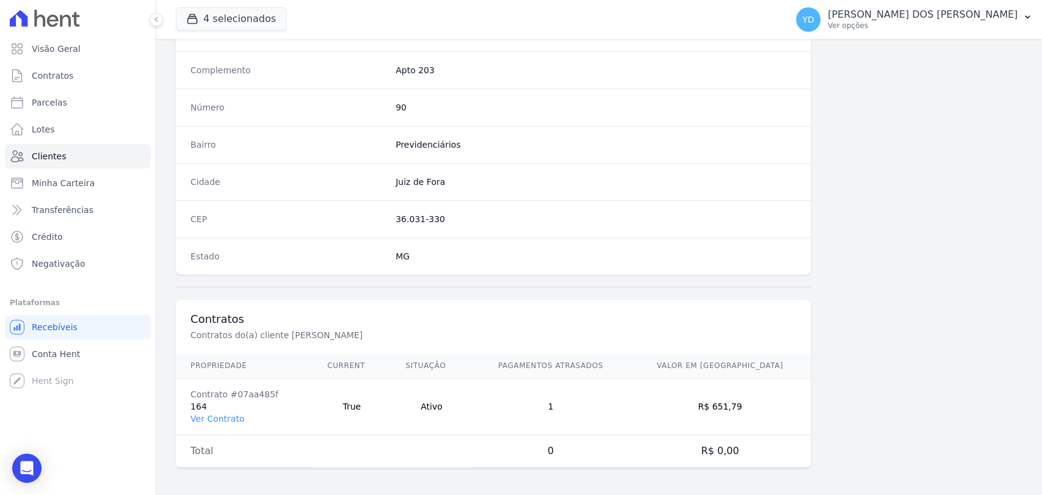
click at [240, 417] on td "Contrato #07aa485f 164 Ver Contrato" at bounding box center [244, 406] width 137 height 57
click at [232, 416] on link "Ver Contrato" at bounding box center [217, 419] width 54 height 10
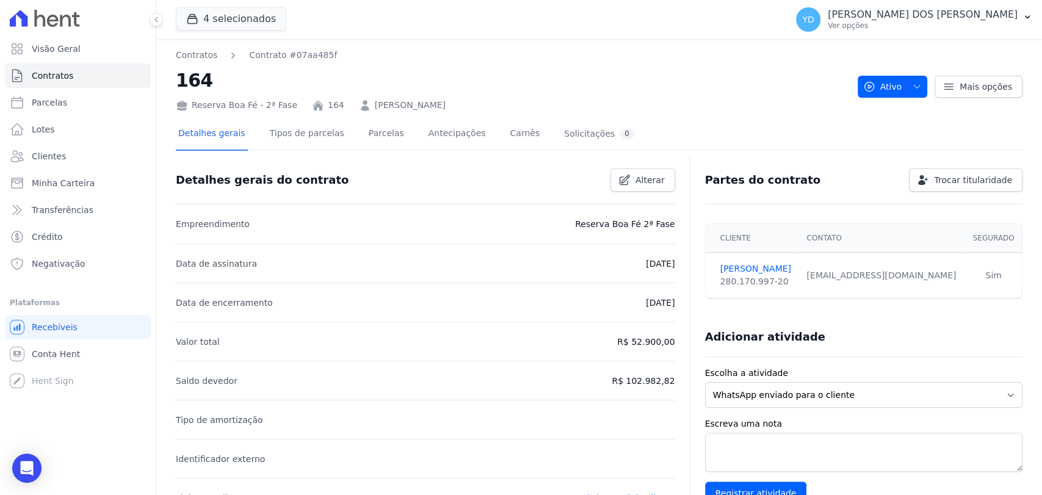
click at [370, 148] on link "Parcelas" at bounding box center [386, 134] width 40 height 32
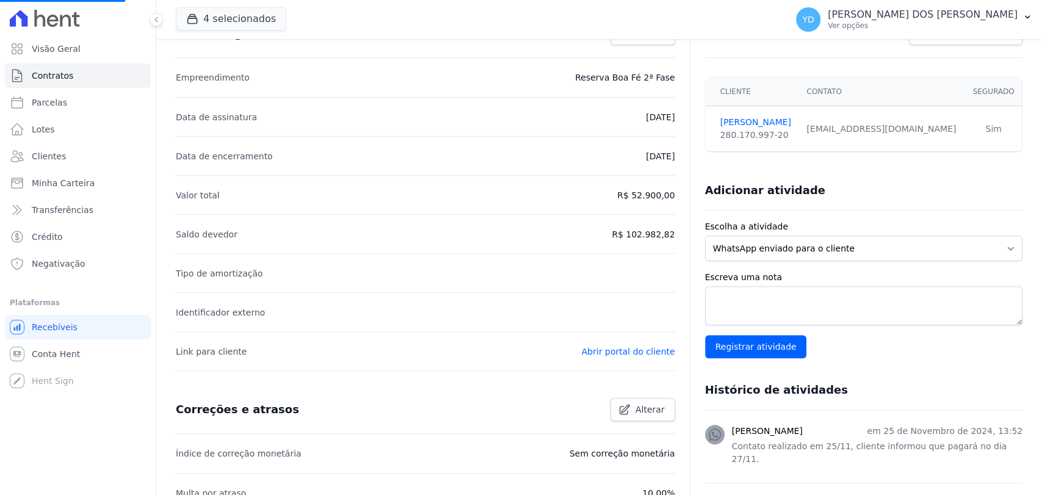
scroll to position [203, 0]
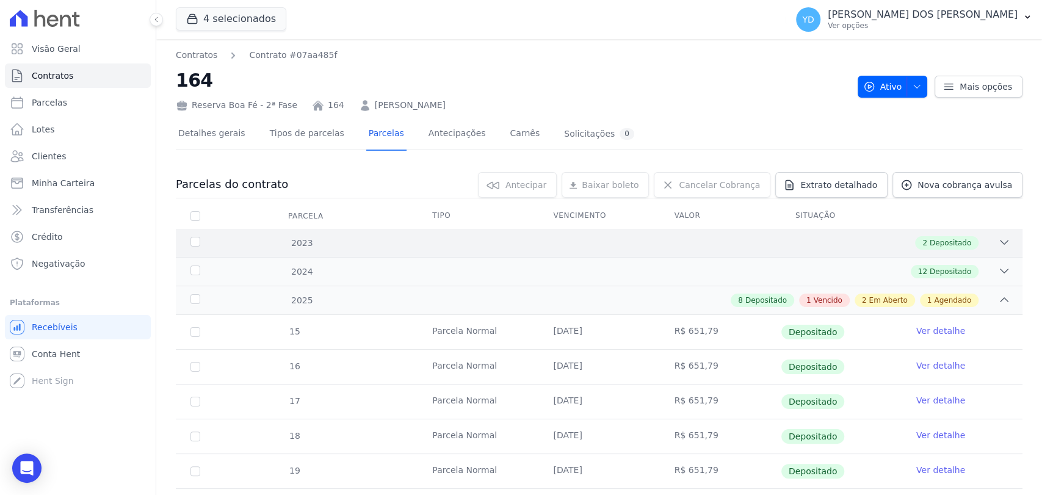
scroll to position [339, 0]
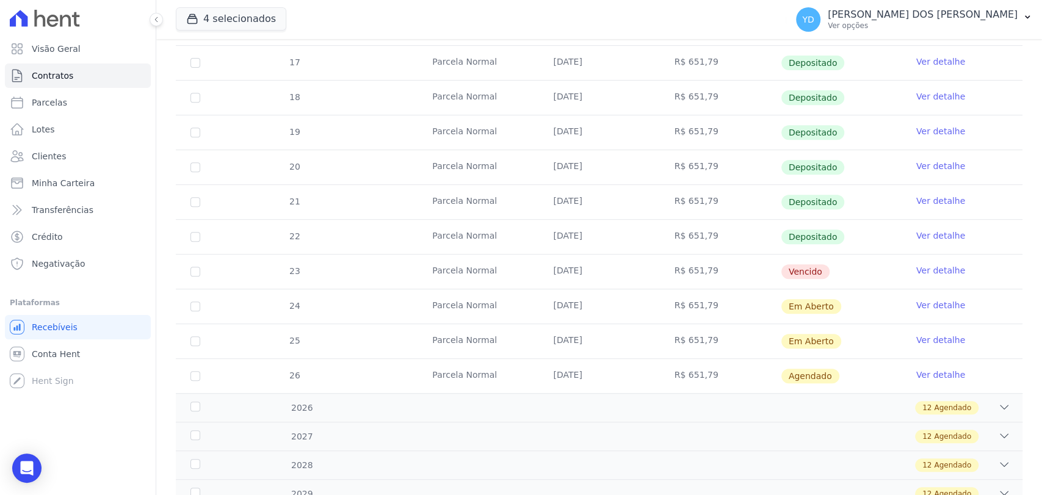
click at [916, 265] on link "Ver detalhe" at bounding box center [940, 270] width 49 height 12
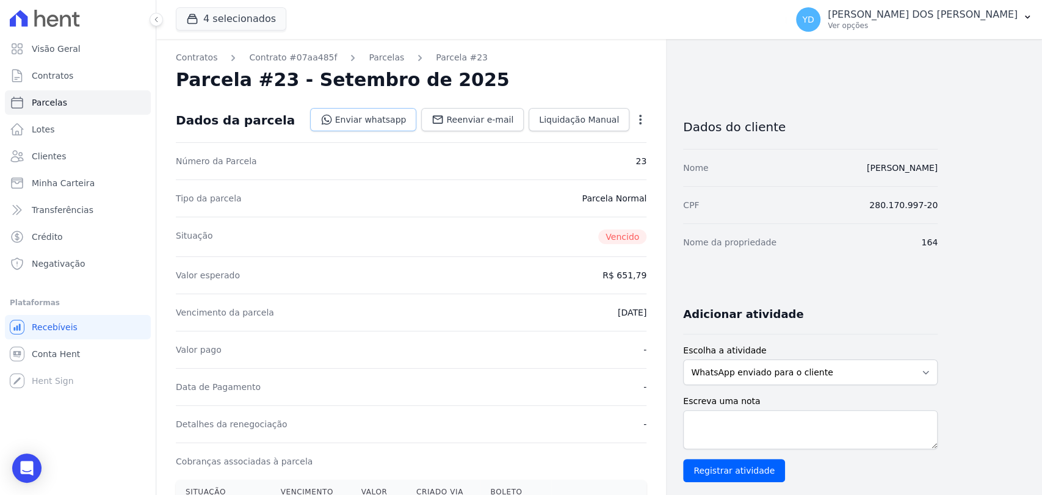
click at [376, 117] on link "Enviar whatsapp" at bounding box center [363, 119] width 107 height 23
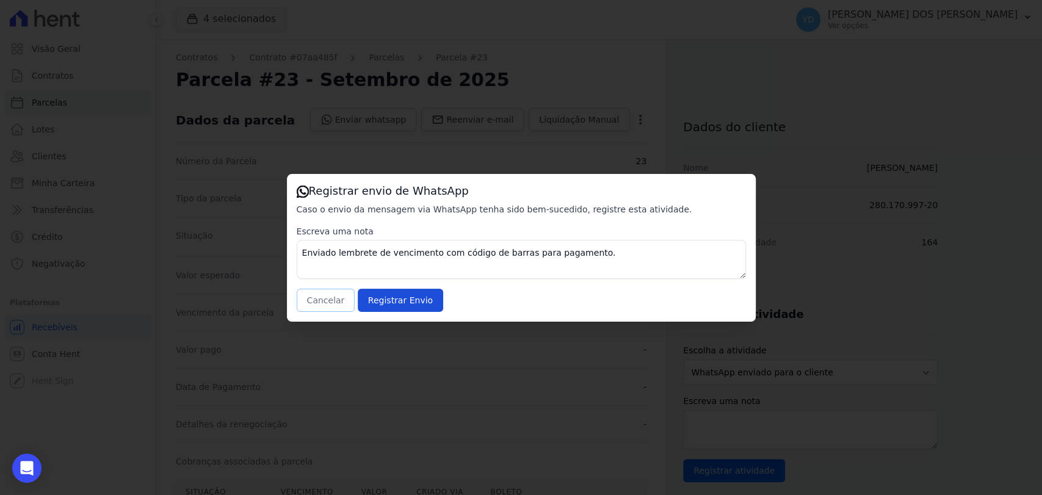
click at [319, 294] on button "Cancelar" at bounding box center [326, 300] width 59 height 23
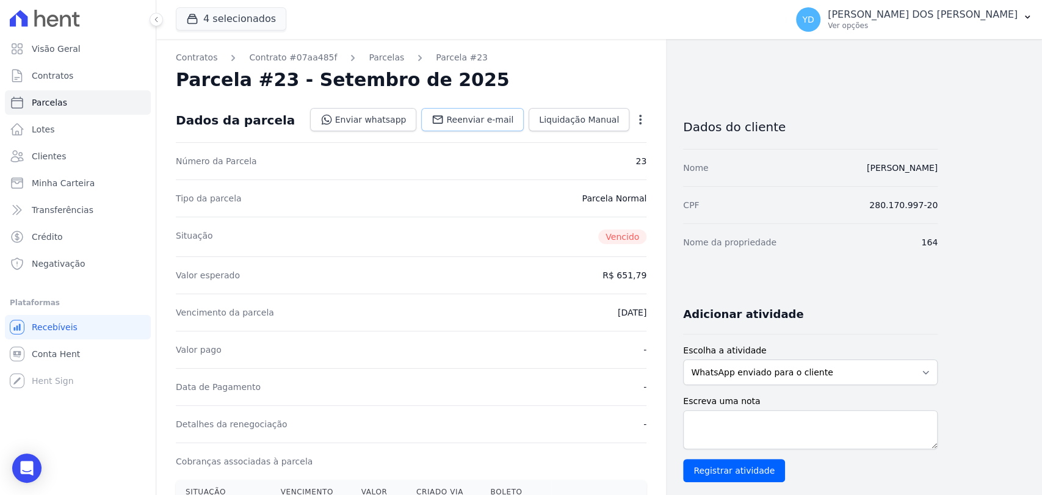
click at [497, 124] on span "Reenviar e-mail" at bounding box center [479, 119] width 67 height 12
